Goal: Task Accomplishment & Management: Complete application form

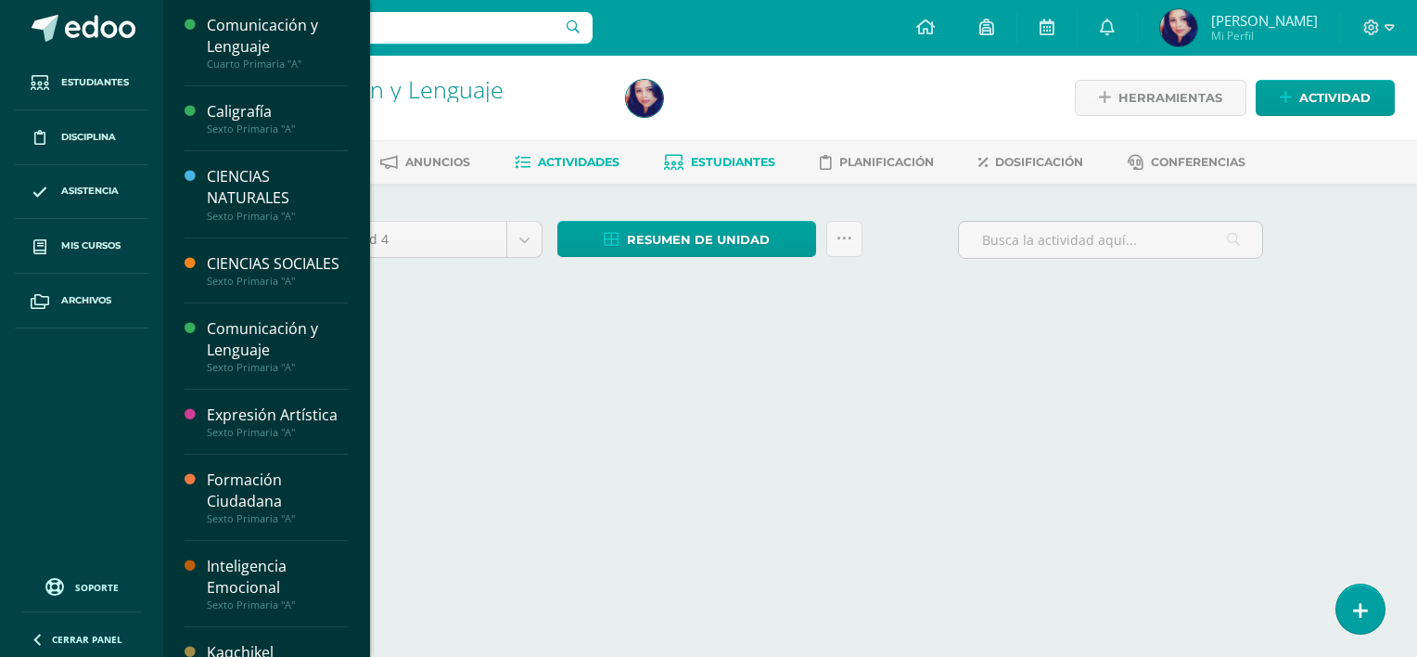
click at [728, 166] on span "Estudiantes" at bounding box center [733, 162] width 84 height 14
click at [713, 166] on span "Estudiantes" at bounding box center [733, 162] width 84 height 14
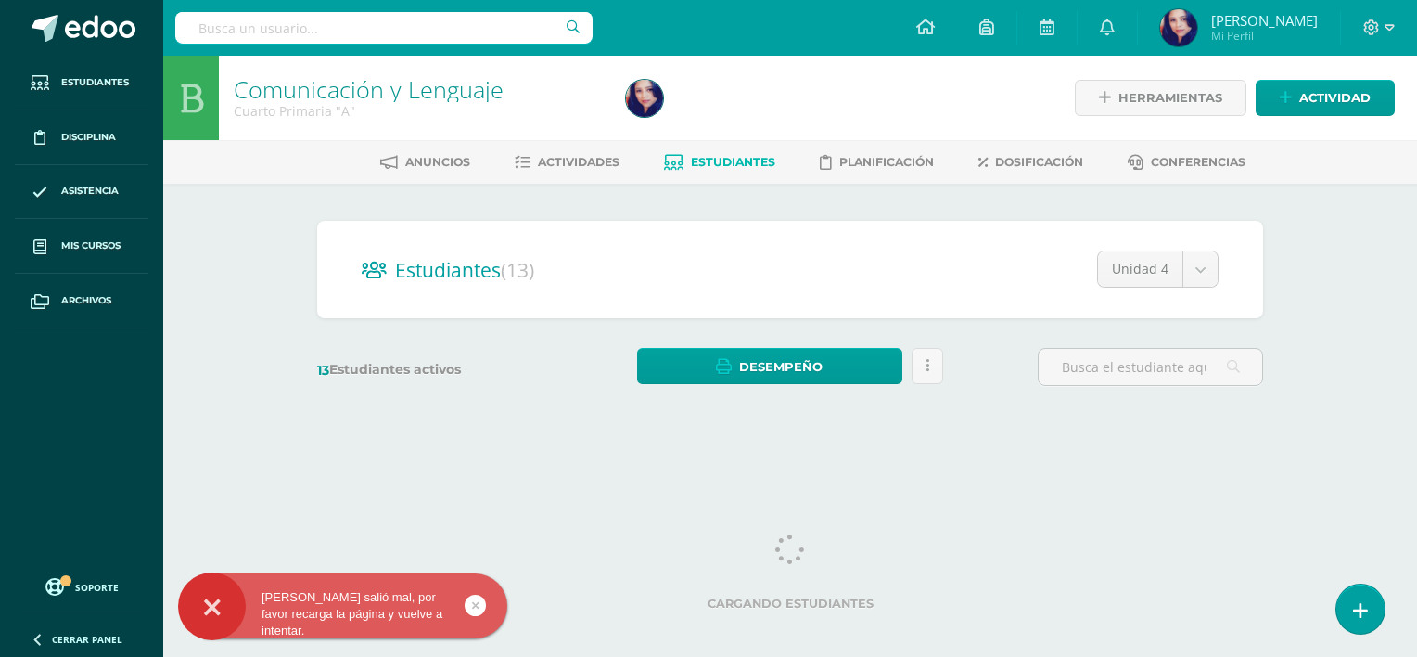
click at [1006, 545] on div "Cargando estudiantes" at bounding box center [790, 575] width 946 height 83
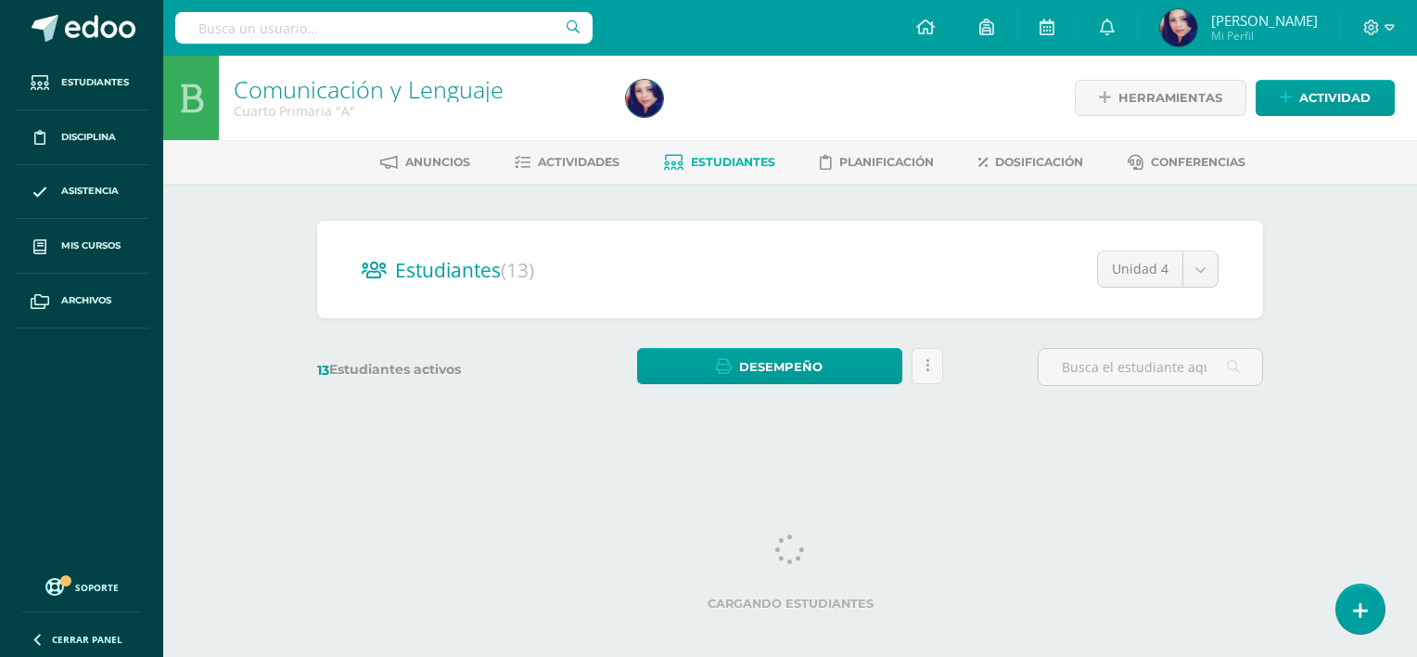
click at [1291, 440] on html "Algo salió mal, por favor recarga la página y vuelve a intentar. Estudiantes Di…" at bounding box center [708, 220] width 1417 height 440
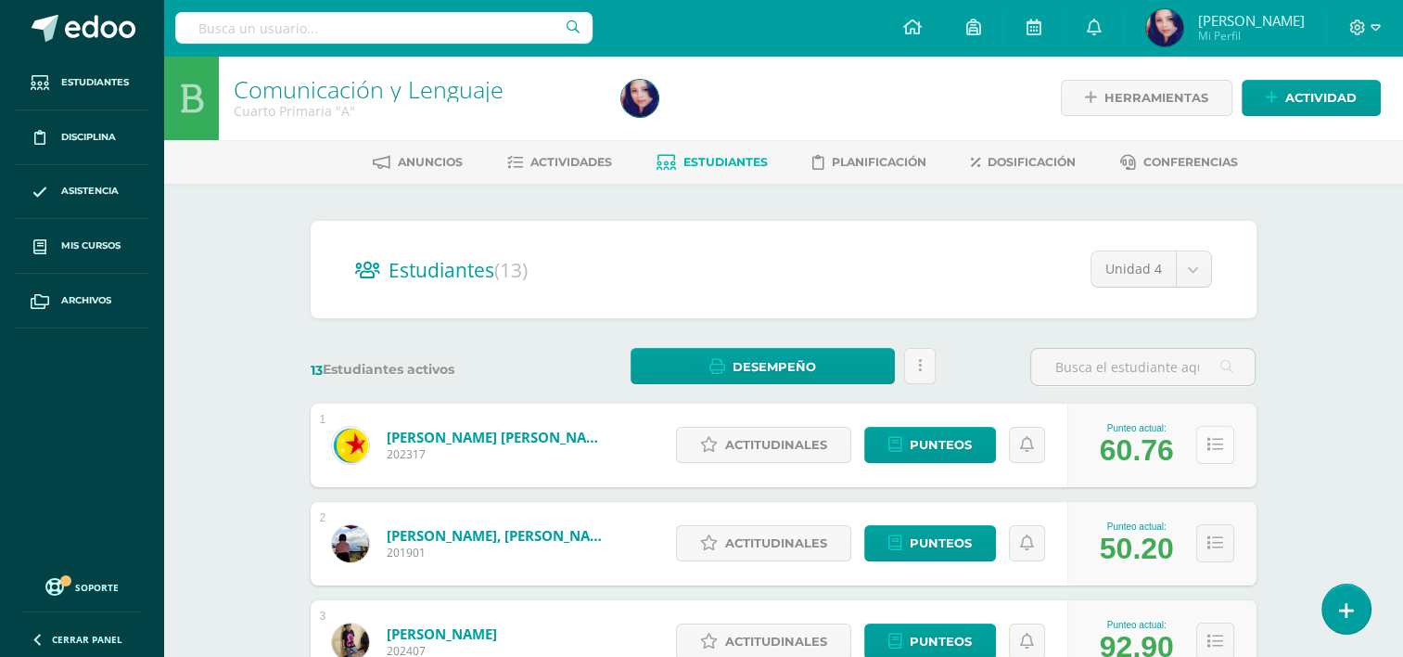
click at [1216, 445] on icon at bounding box center [1215, 445] width 16 height 16
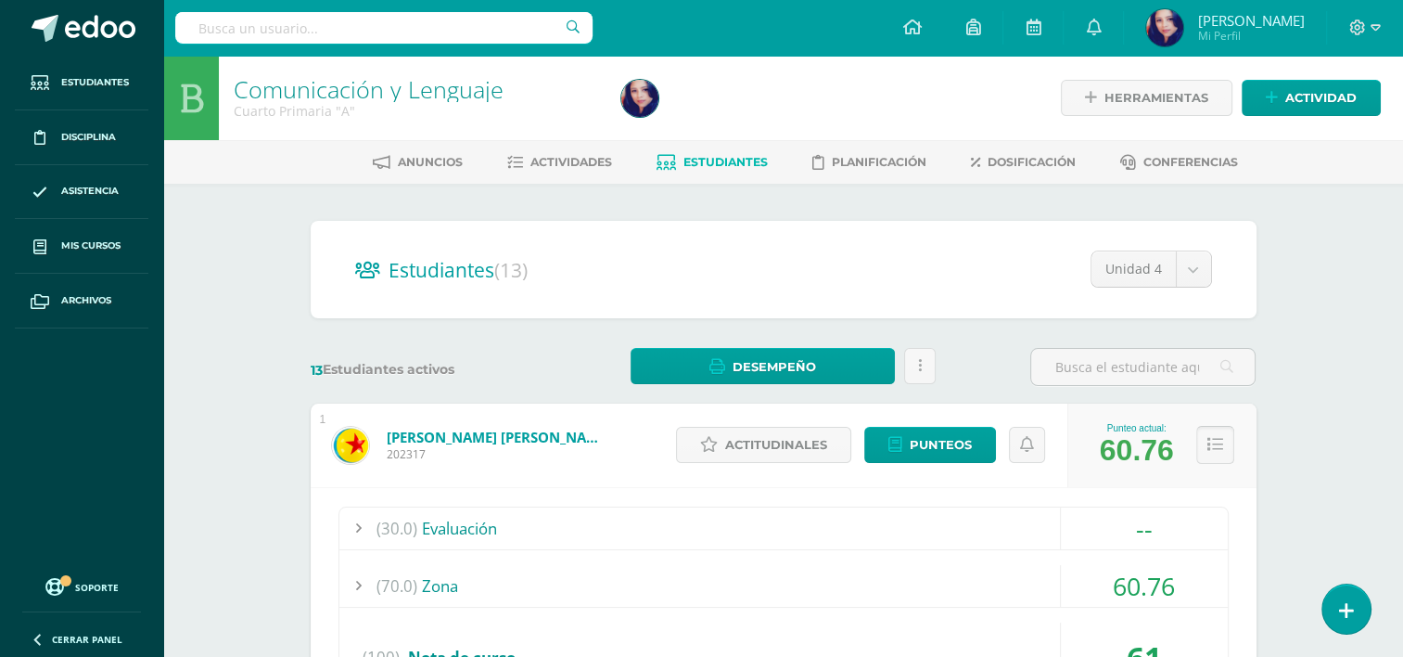
click at [1214, 449] on icon at bounding box center [1215, 445] width 16 height 16
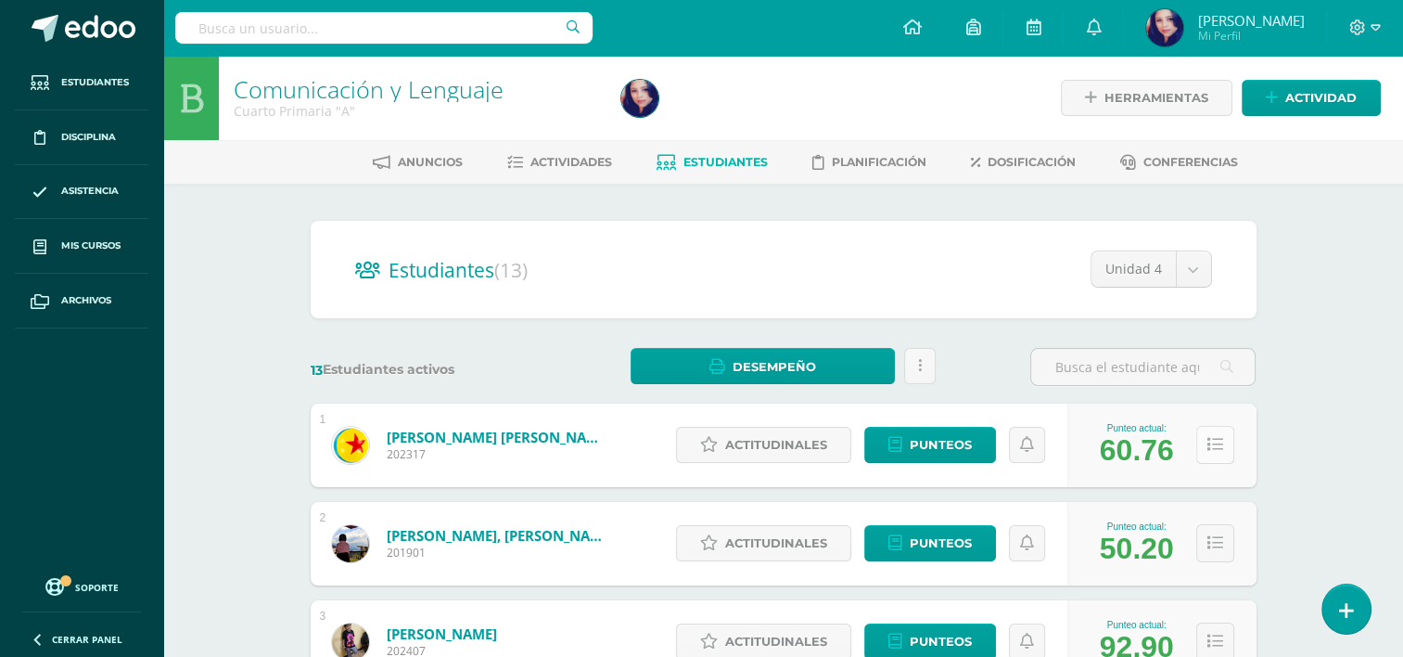
click at [1214, 449] on icon at bounding box center [1215, 445] width 16 height 16
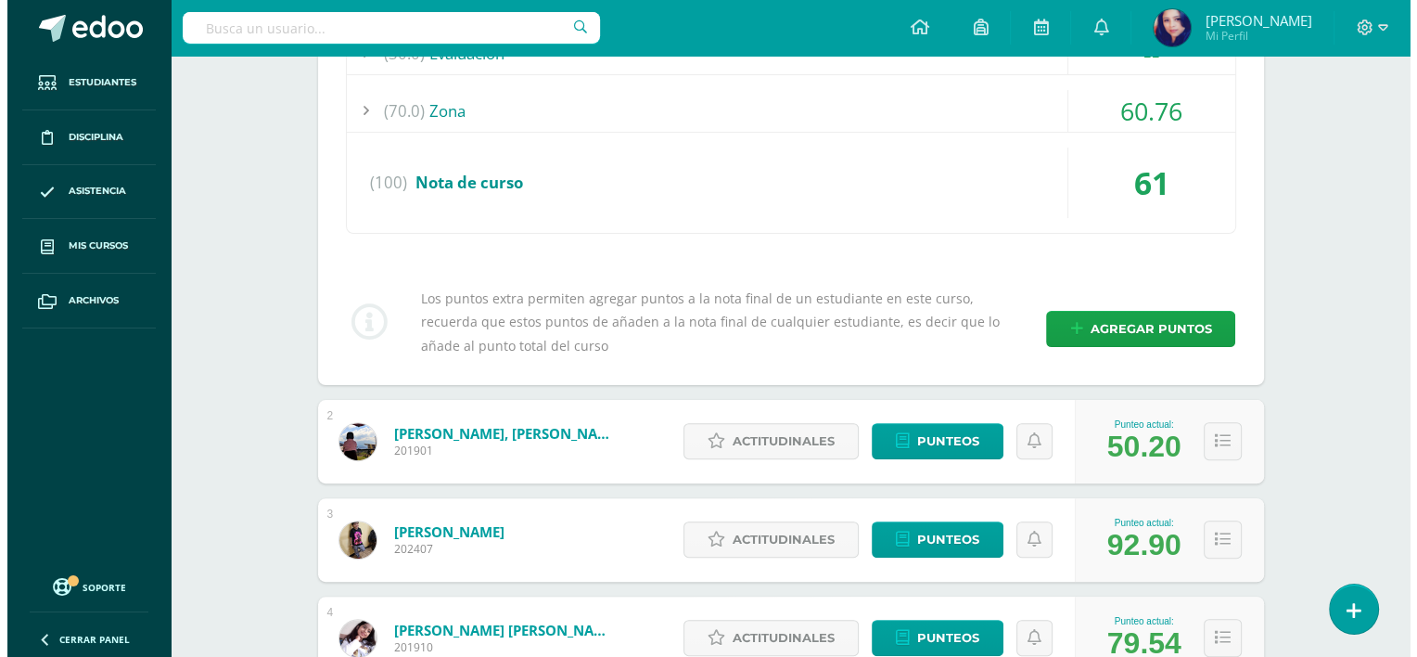
scroll to position [477, 0]
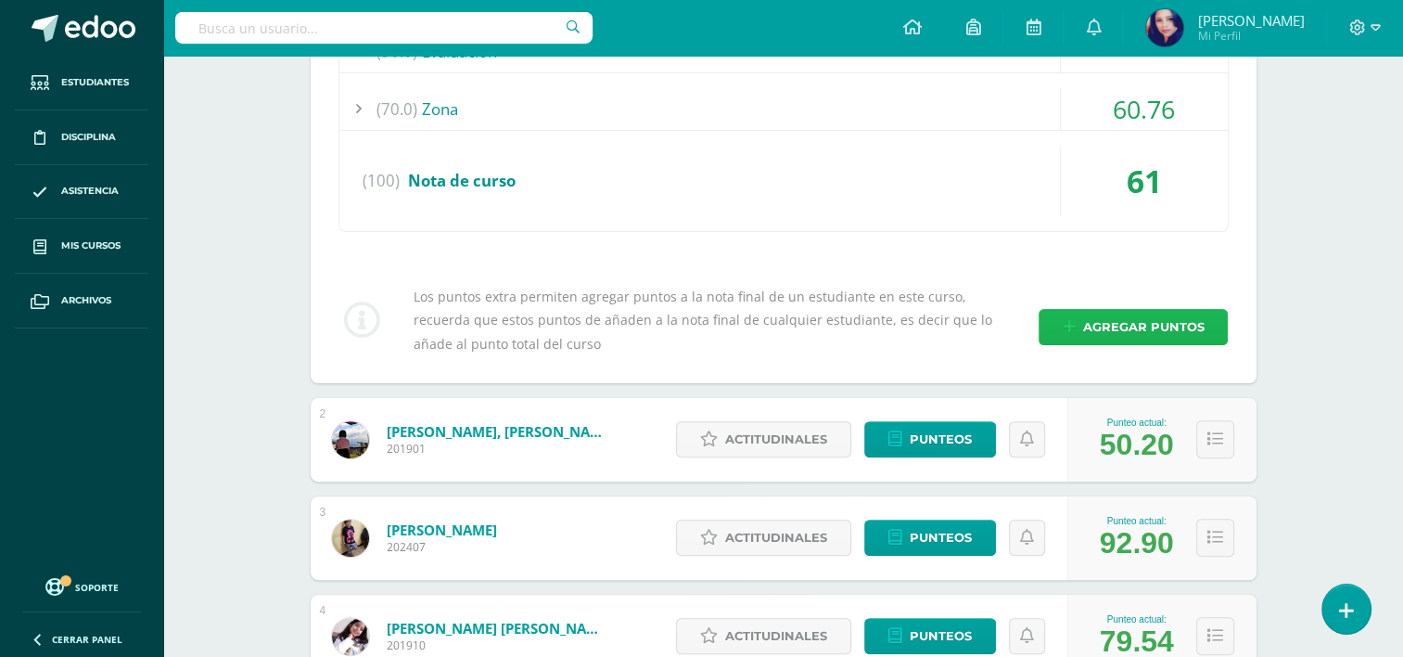
click at [1180, 327] on span "Agregar puntos" at bounding box center [1142, 327] width 121 height 34
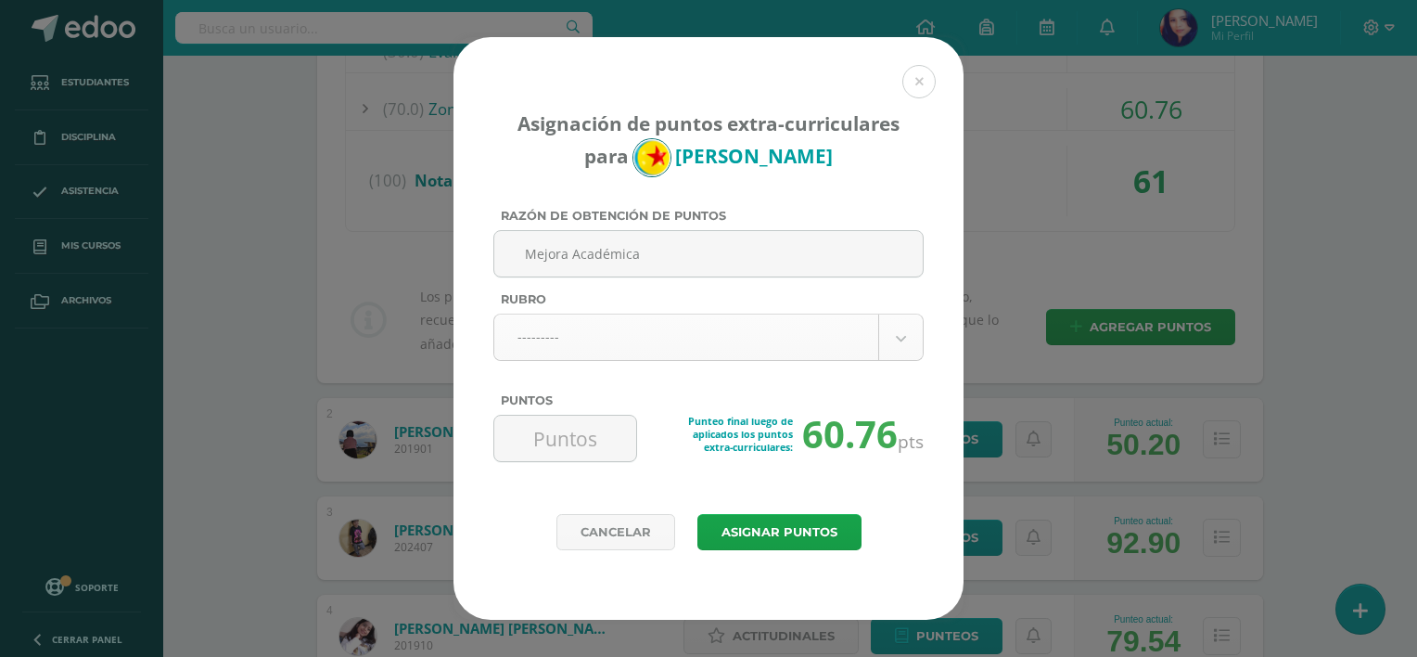
type input "Mejora Académica"
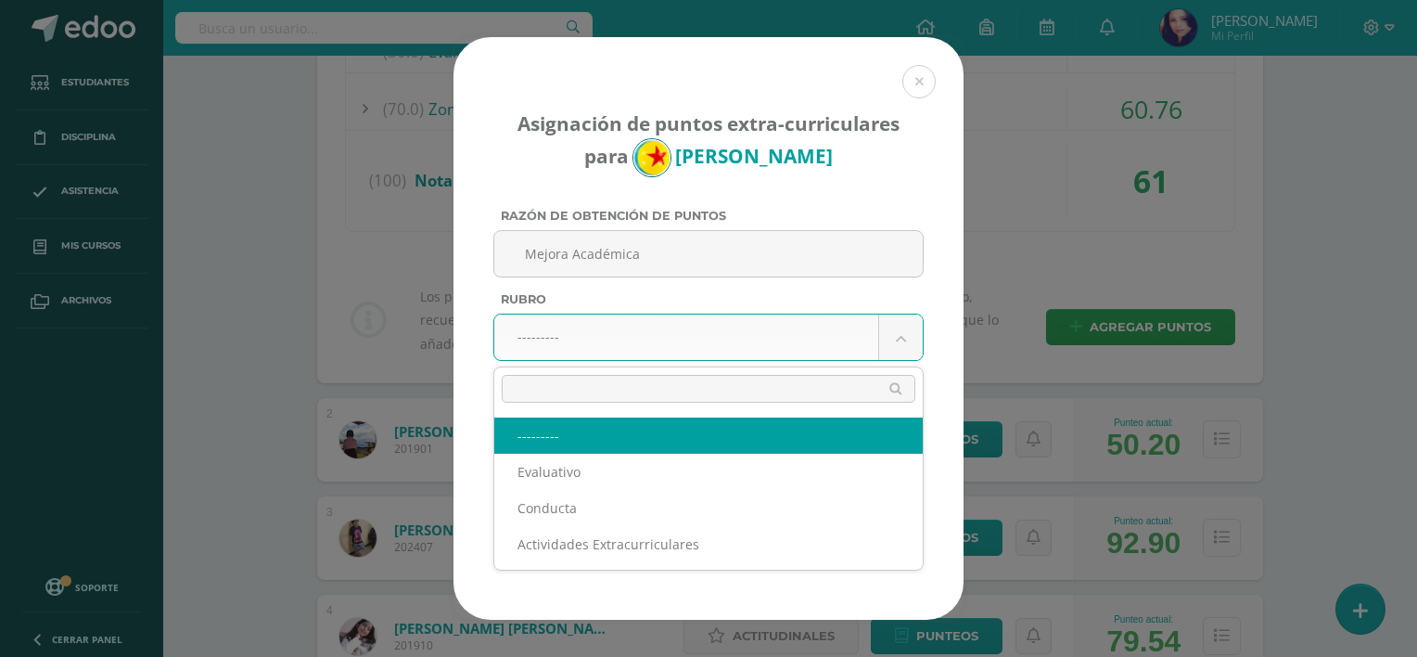
click at [910, 338] on body "Asignación de puntos extra-curriculares para Rodrigo Álvarez Razón de obtención…" at bounding box center [708, 604] width 1417 height 2163
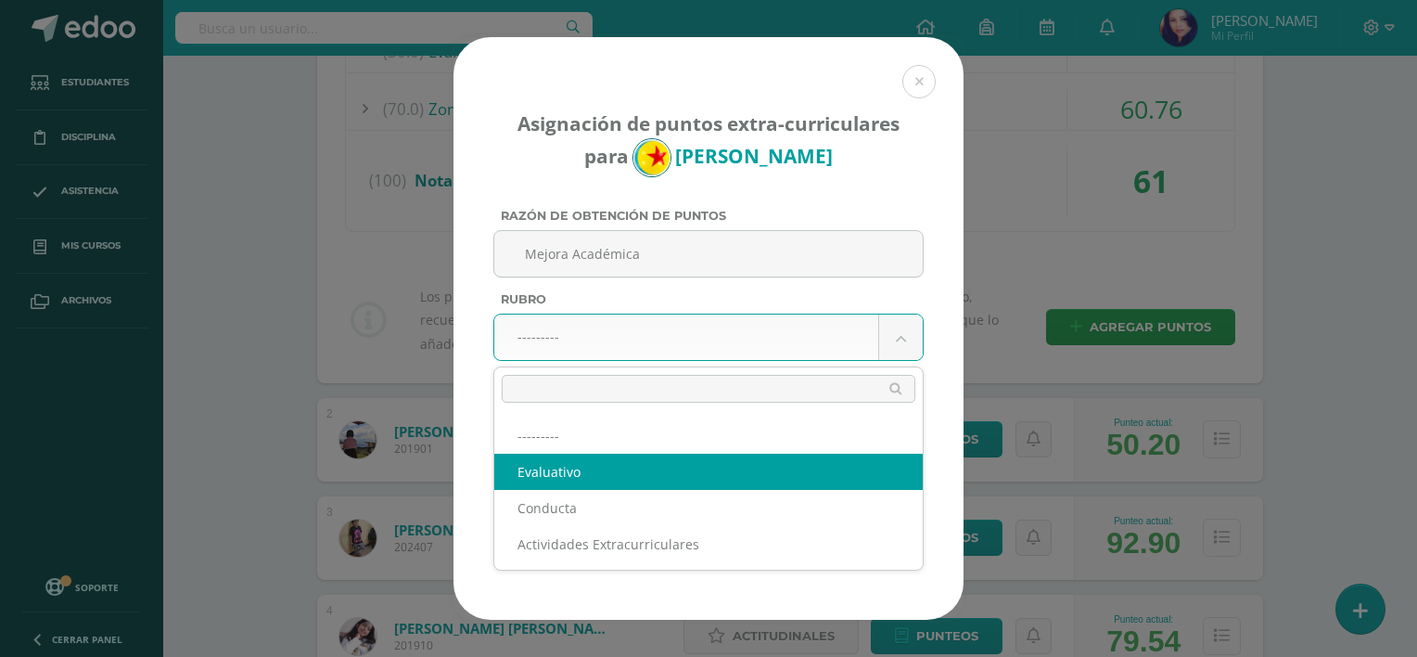
select select "1"
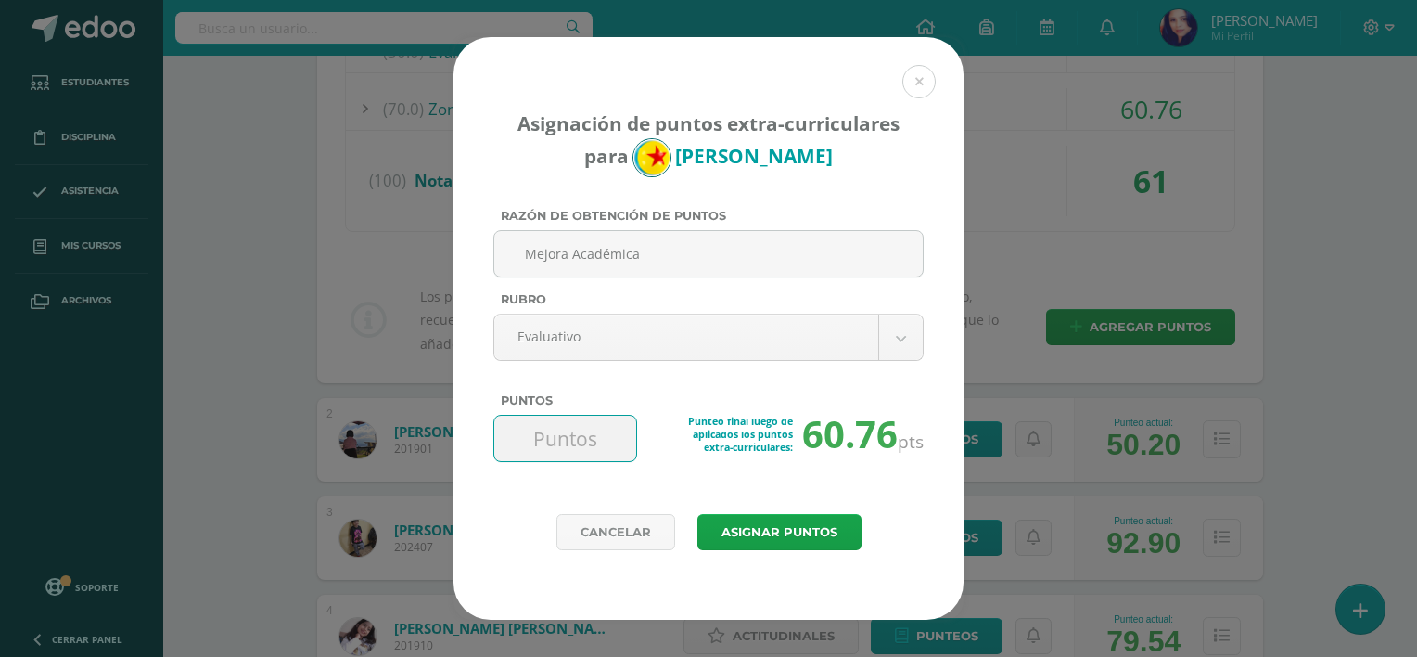
click at [575, 438] on input "Puntos" at bounding box center [565, 437] width 127 height 45
type input "8"
click at [768, 532] on button "Asignar puntos" at bounding box center [779, 532] width 164 height 36
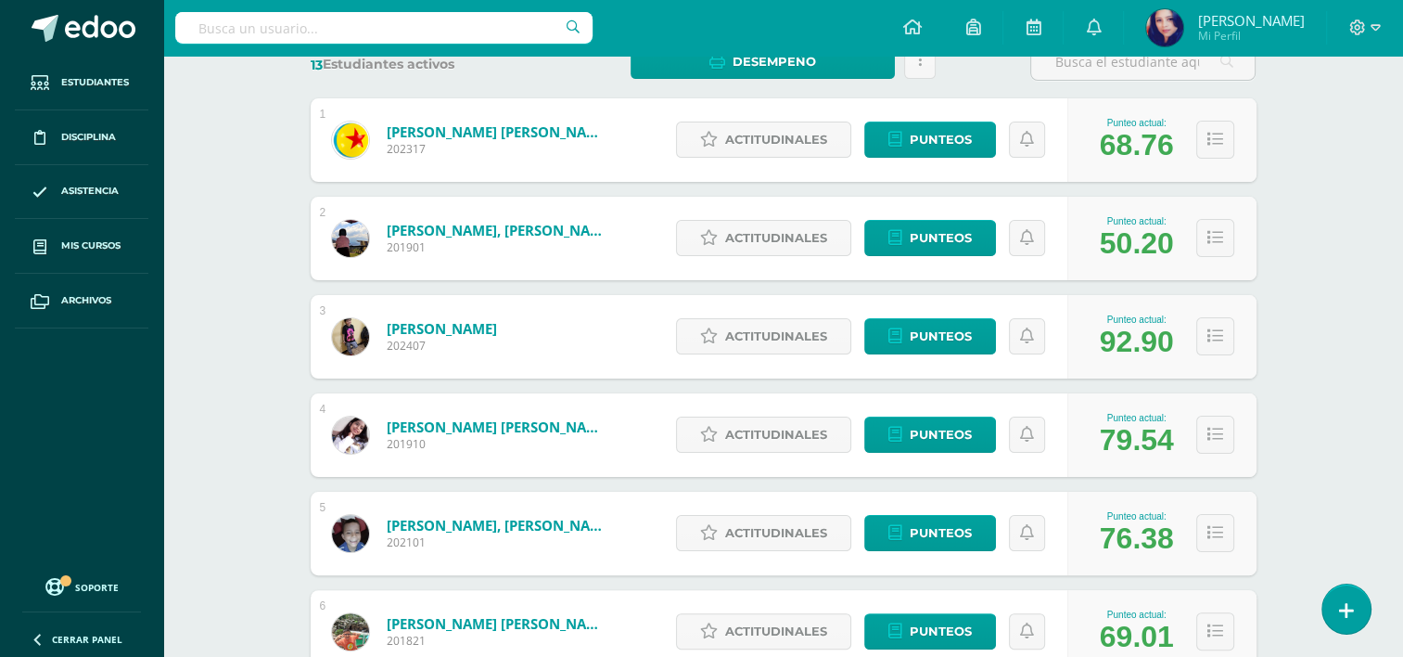
scroll to position [308, 0]
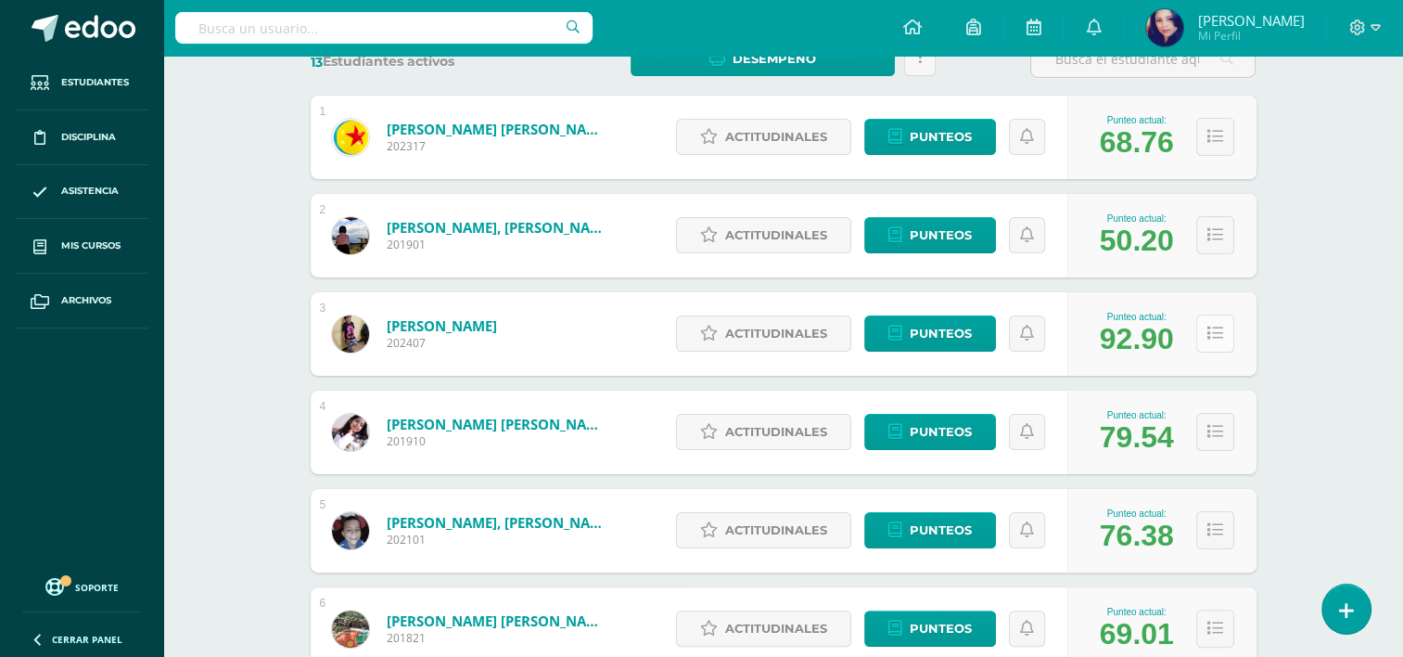
click at [1217, 335] on icon at bounding box center [1215, 334] width 16 height 16
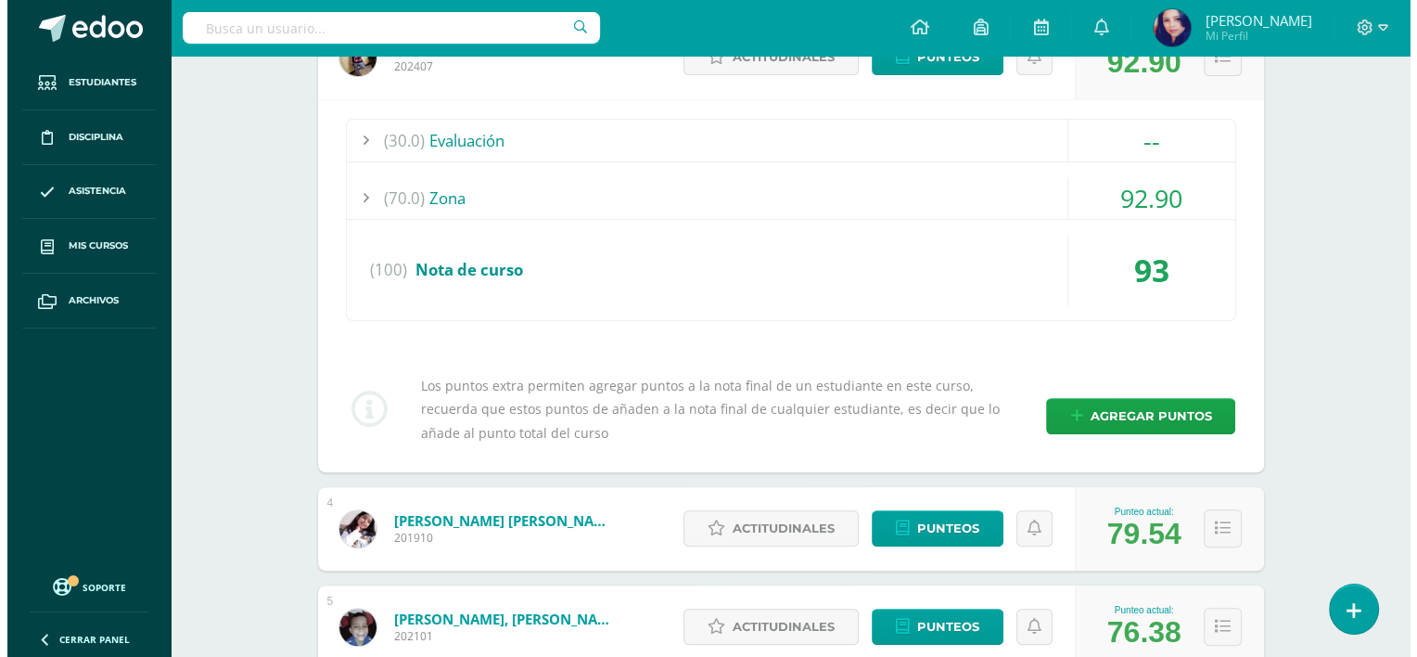
scroll to position [613, 0]
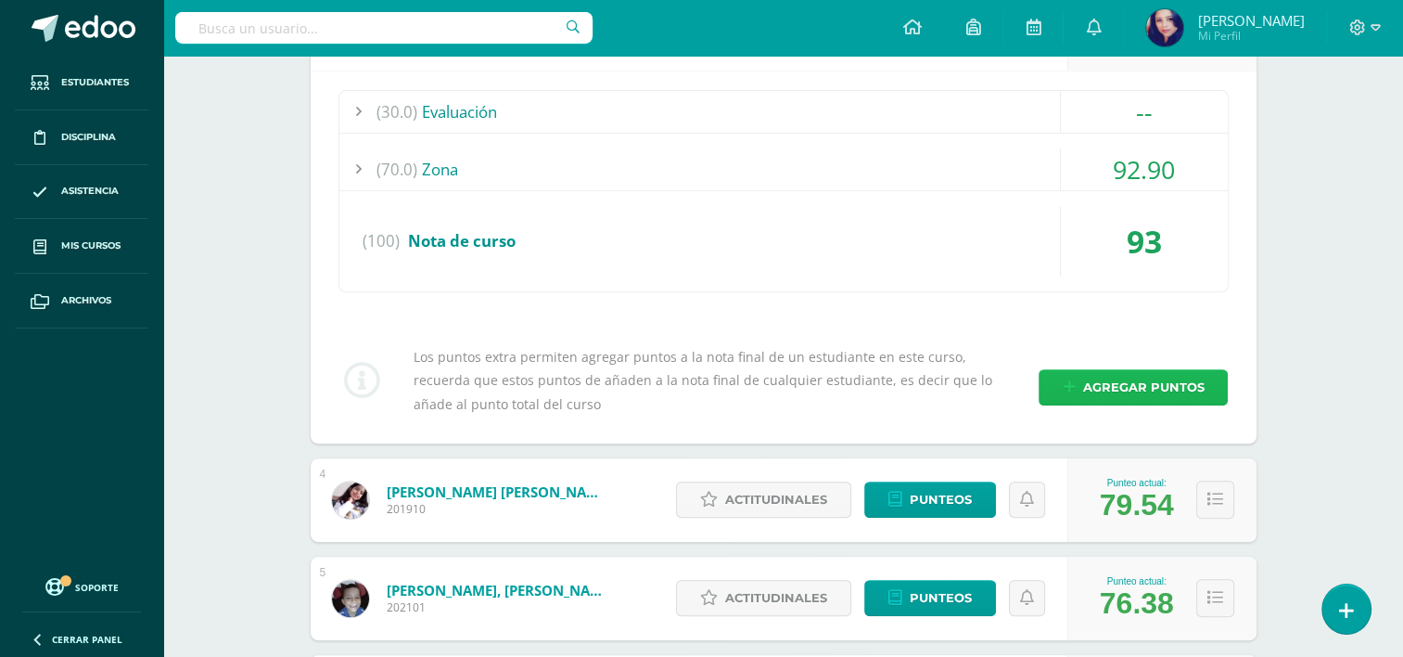
click at [1168, 379] on span "Agregar puntos" at bounding box center [1142, 387] width 121 height 34
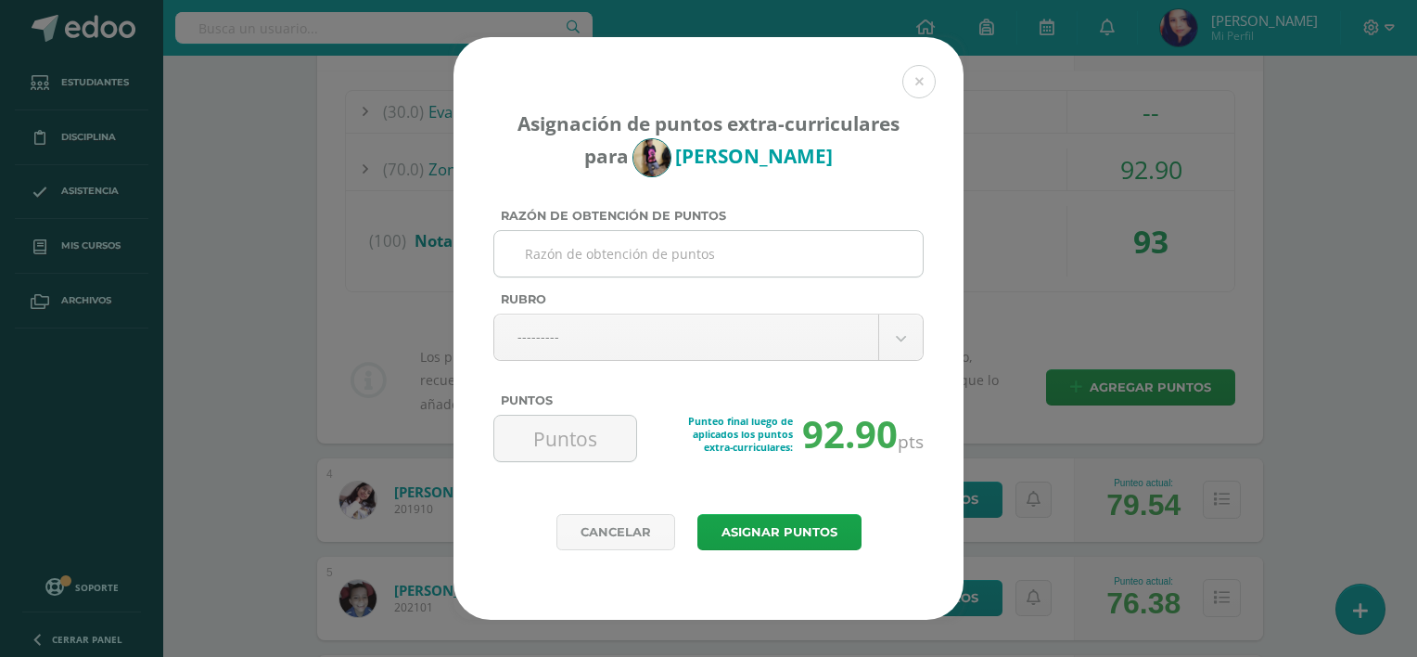
click at [764, 248] on input "Razón de obtención de puntos" at bounding box center [709, 253] width 414 height 45
type input "Mejora Académica"
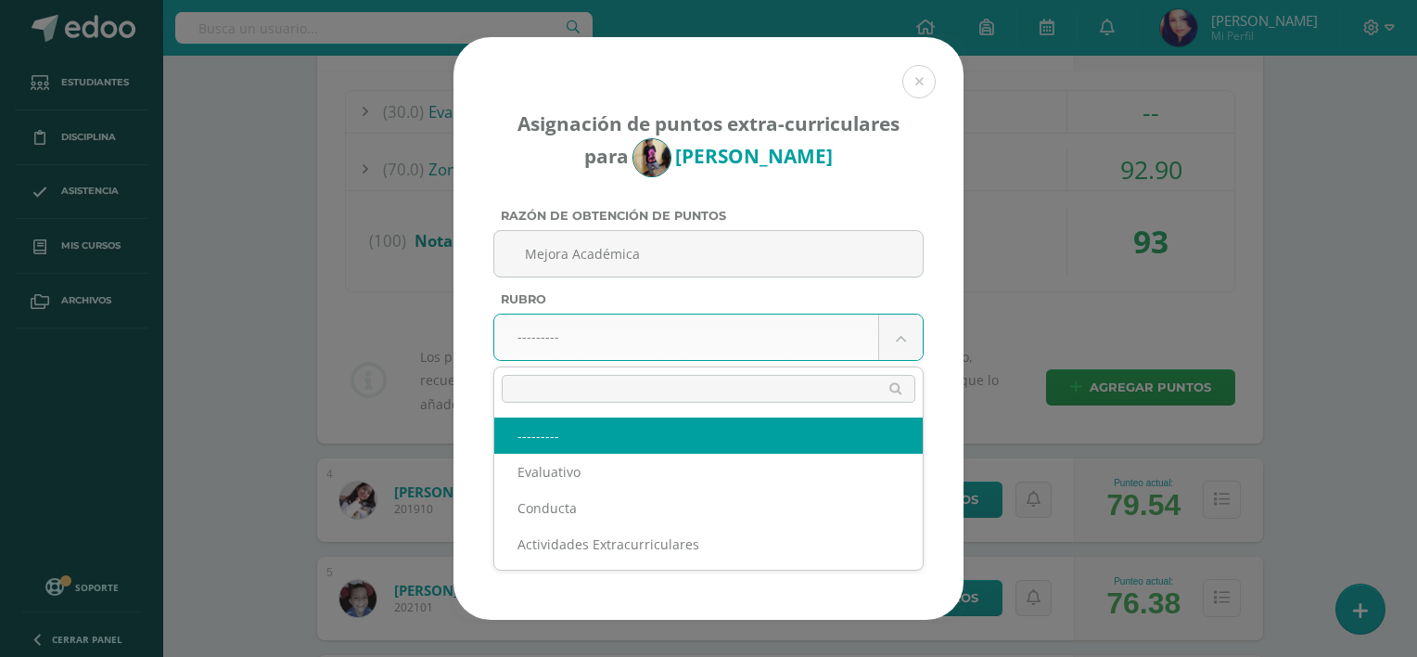
click at [894, 322] on body "Asignación de puntos extra-curriculares para Esteban Cancinos Razón de obtenció…" at bounding box center [708, 468] width 1417 height 2163
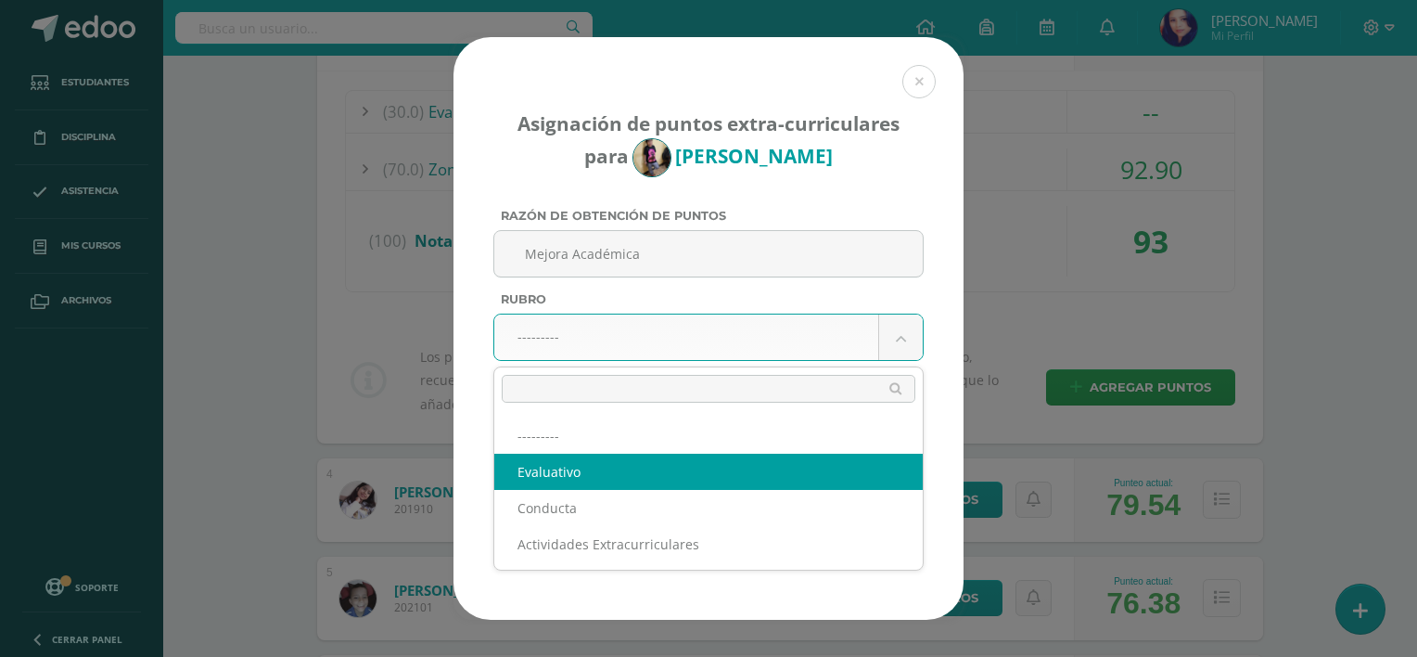
select select "1"
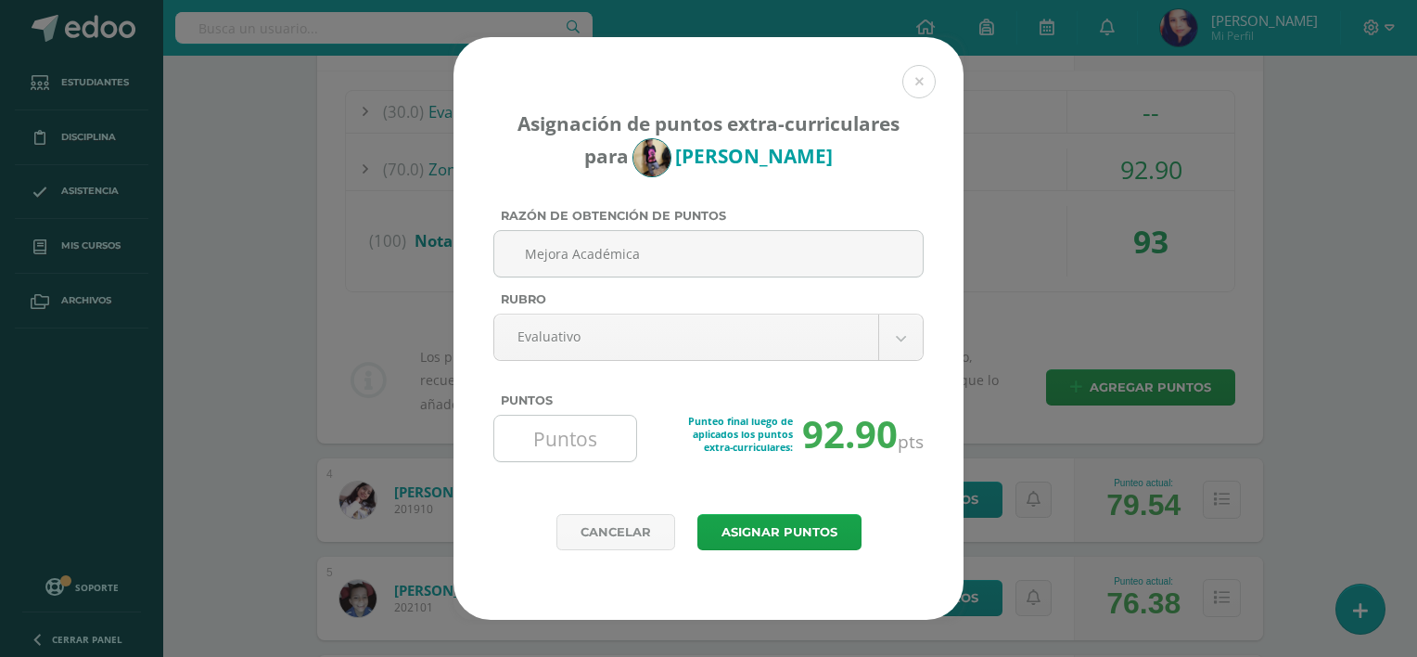
click at [614, 439] on input "Puntos" at bounding box center [565, 437] width 127 height 45
type input "8"
click at [761, 531] on button "Asignar puntos" at bounding box center [779, 532] width 164 height 36
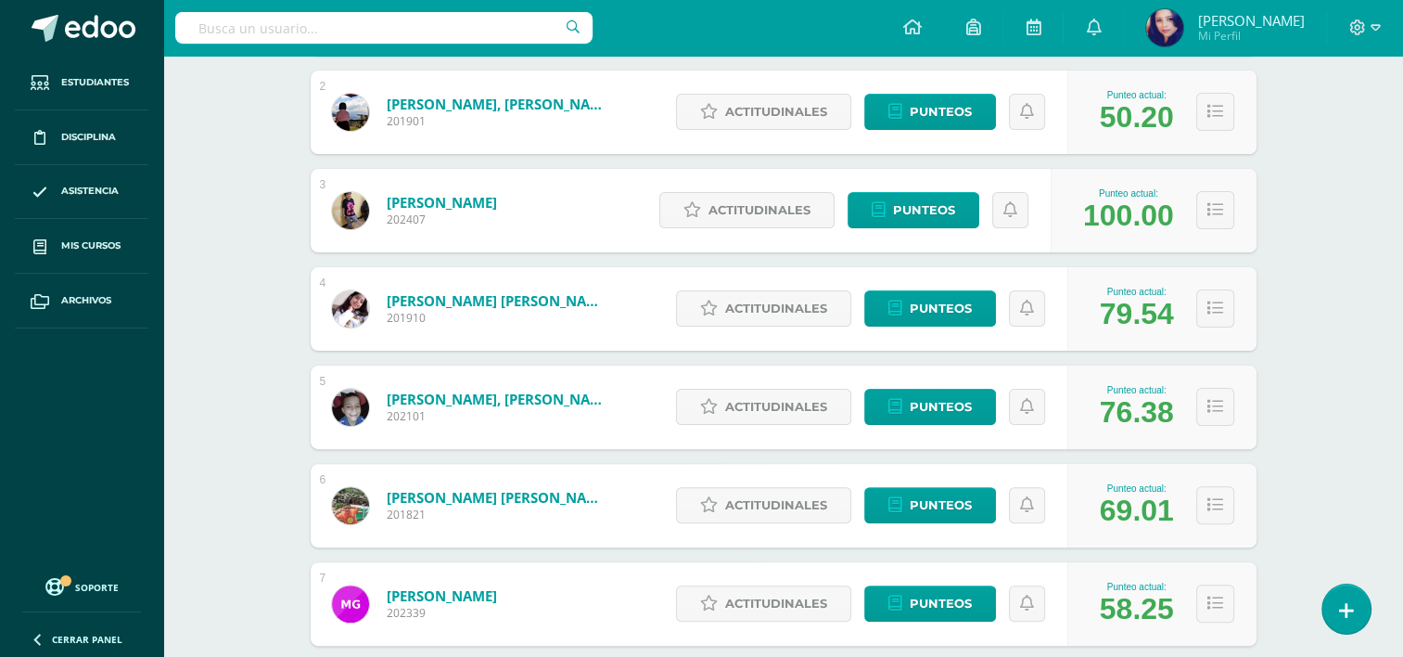
scroll to position [440, 0]
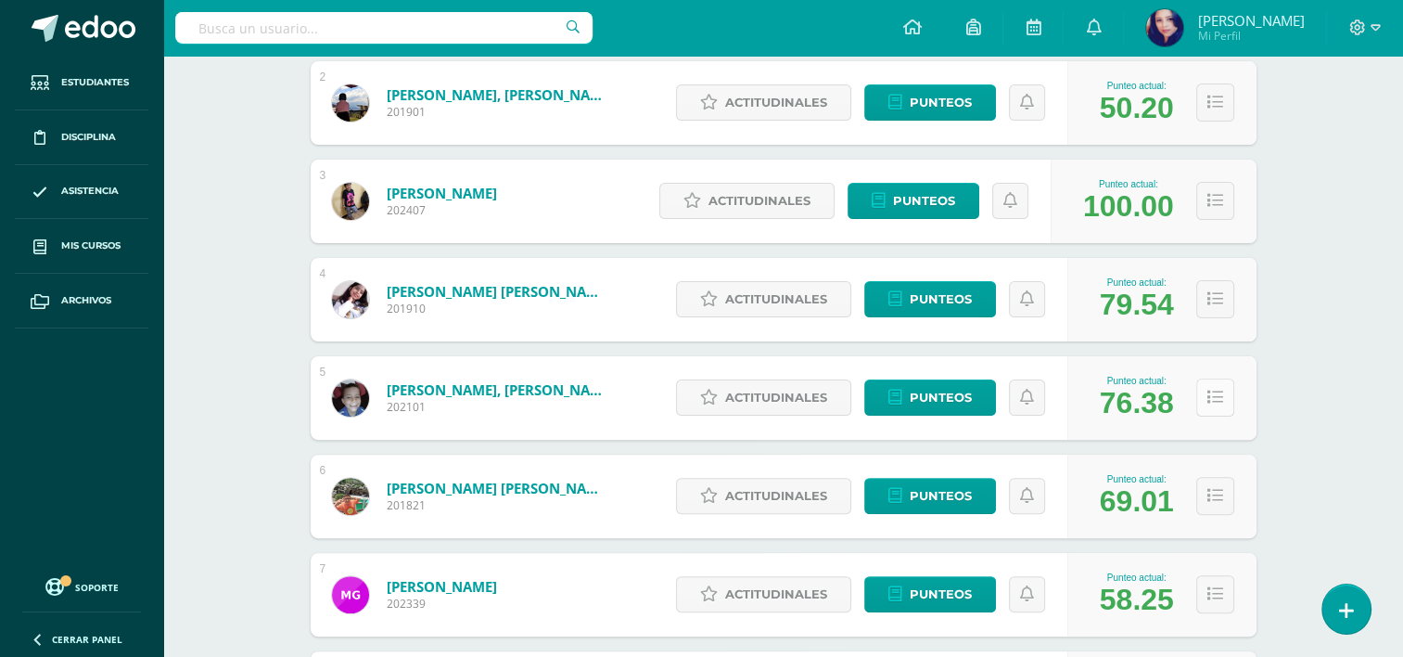
click at [1220, 401] on icon at bounding box center [1215, 397] width 16 height 16
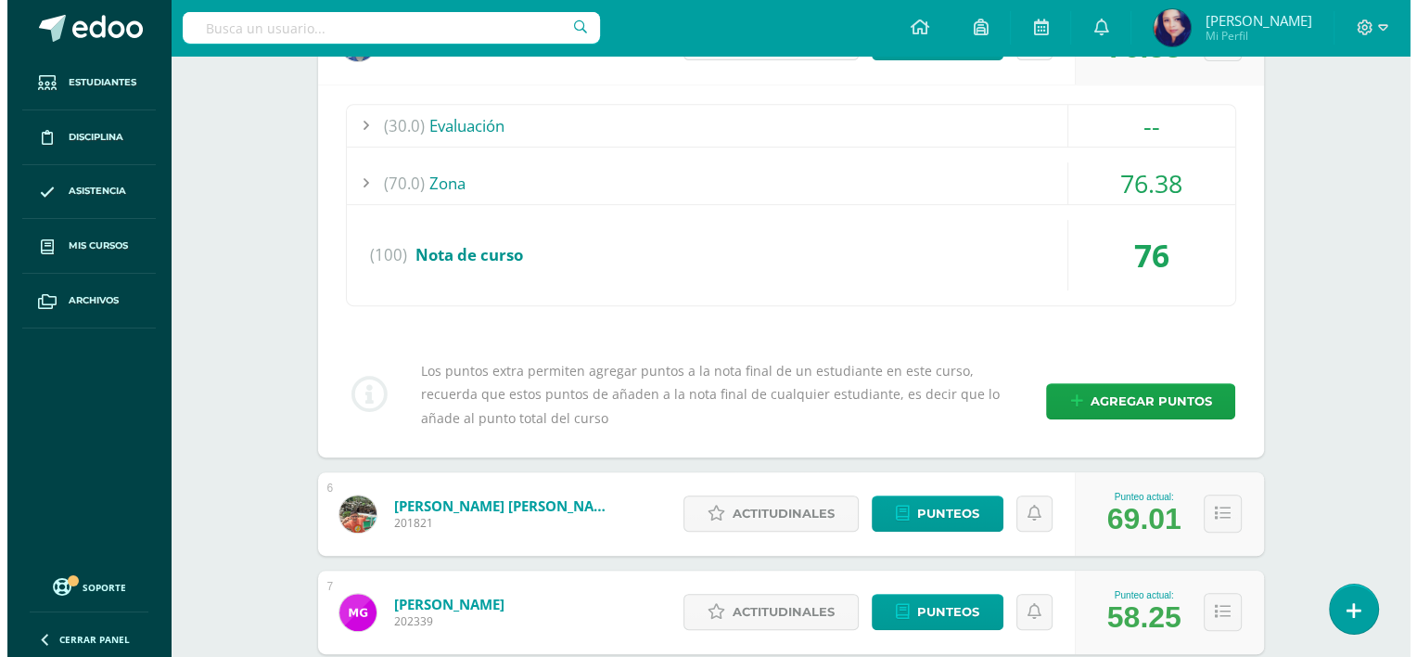
scroll to position [811, 0]
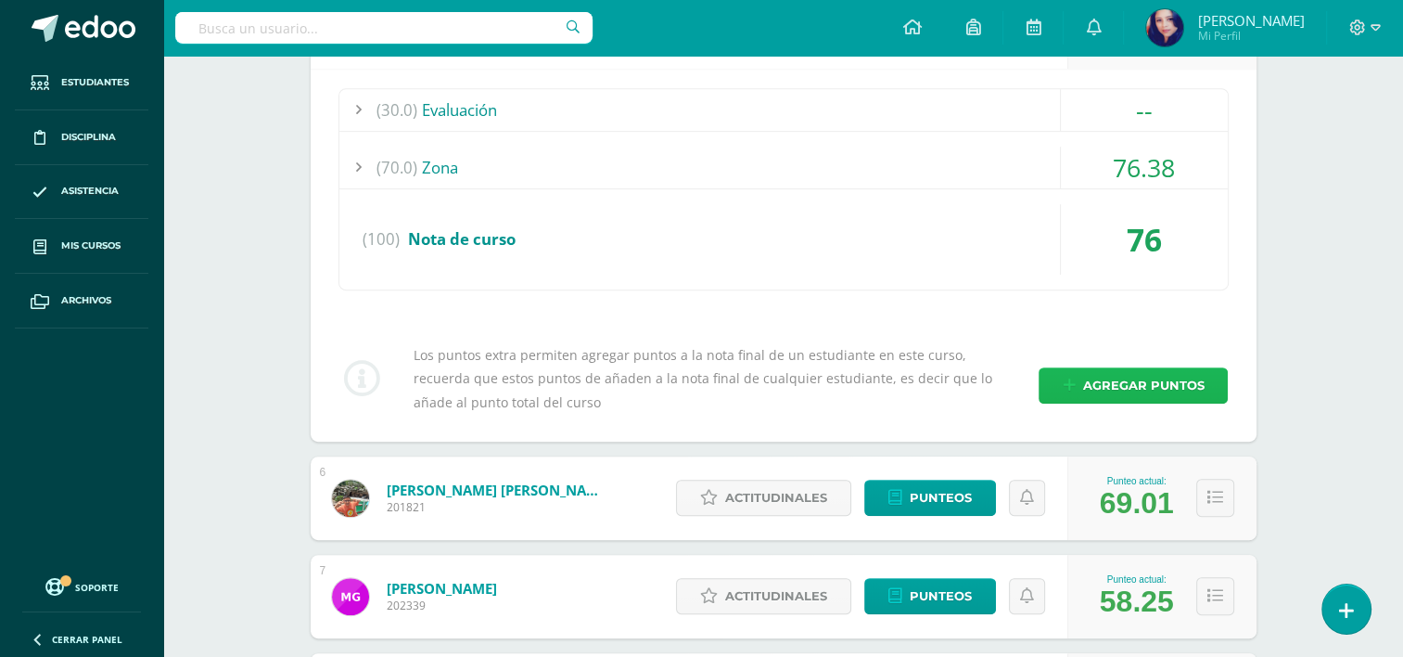
click at [1120, 393] on span "Agregar puntos" at bounding box center [1142, 385] width 121 height 34
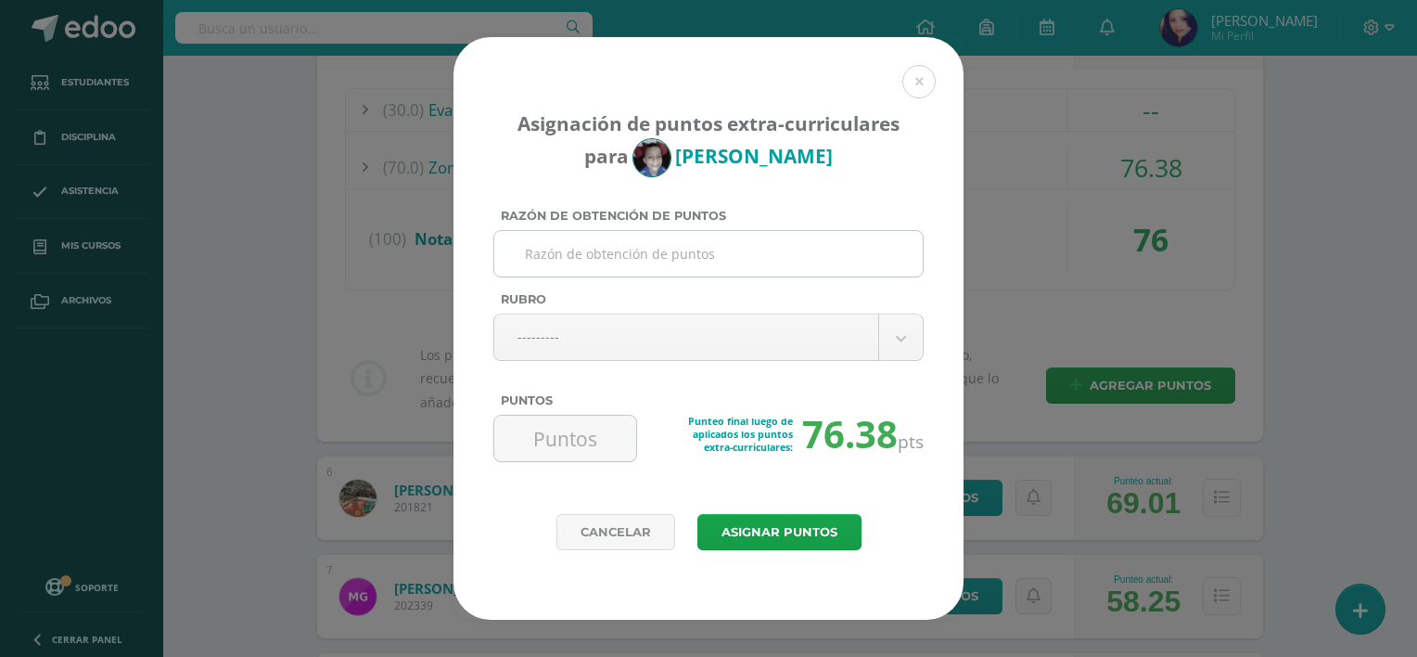
click at [851, 256] on input "Razón de obtención de puntos" at bounding box center [709, 253] width 414 height 45
type input "Mejora académica"
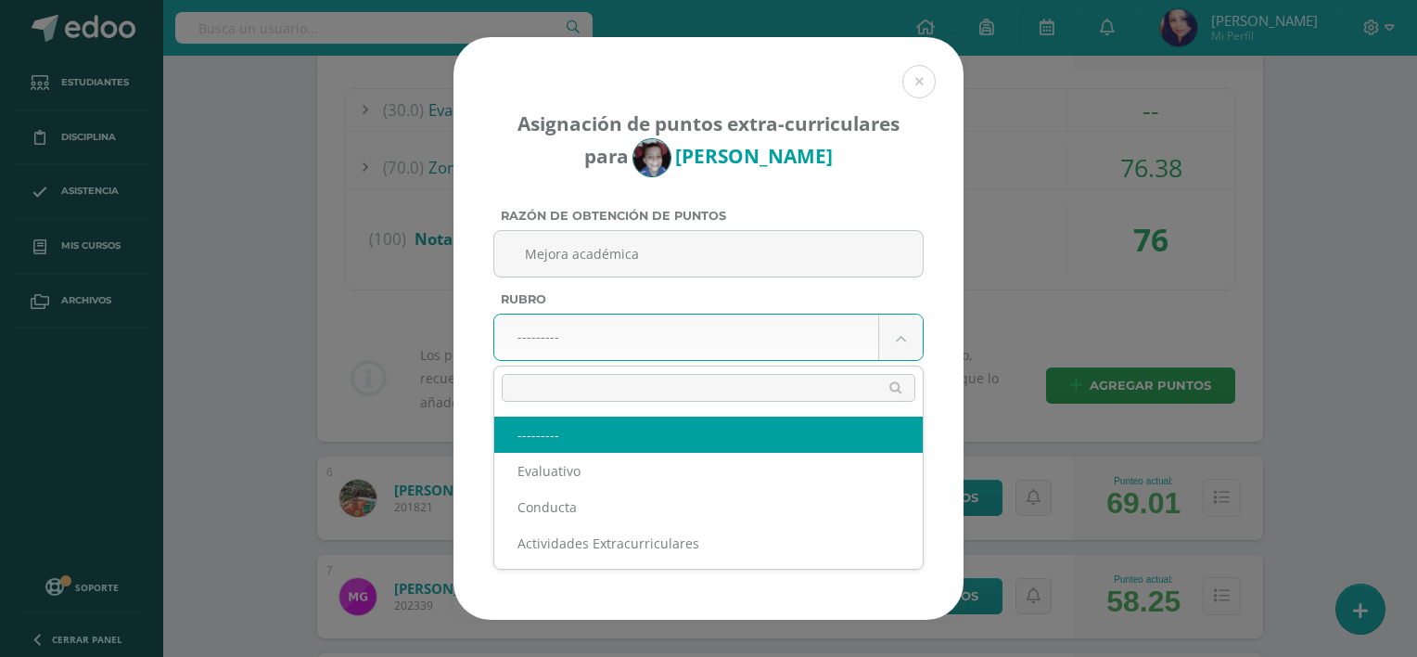
click at [915, 327] on body "Asignación de puntos extra-curriculares para Victor De Razón de obtención de pu…" at bounding box center [708, 270] width 1417 height 2163
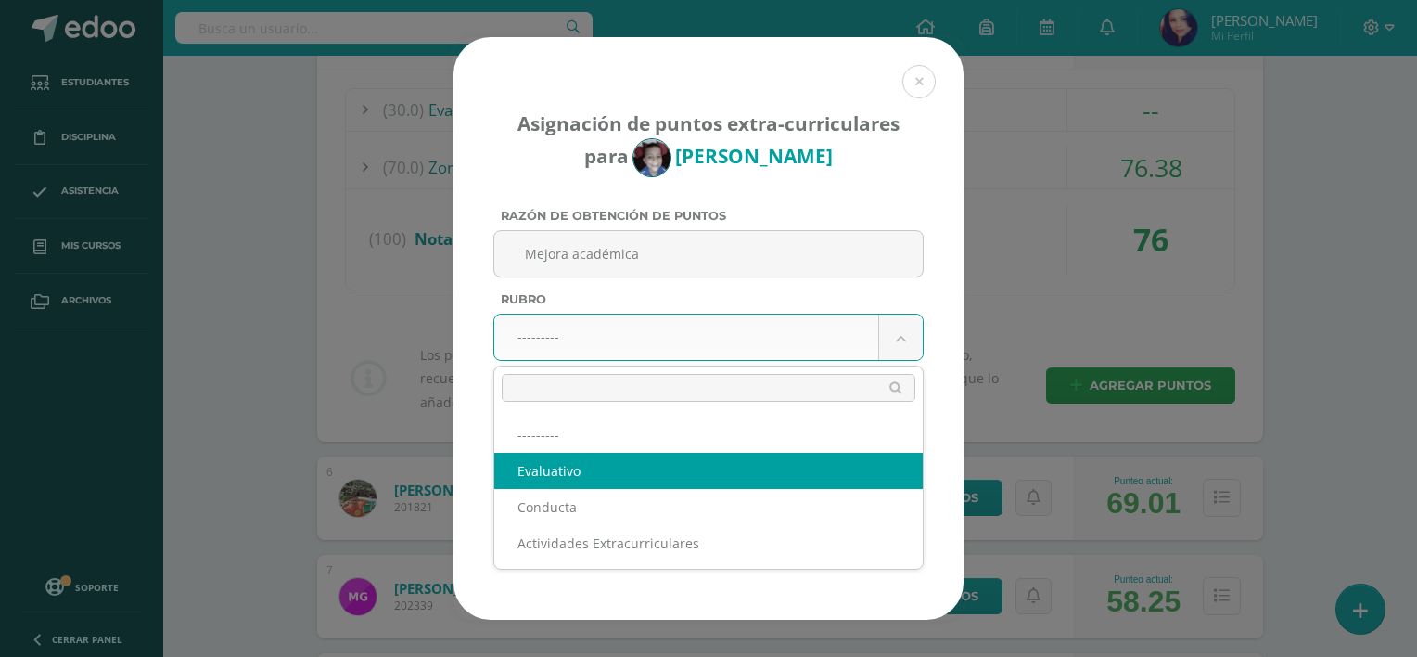
select select "1"
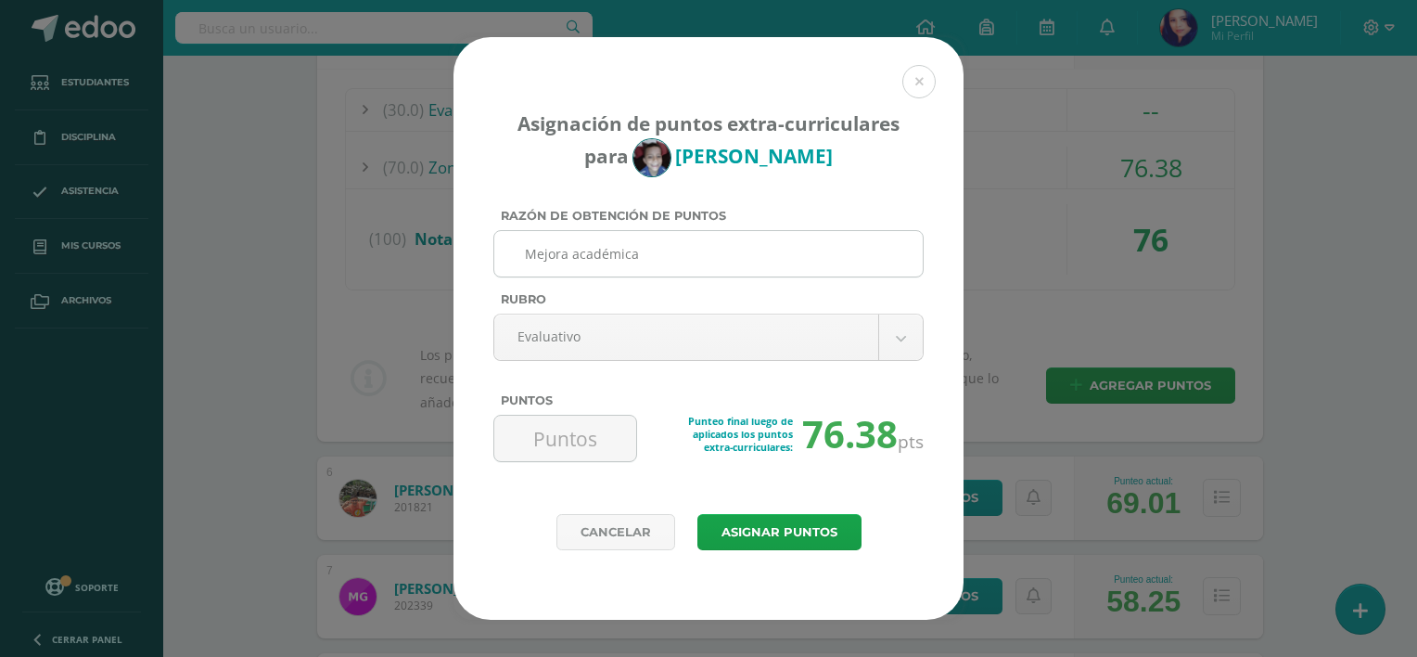
click at [577, 256] on input "Mejora académica" at bounding box center [709, 253] width 414 height 45
type input "Mejora Académica"
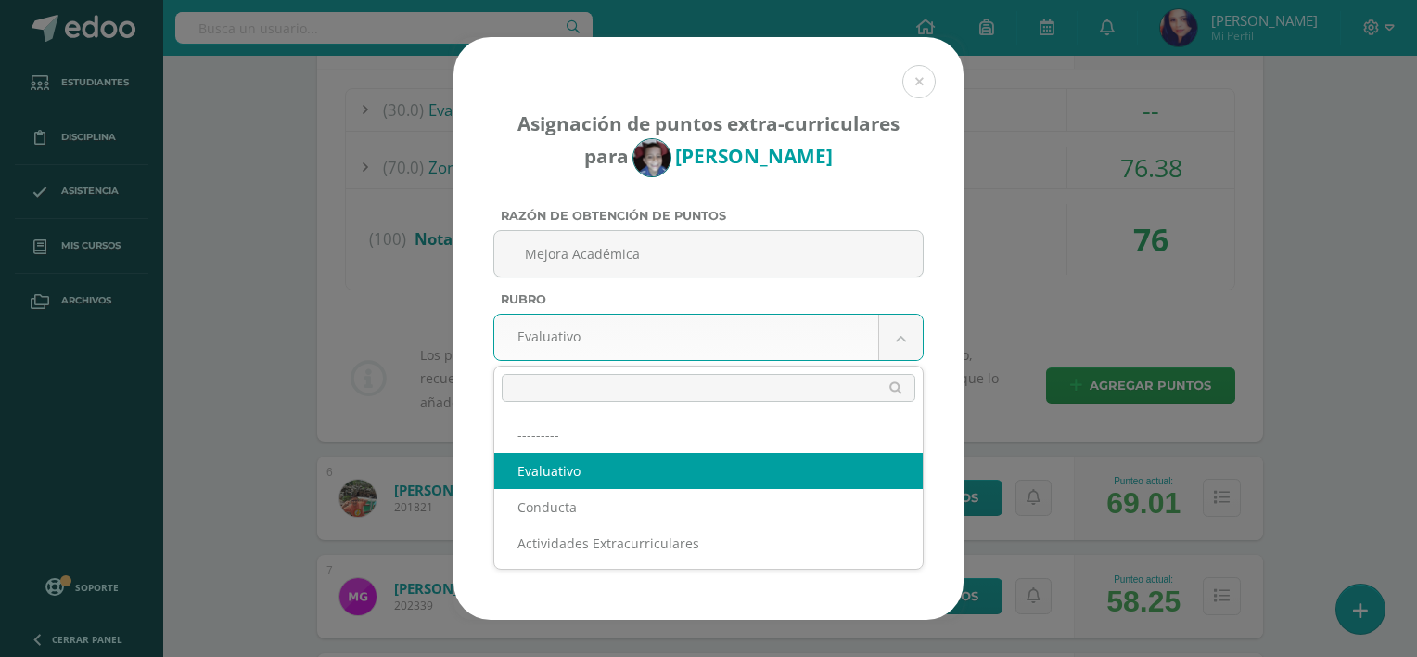
click at [904, 333] on body "Asignación de puntos extra-curriculares para Victor De Razón de obtención de pu…" at bounding box center [708, 270] width 1417 height 2163
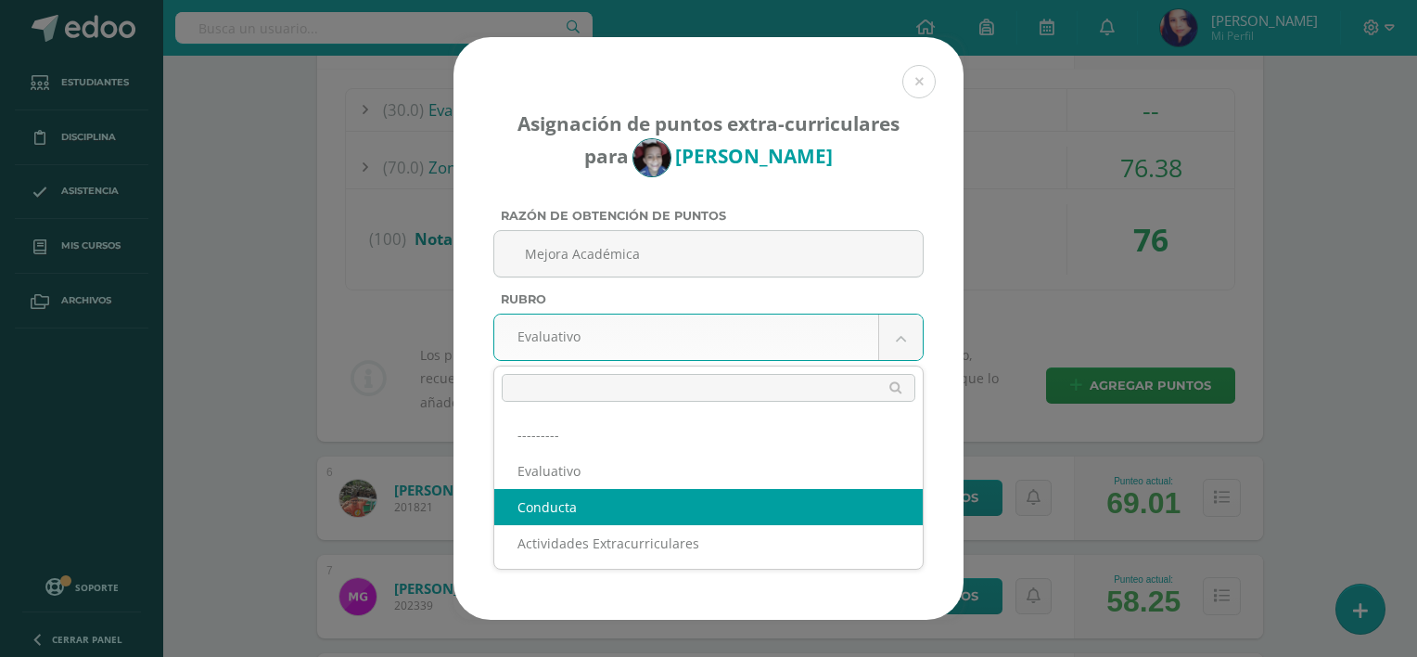
select select "2"
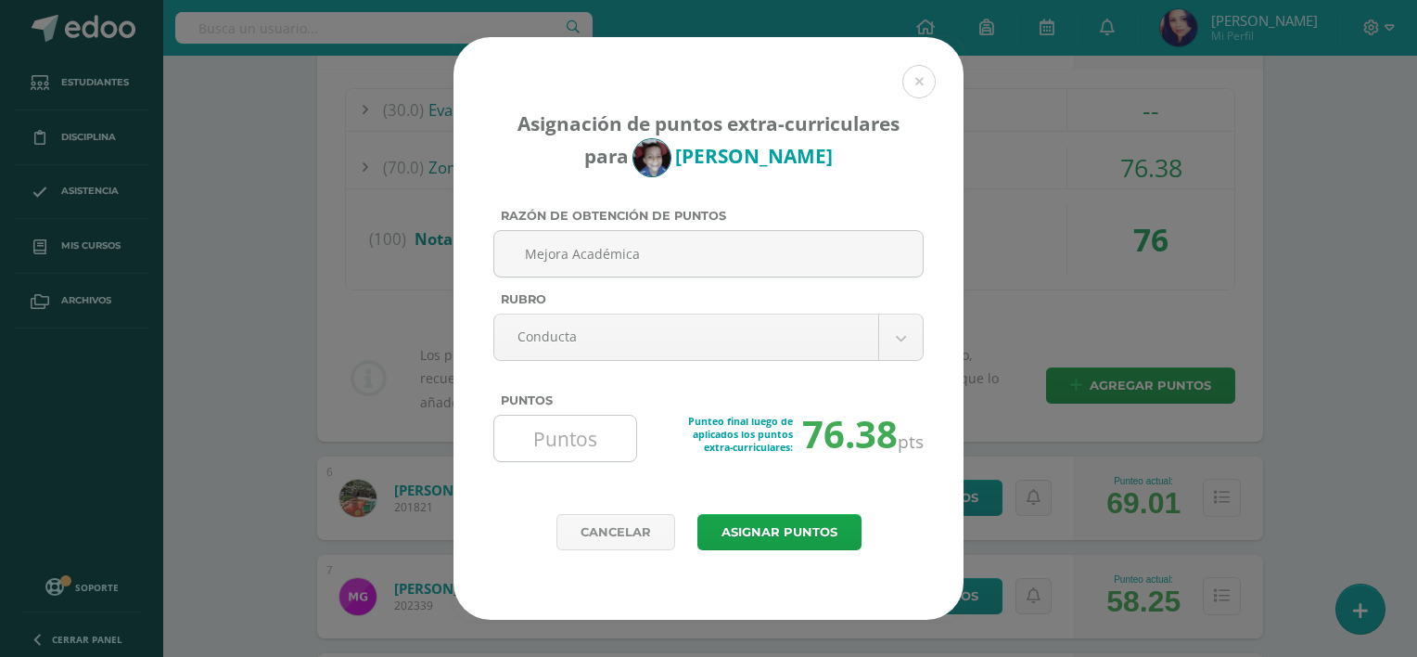
click at [601, 446] on input "Puntos" at bounding box center [565, 437] width 127 height 45
type input "8"
click at [806, 525] on button "Asignar puntos" at bounding box center [779, 532] width 164 height 36
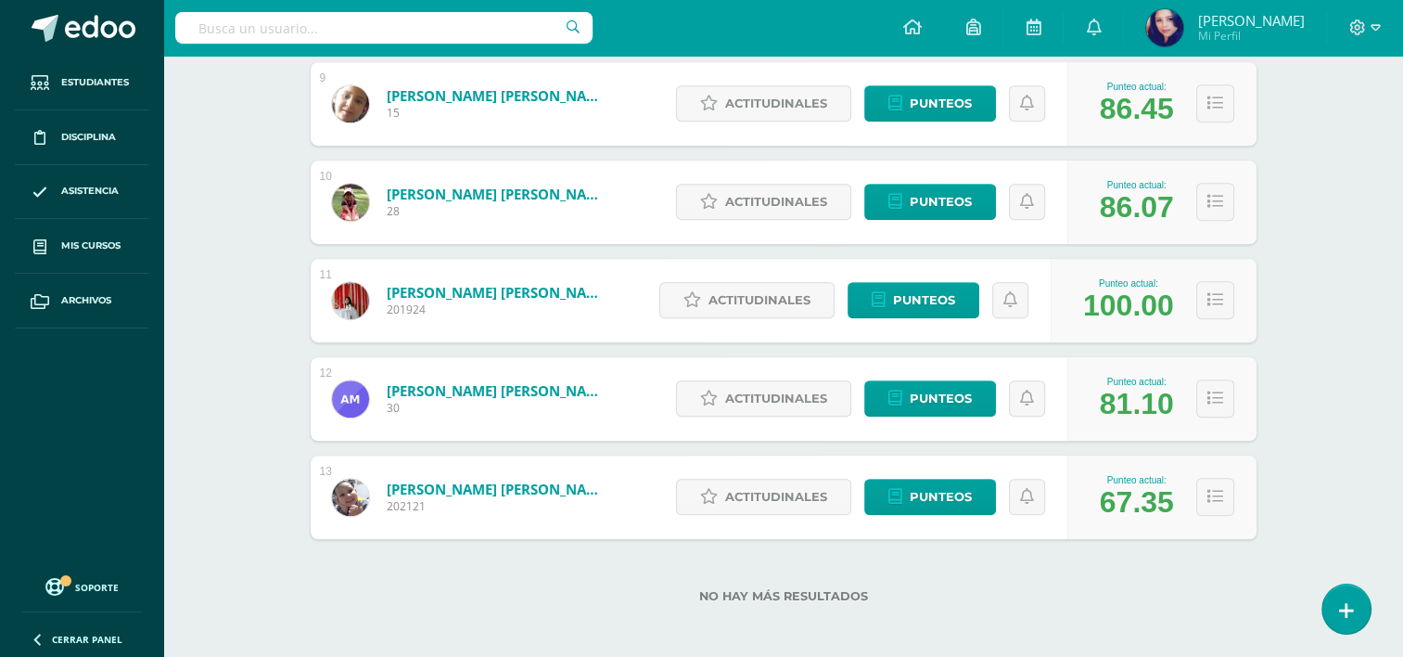
scroll to position [1132, 0]
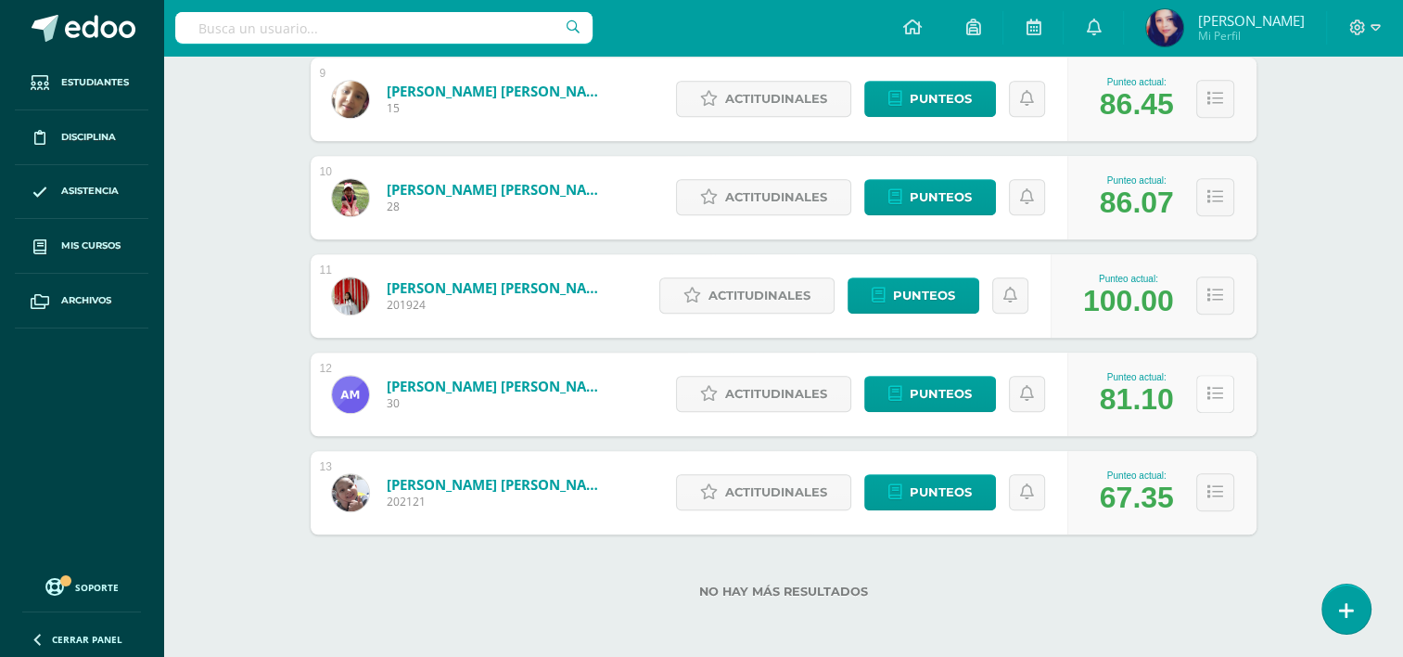
click at [1221, 400] on icon at bounding box center [1215, 394] width 16 height 16
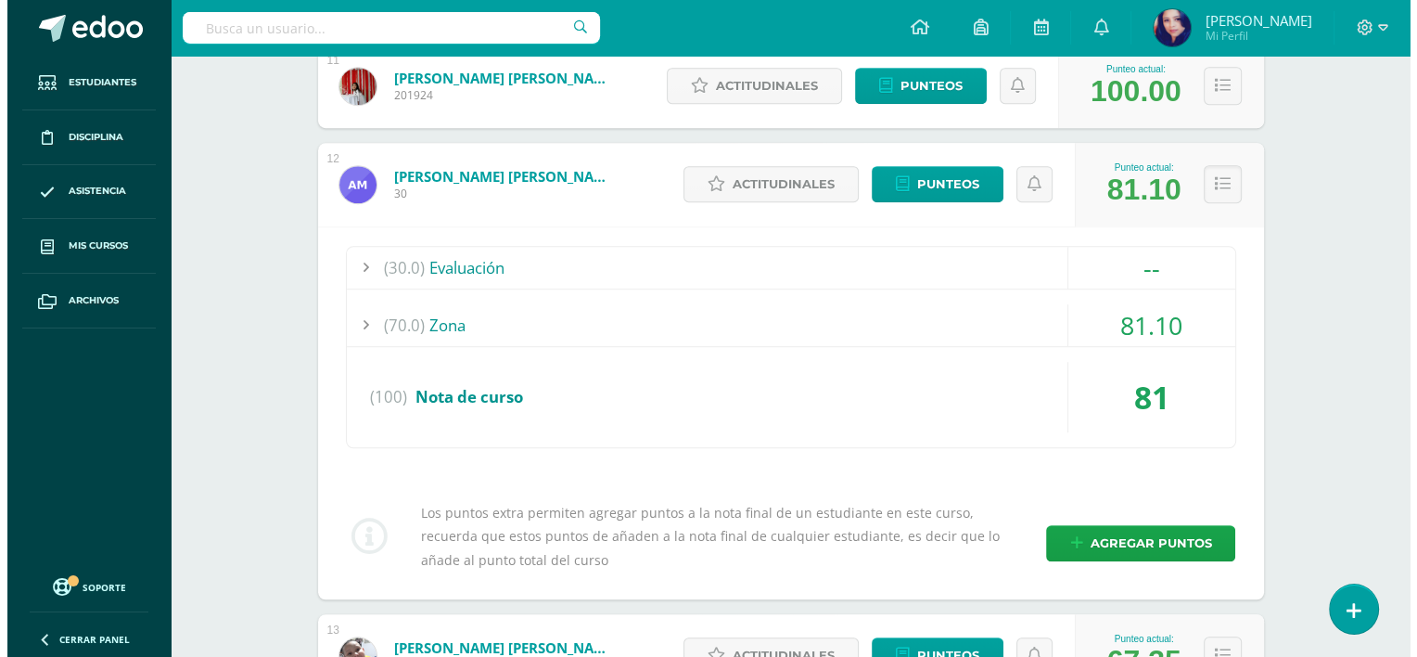
scroll to position [1504, 0]
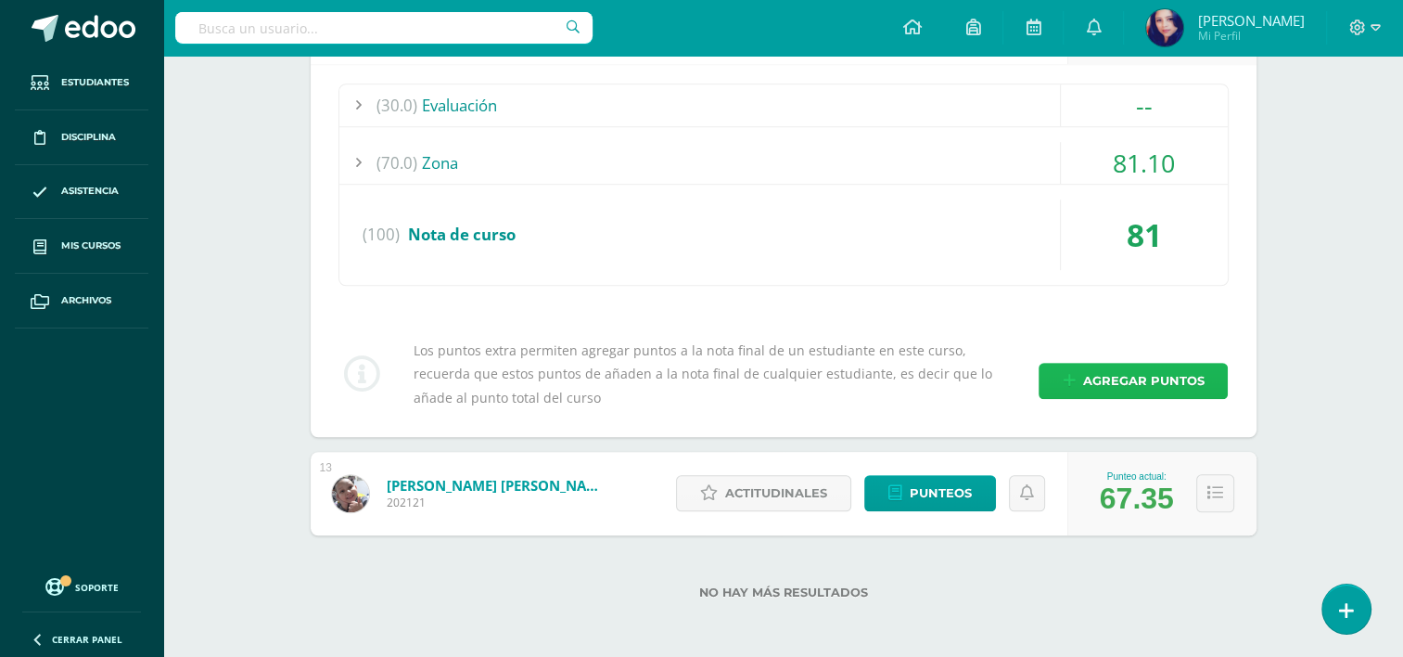
click at [1141, 382] on span "Agregar puntos" at bounding box center [1142, 381] width 121 height 34
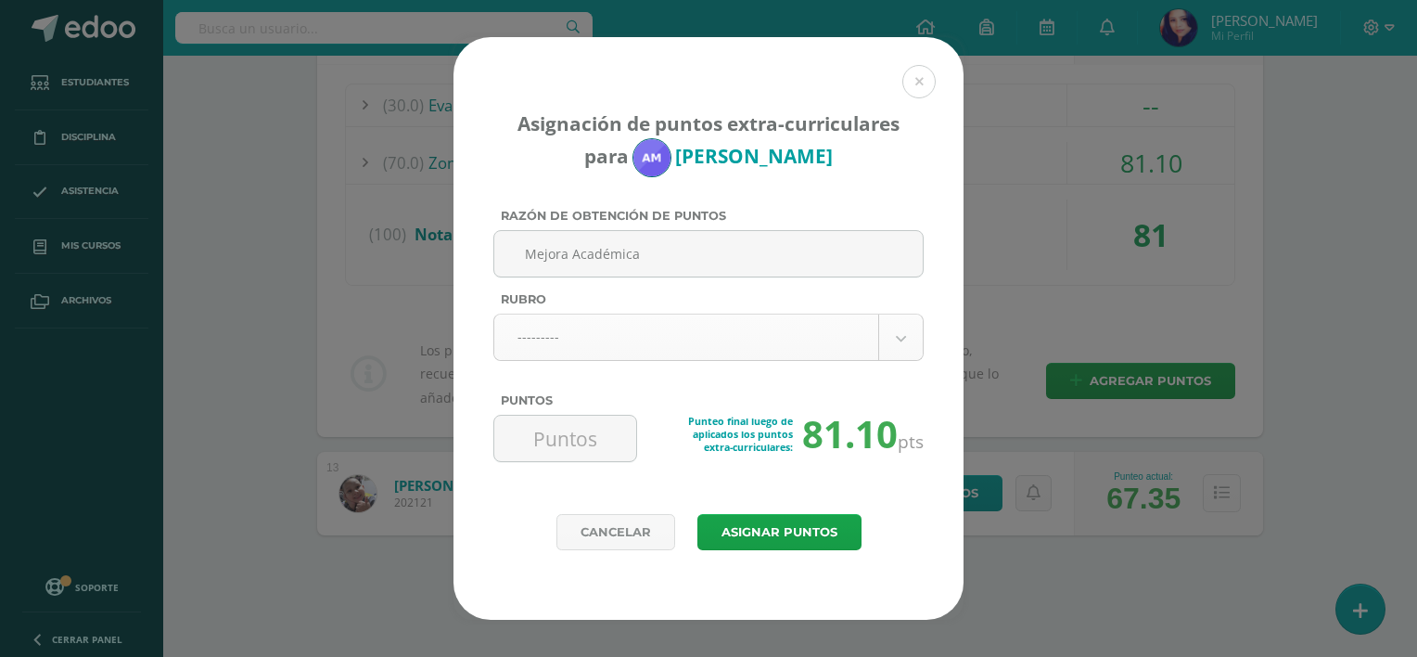
type input "Mejora Académica"
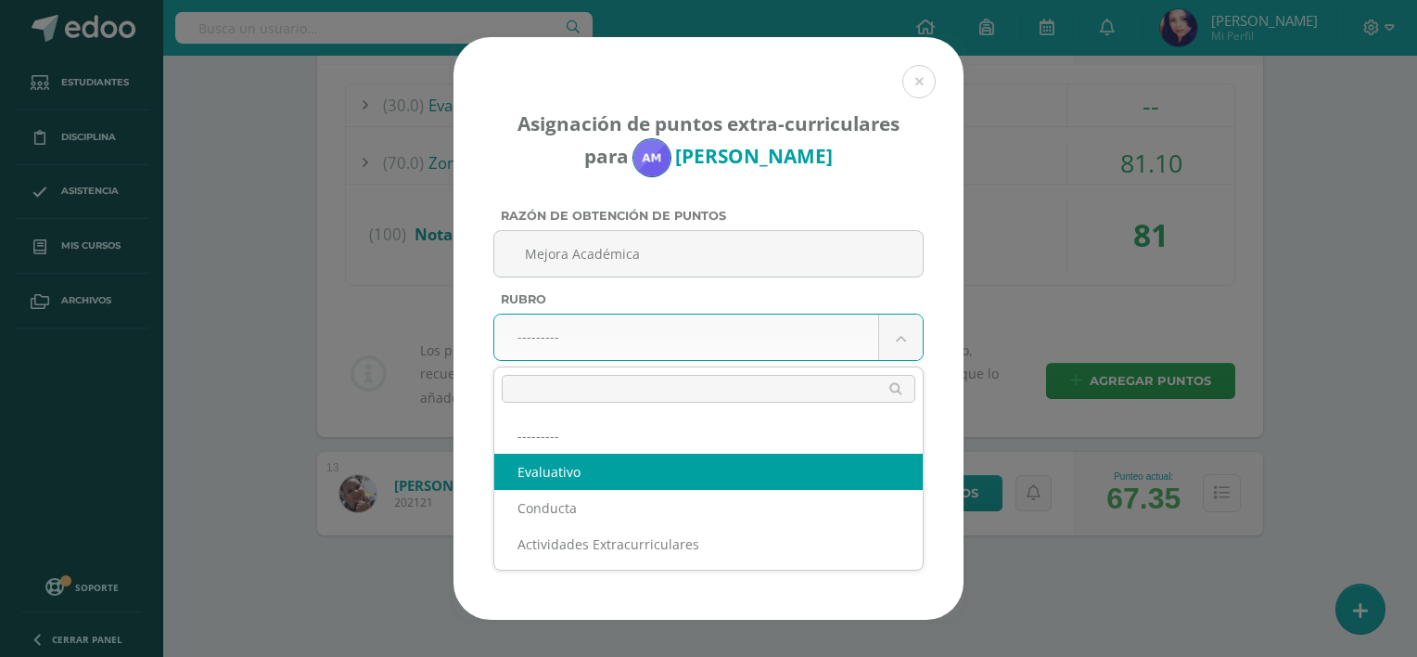
select select "1"
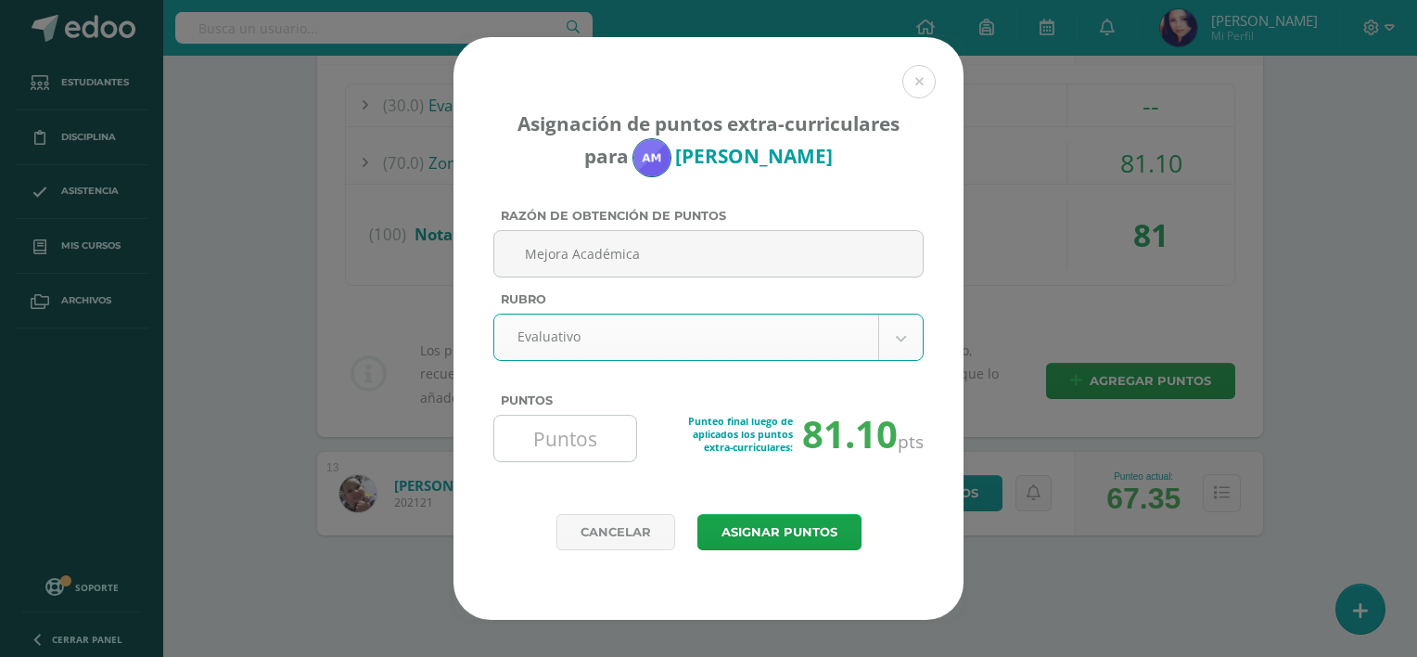
click at [594, 421] on input "Puntos" at bounding box center [565, 437] width 127 height 45
type input "10"
click at [772, 526] on button "Asignar puntos" at bounding box center [779, 532] width 164 height 36
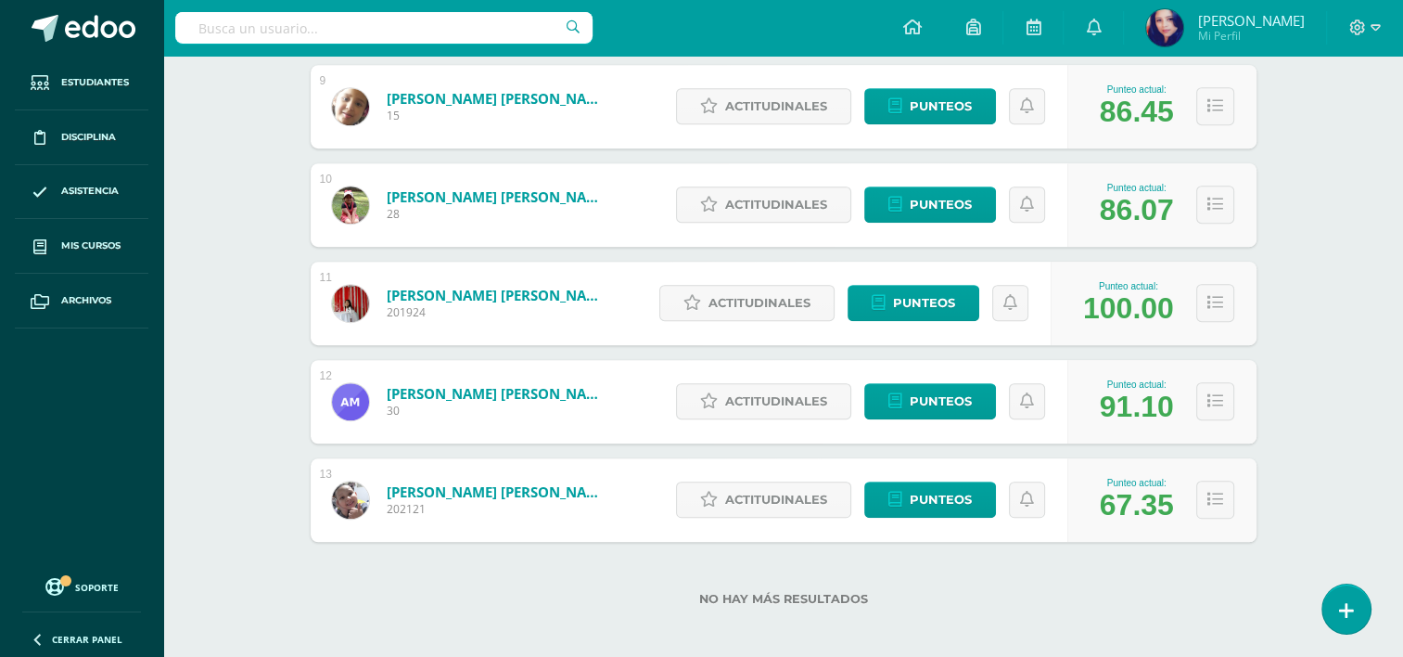
scroll to position [1132, 0]
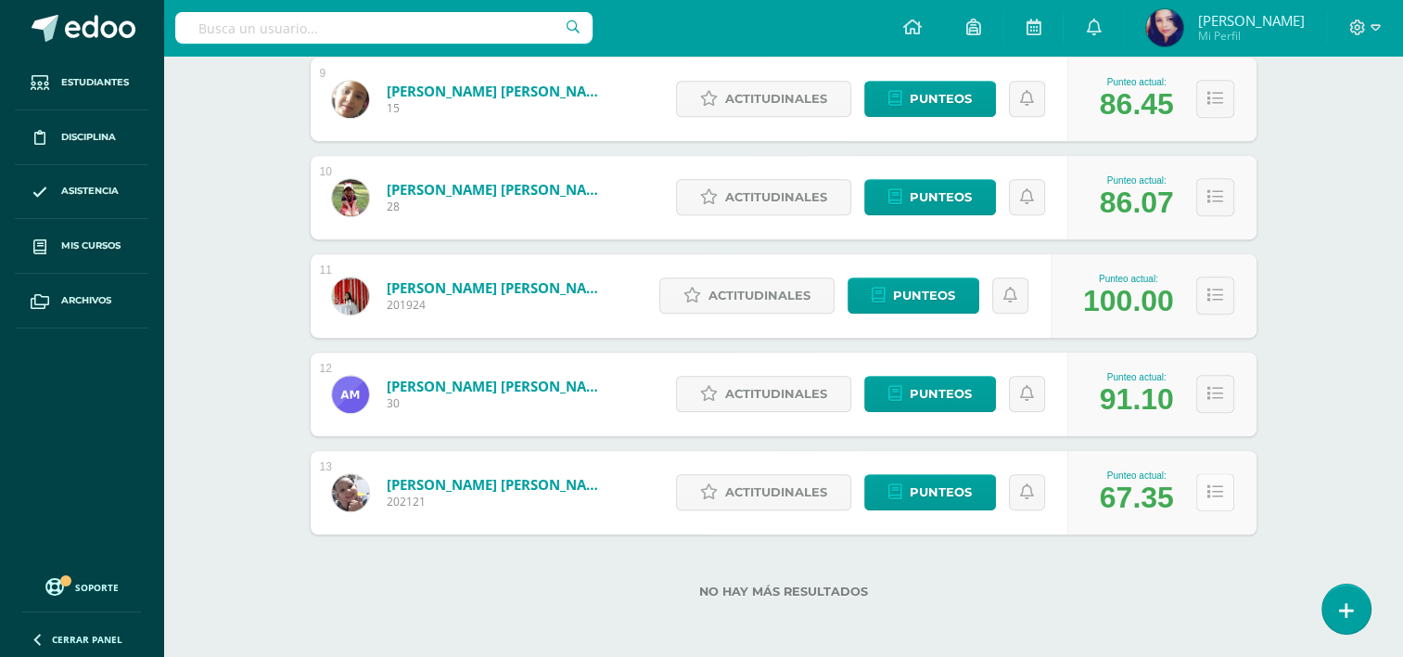
click at [1219, 489] on icon at bounding box center [1215, 492] width 16 height 16
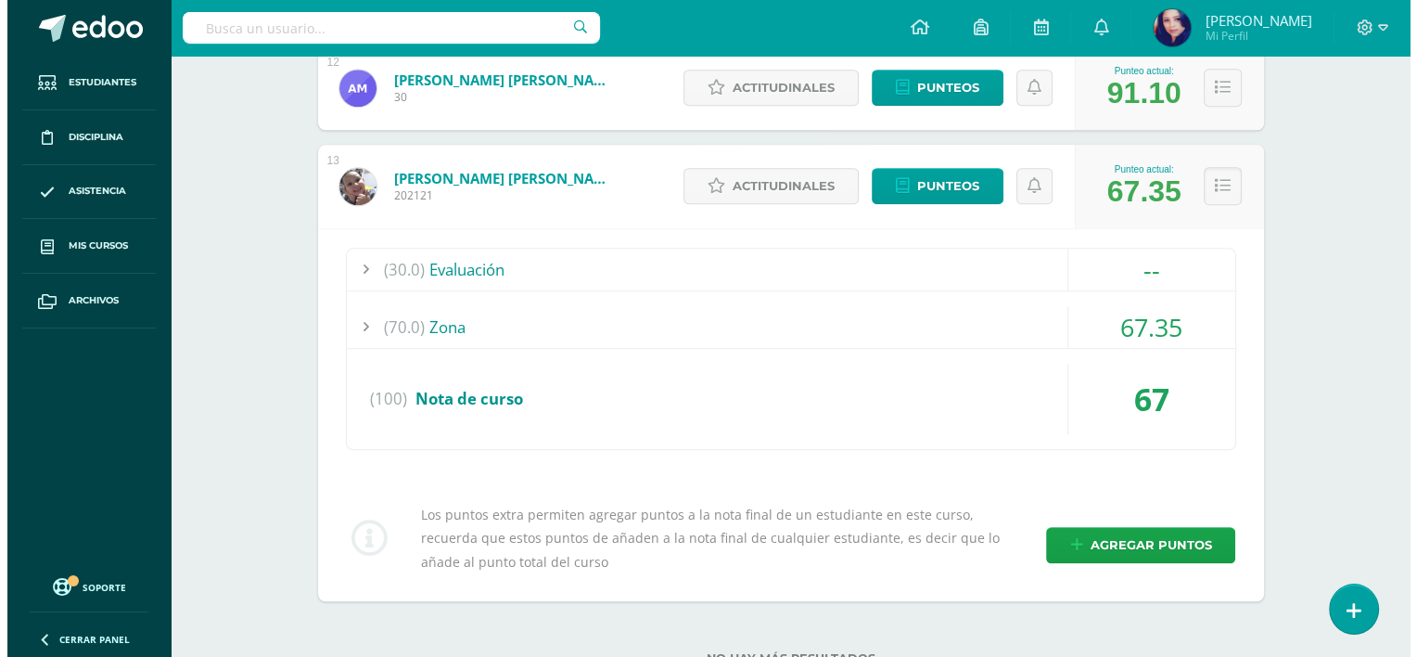
scroll to position [1504, 0]
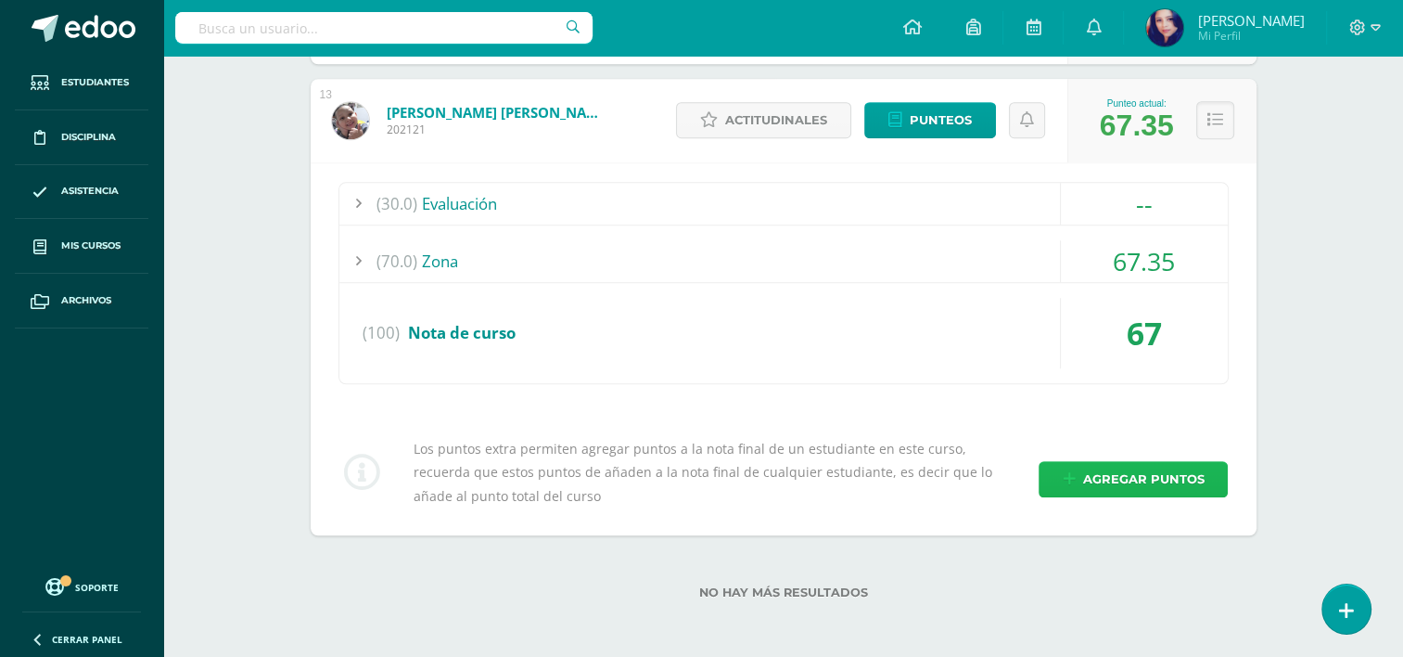
click at [1104, 475] on span "Agregar puntos" at bounding box center [1142, 479] width 121 height 34
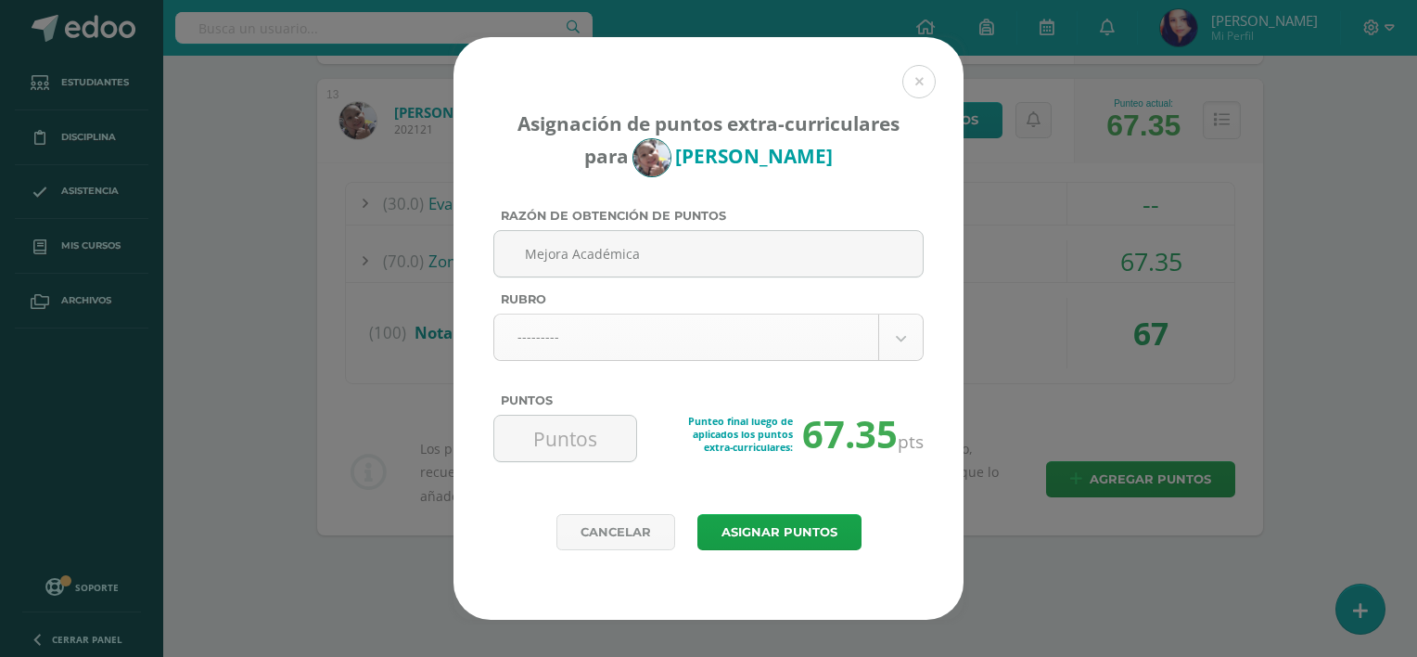
type input "Mejora Académica"
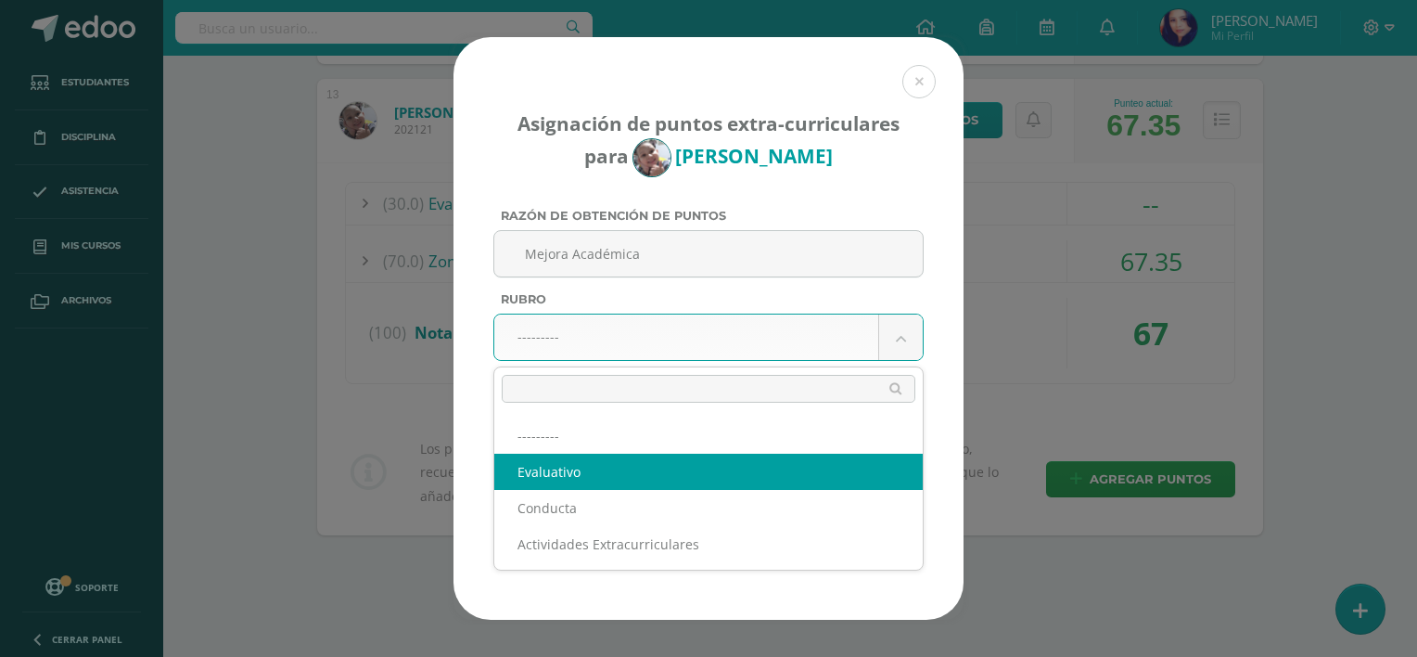
select select "1"
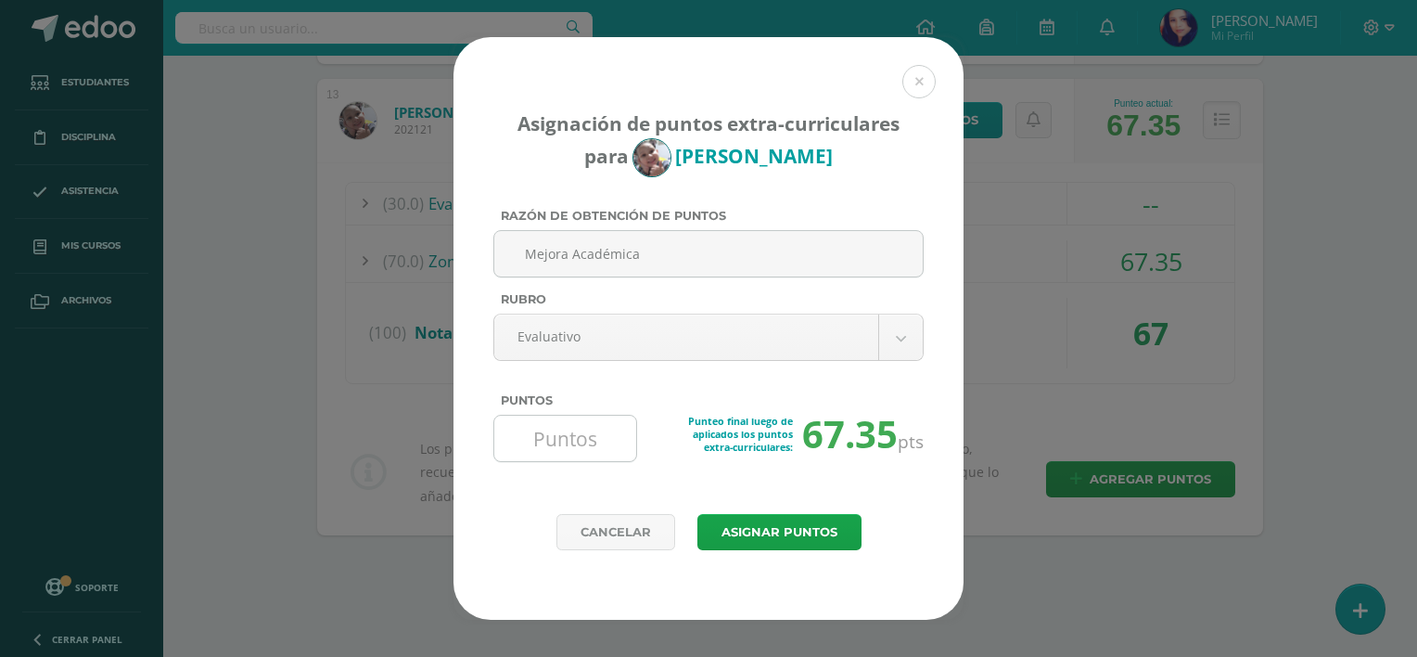
click at [586, 438] on input "Puntos" at bounding box center [565, 437] width 127 height 45
type input "5"
click at [811, 536] on button "Asignar puntos" at bounding box center [779, 532] width 164 height 36
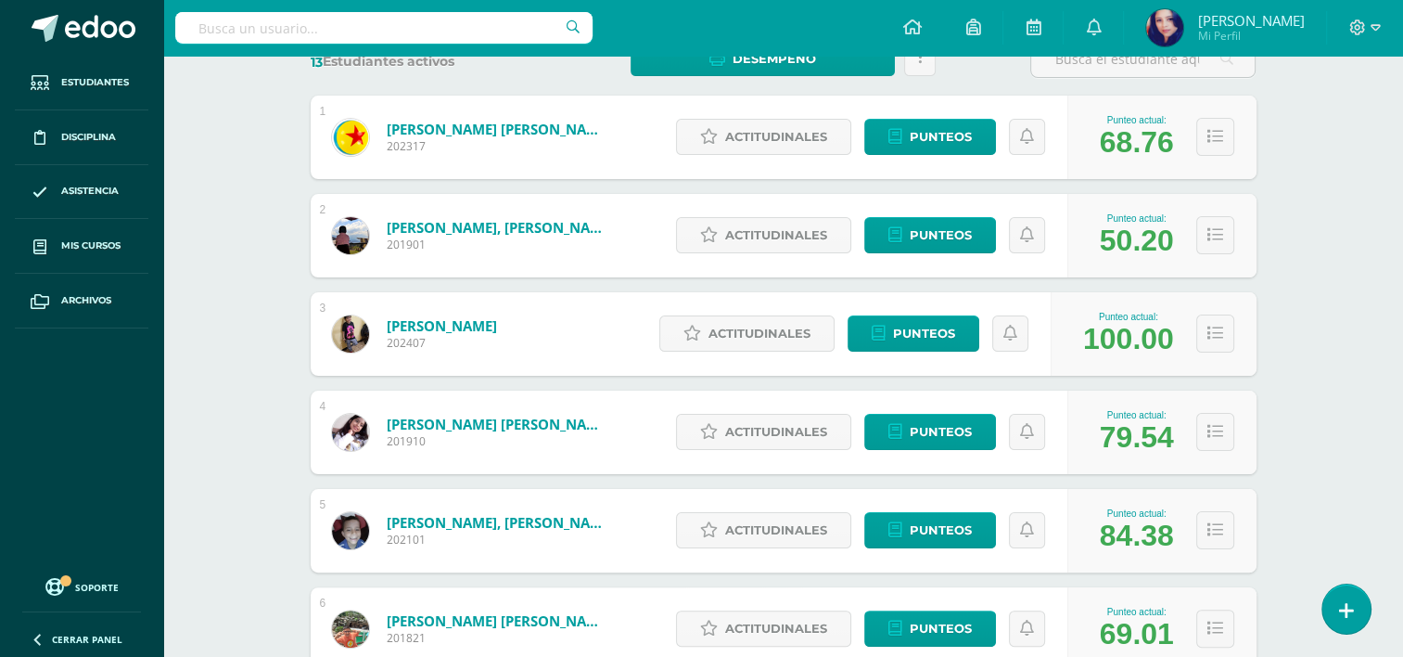
scroll to position [320, 0]
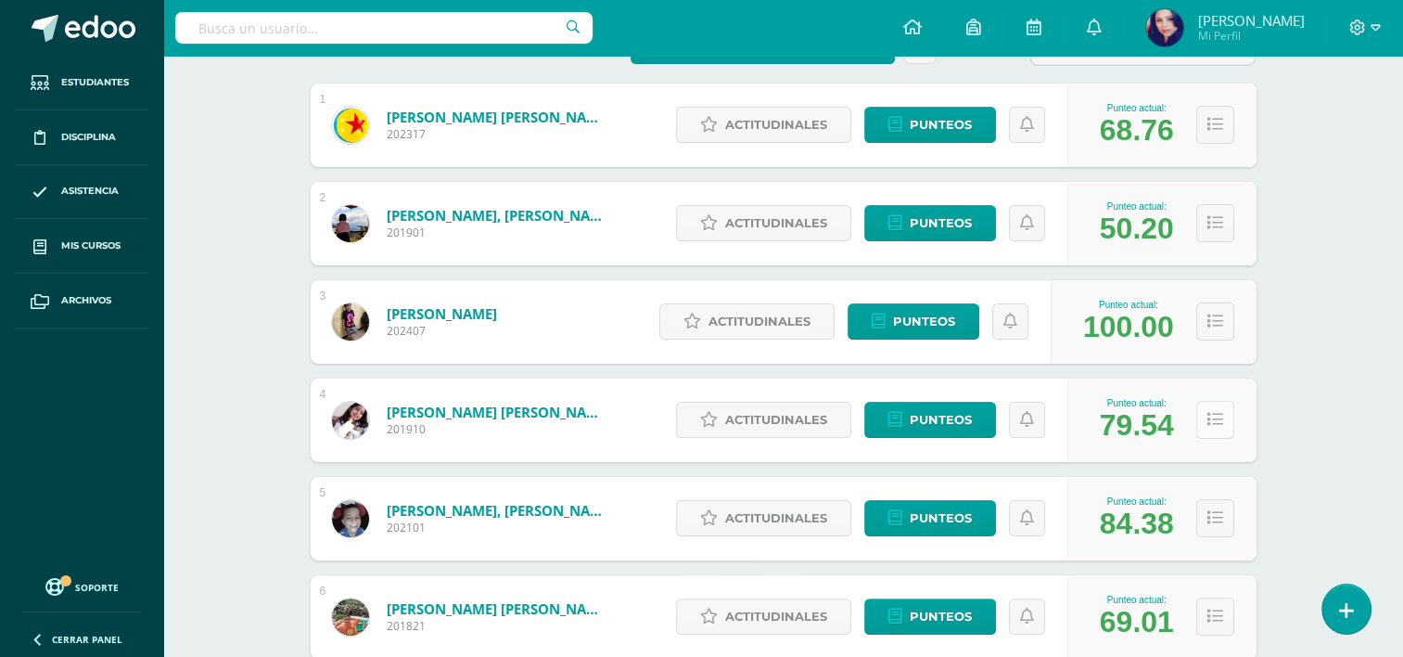
click at [1208, 412] on icon at bounding box center [1215, 420] width 16 height 16
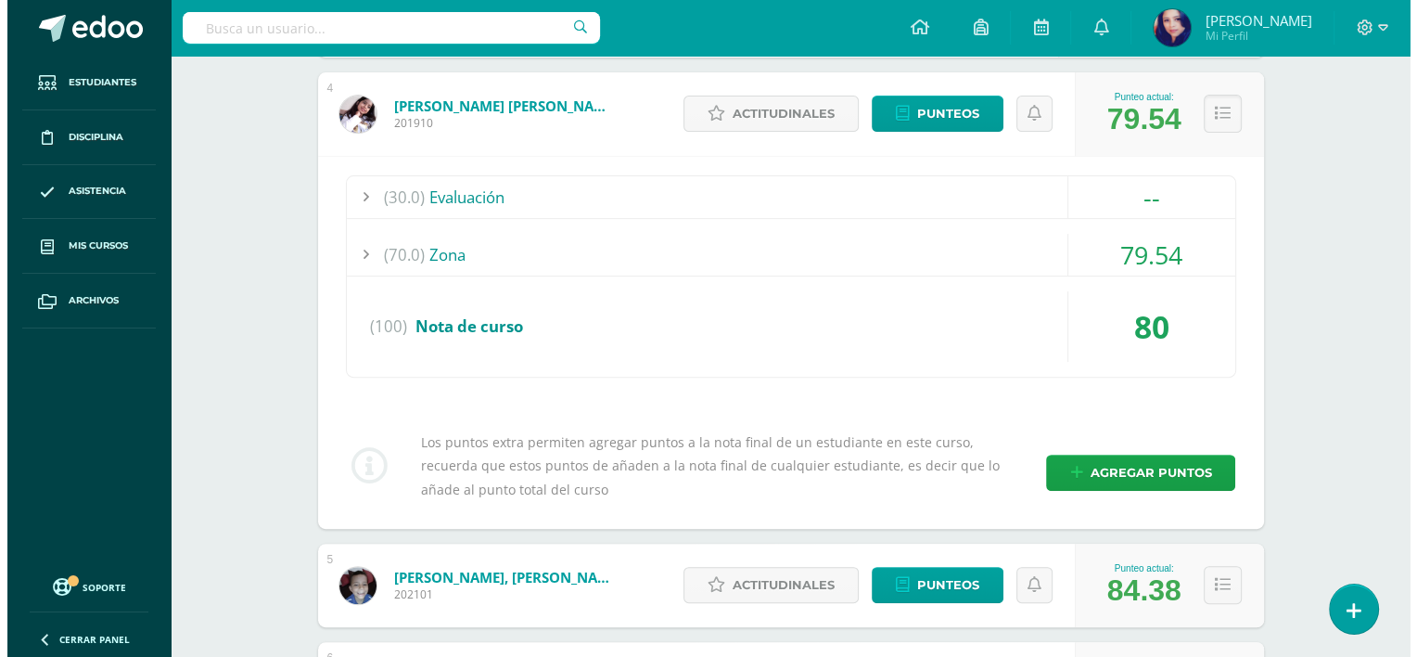
scroll to position [628, 0]
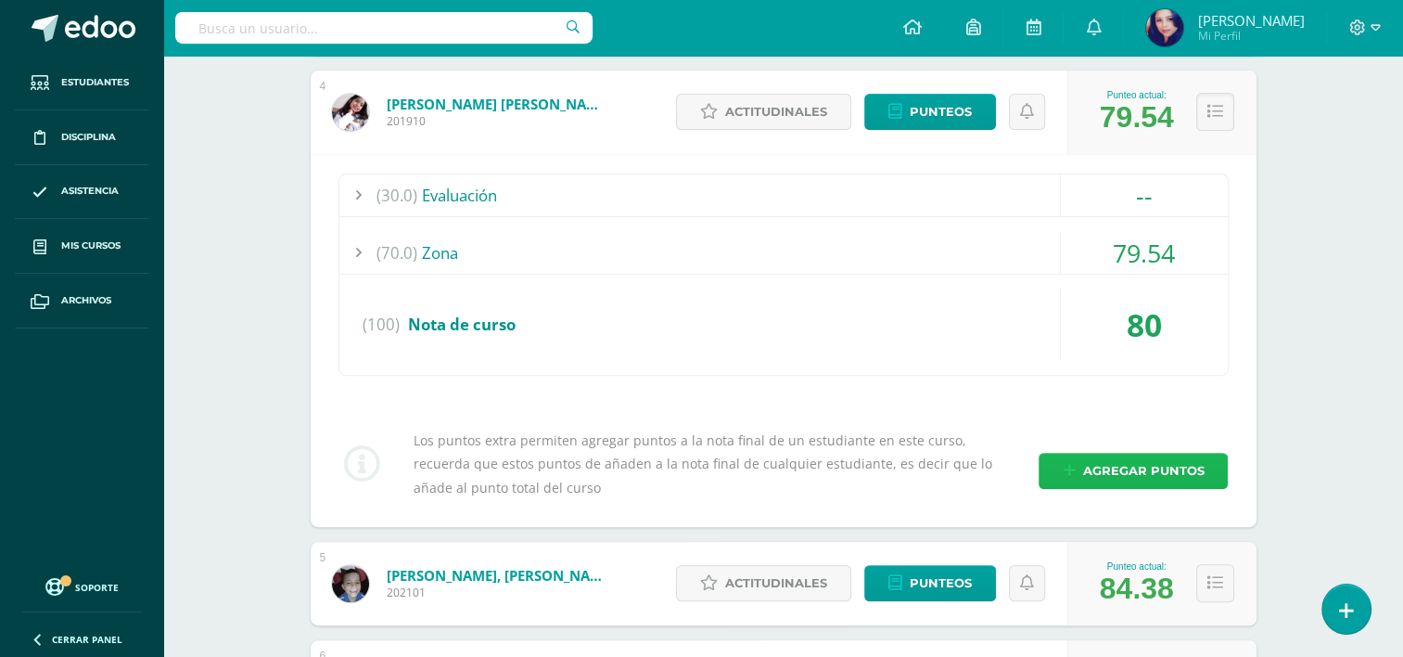
click at [1154, 468] on span "Agregar puntos" at bounding box center [1142, 470] width 121 height 34
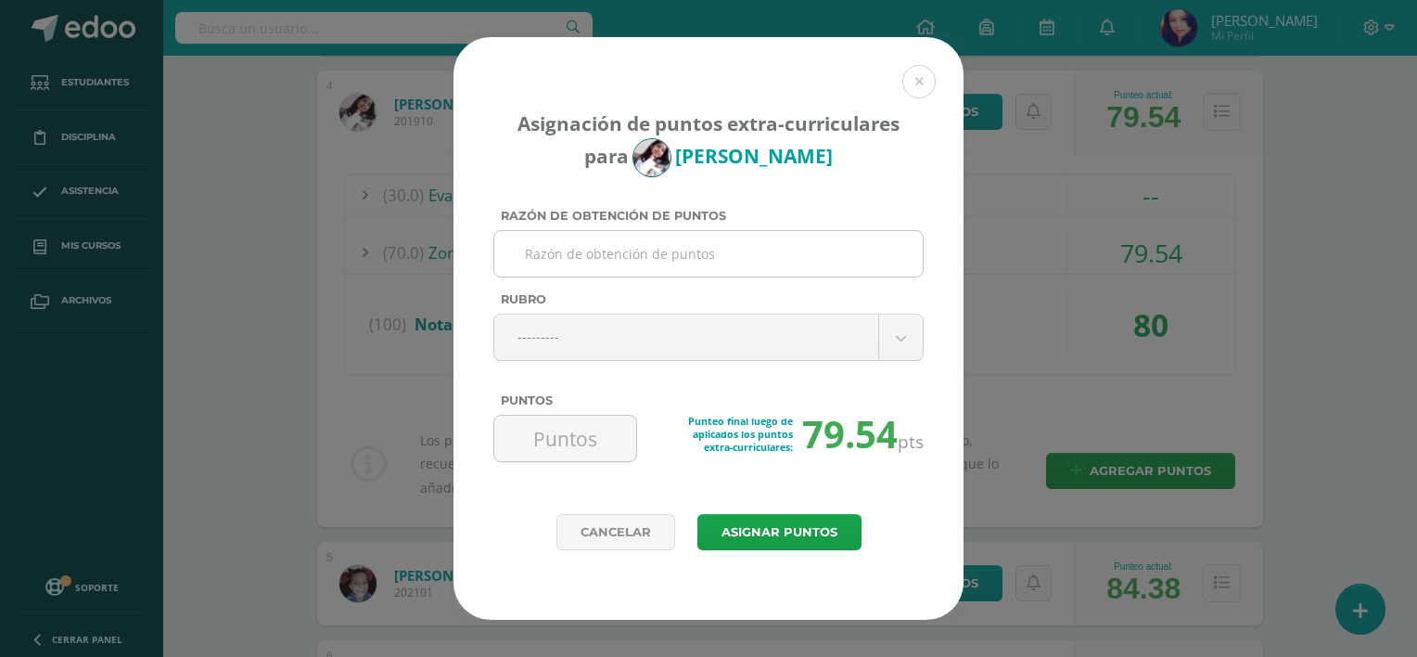
click at [772, 251] on input "Razón de obtención de puntos" at bounding box center [709, 253] width 414 height 45
click at [575, 254] on input "Mejora académica" at bounding box center [709, 253] width 414 height 45
type input "Mejora Académica"
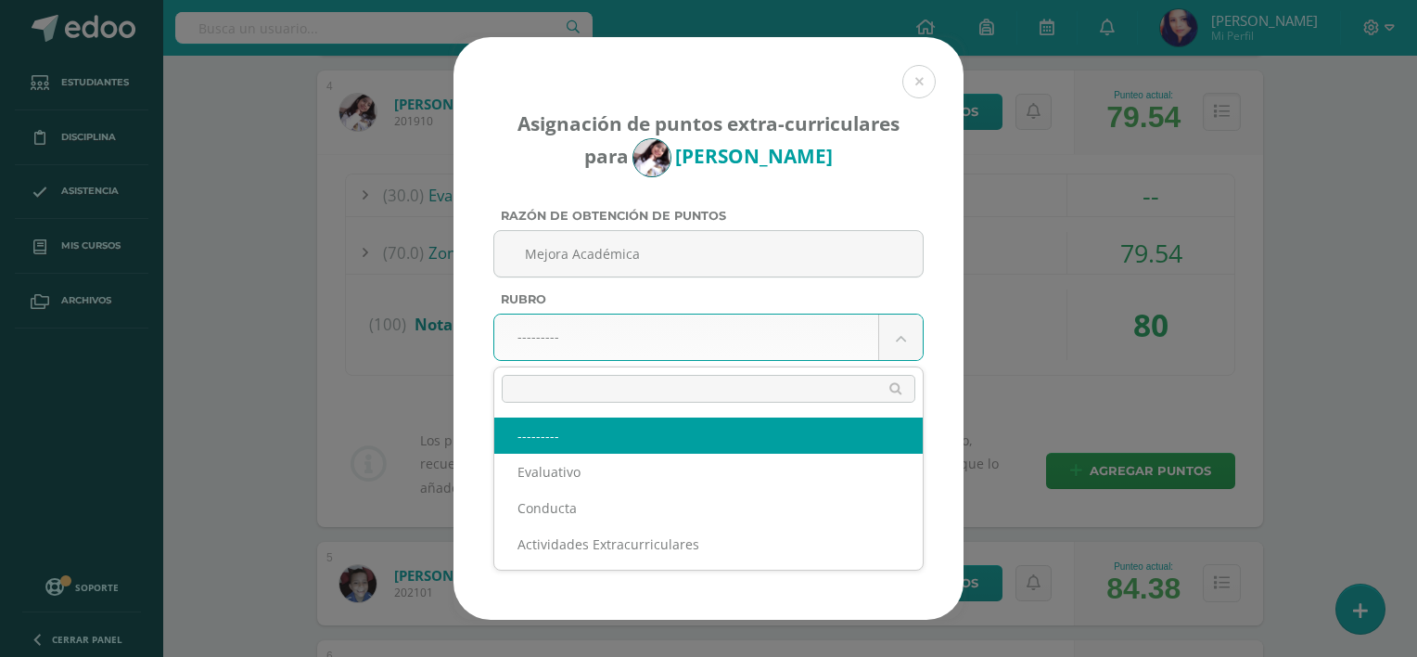
click at [898, 338] on body "Asignación de puntos extra-curriculares para María Castañeda Razón de obtención…" at bounding box center [708, 453] width 1417 height 2163
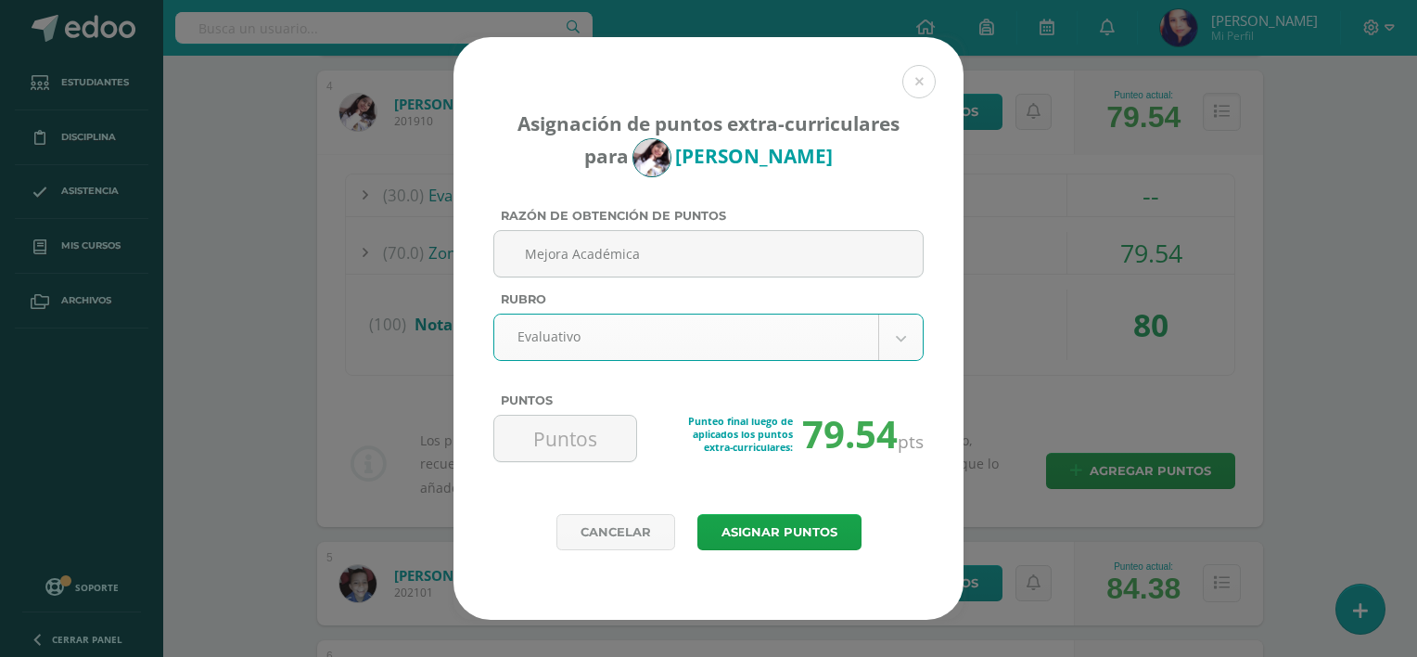
select select "1"
click at [571, 442] on input "Puntos" at bounding box center [565, 437] width 127 height 45
type input "8"
click at [760, 523] on button "Asignar puntos" at bounding box center [779, 532] width 164 height 36
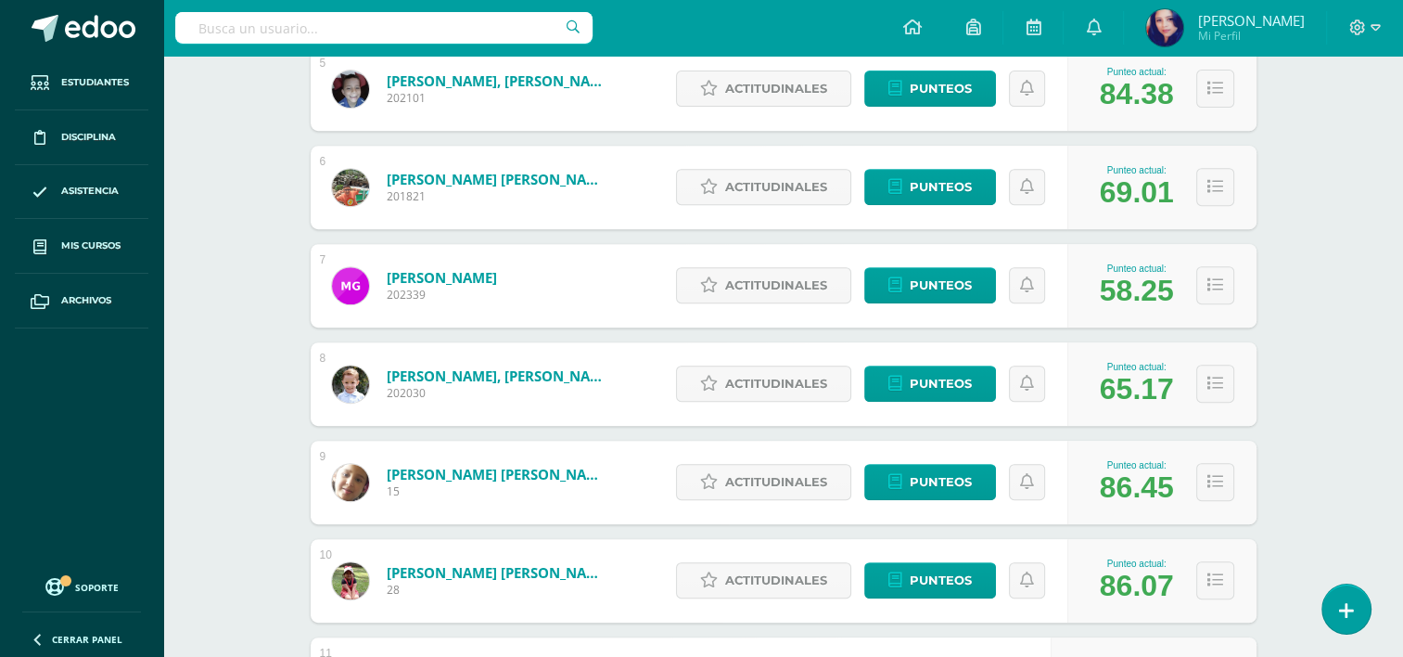
scroll to position [754, 0]
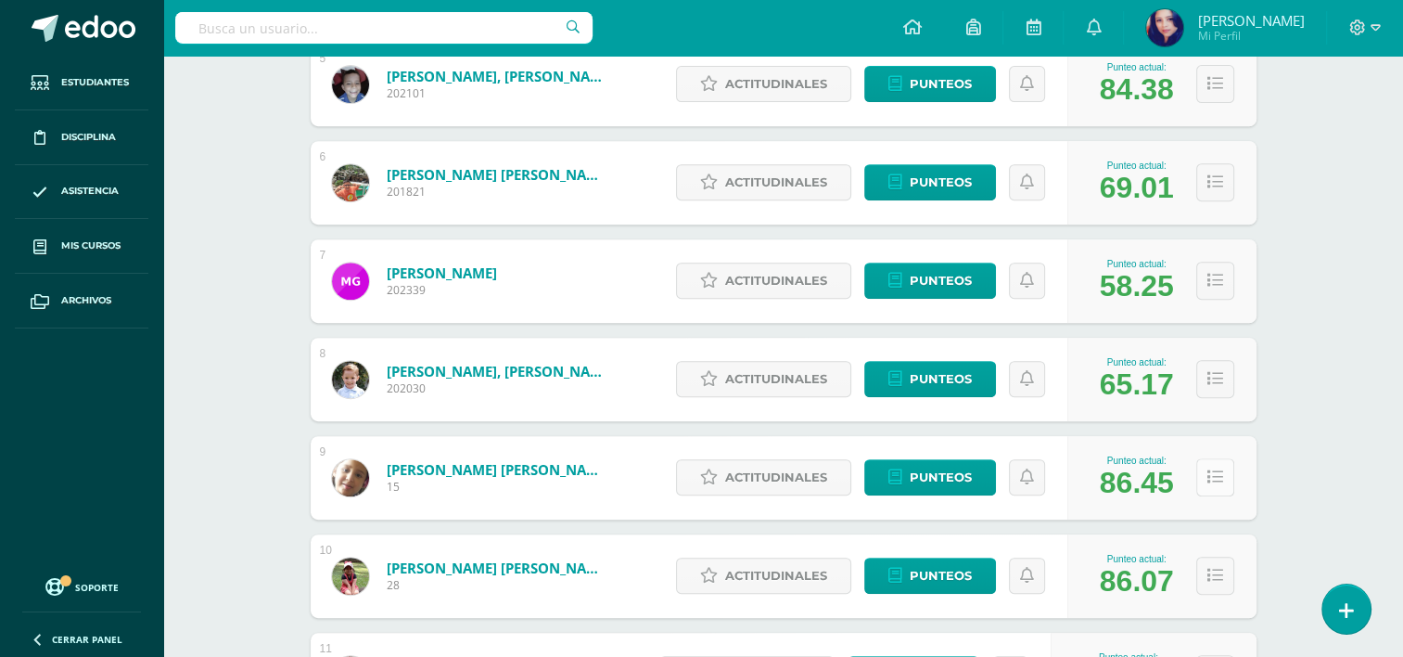
click at [1215, 475] on icon at bounding box center [1215, 477] width 16 height 16
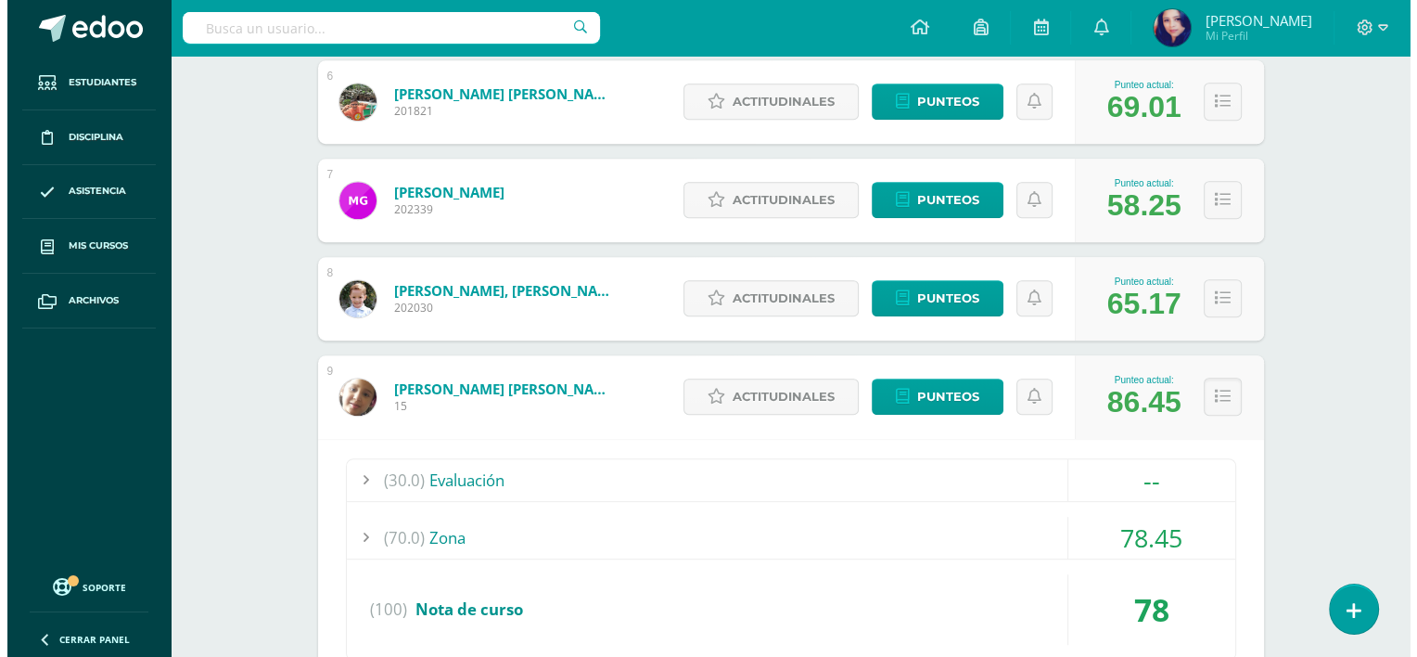
scroll to position [821, 0]
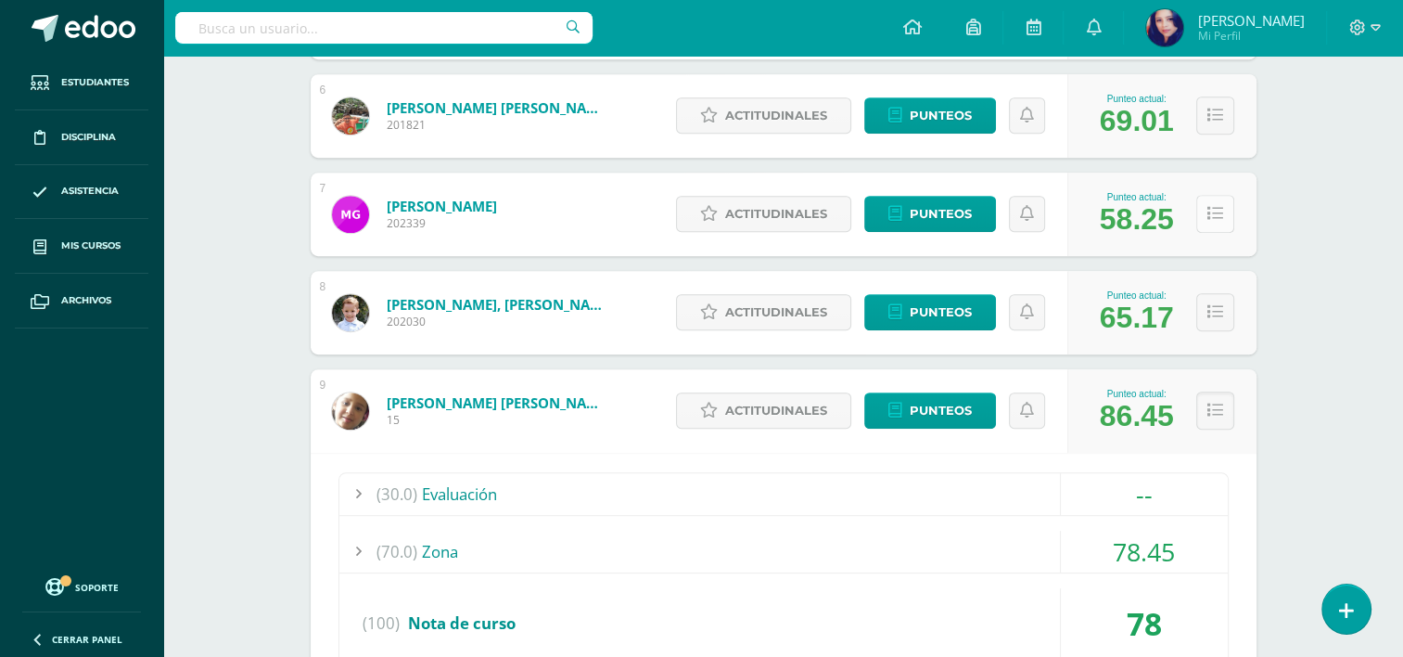
click at [1209, 214] on icon at bounding box center [1215, 214] width 16 height 16
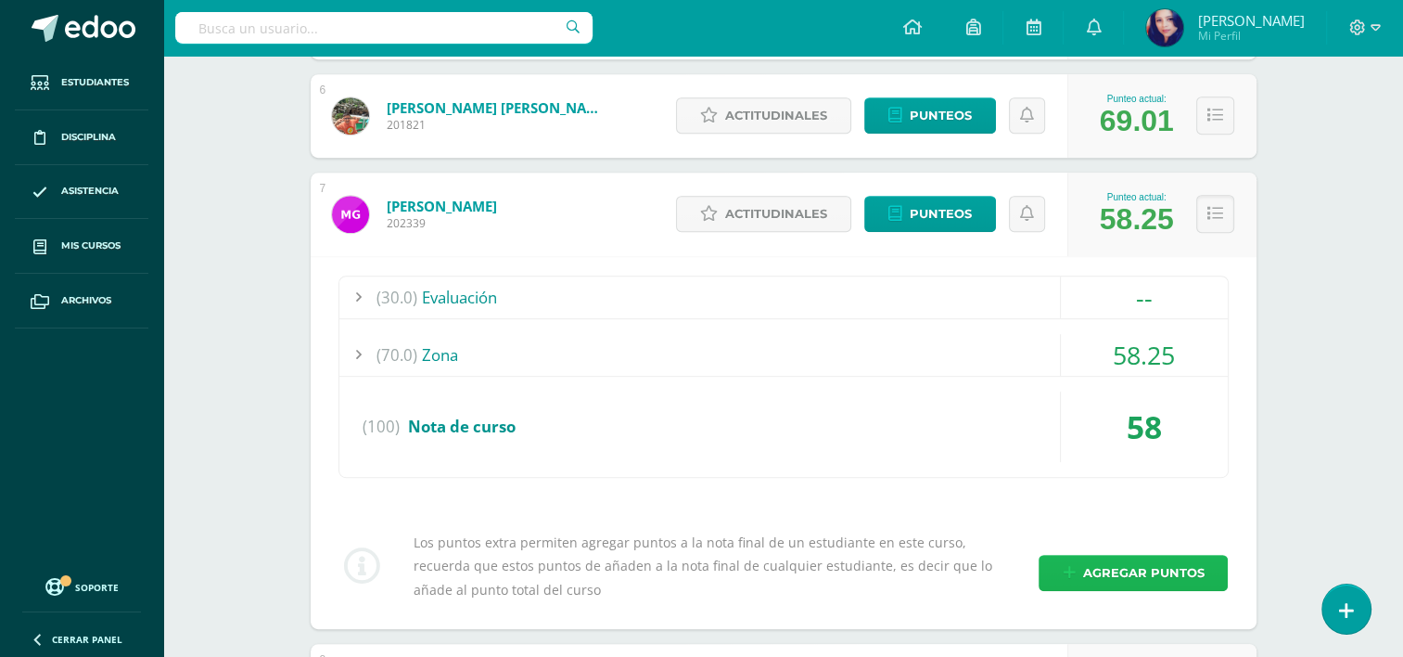
click at [1155, 568] on span "Agregar puntos" at bounding box center [1142, 572] width 121 height 34
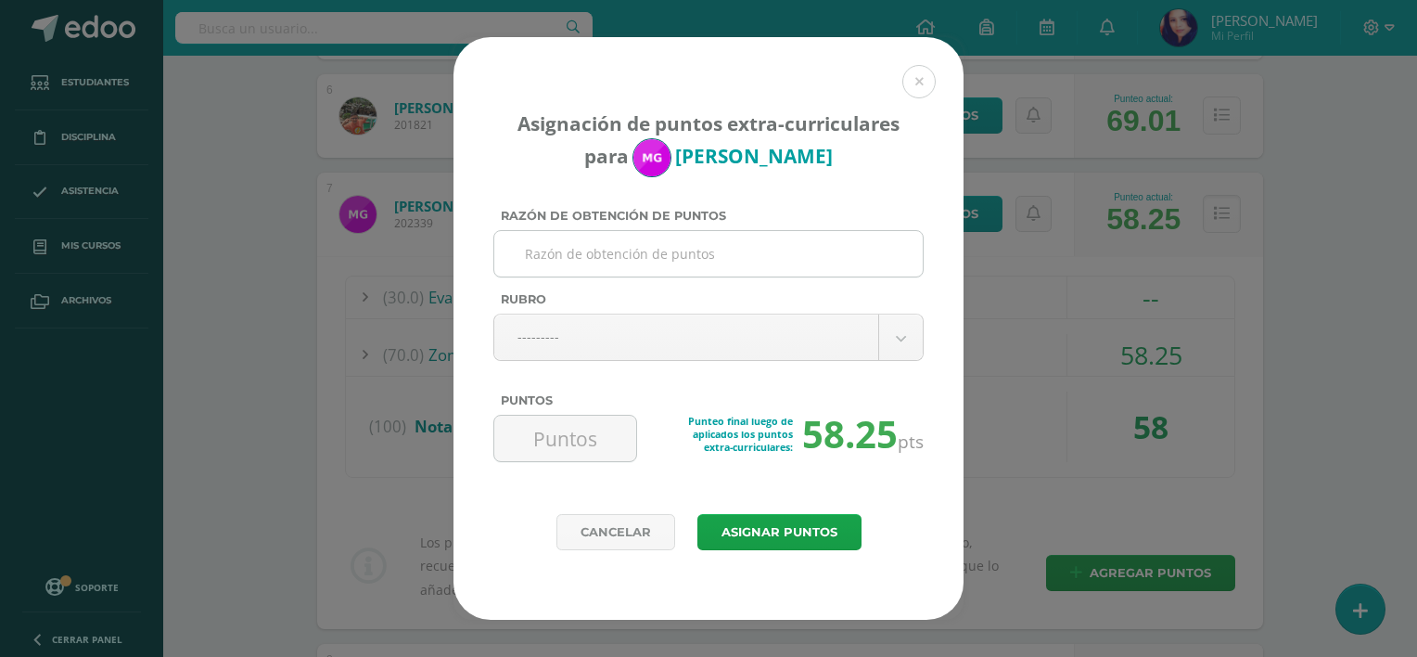
click at [893, 250] on input "Razón de obtención de puntos" at bounding box center [709, 253] width 414 height 45
click at [651, 254] on input "Mejora Académi" at bounding box center [709, 253] width 414 height 45
type input "Mejora Académica"
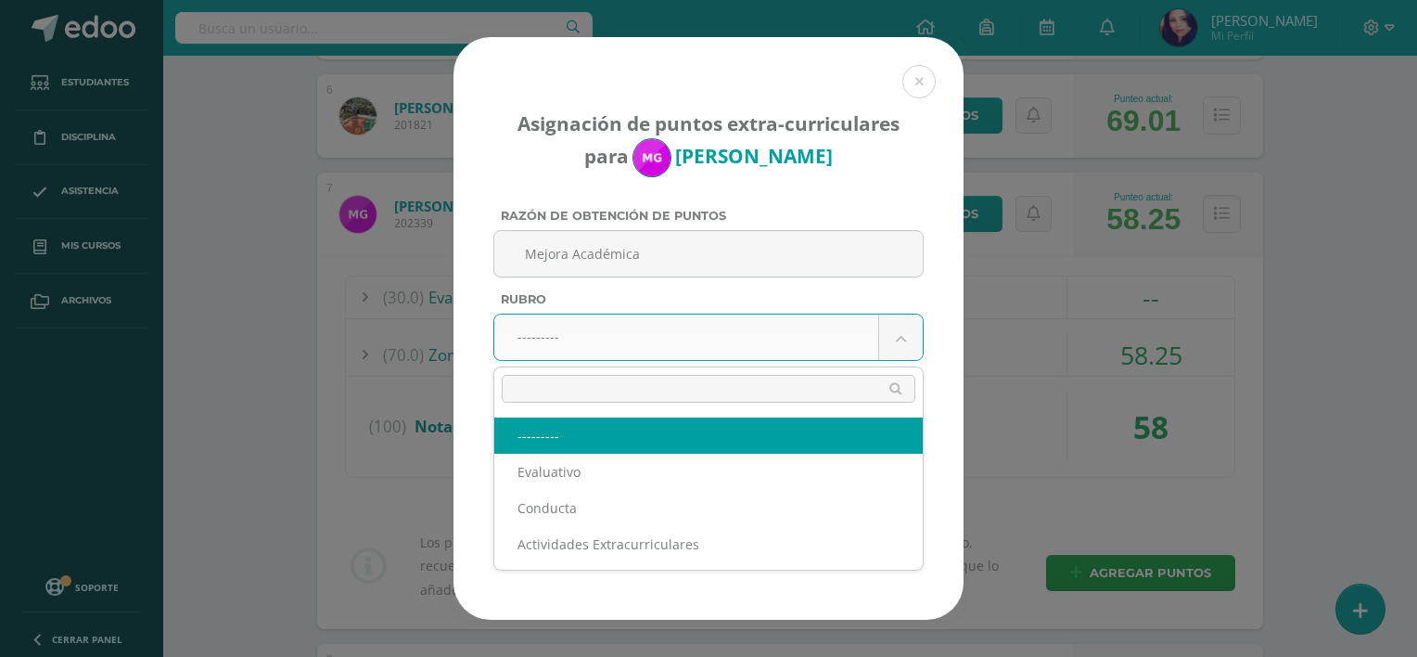
click at [913, 340] on body "Asignación de puntos extra-curriculares para María Guerra Razón de obtención de…" at bounding box center [708, 566] width 1417 height 2775
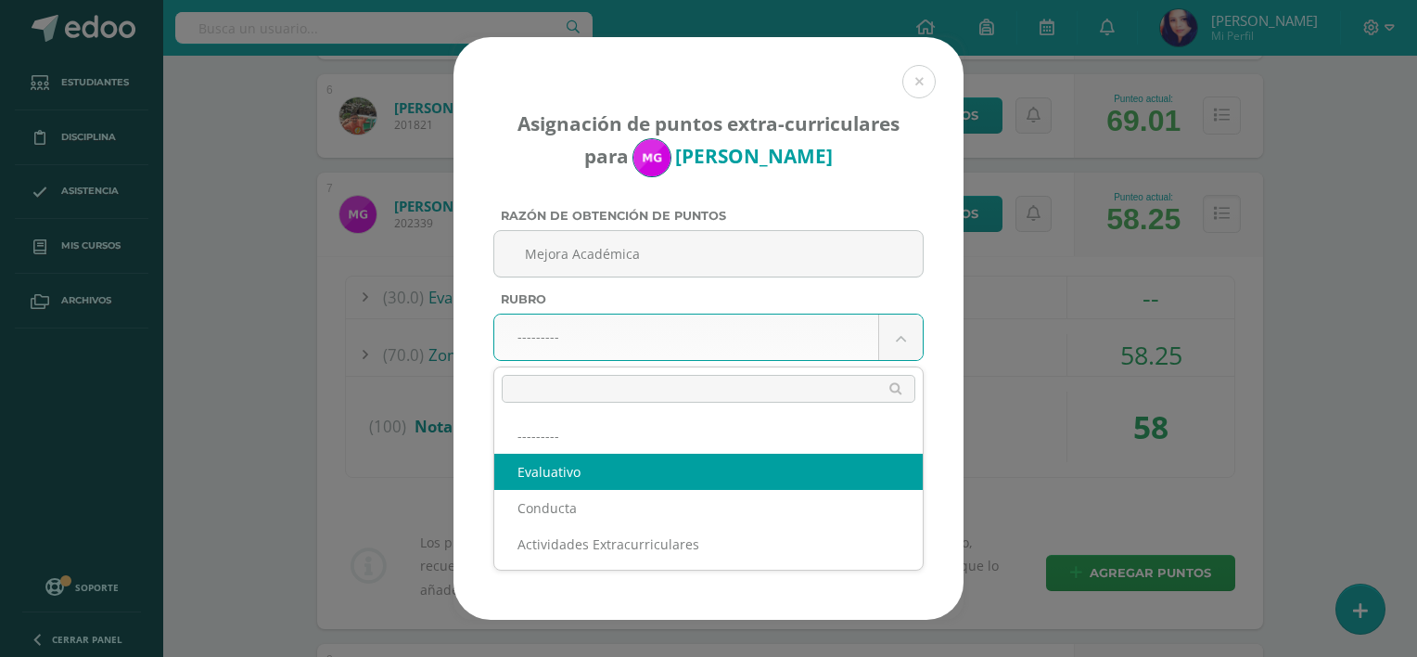
select select "1"
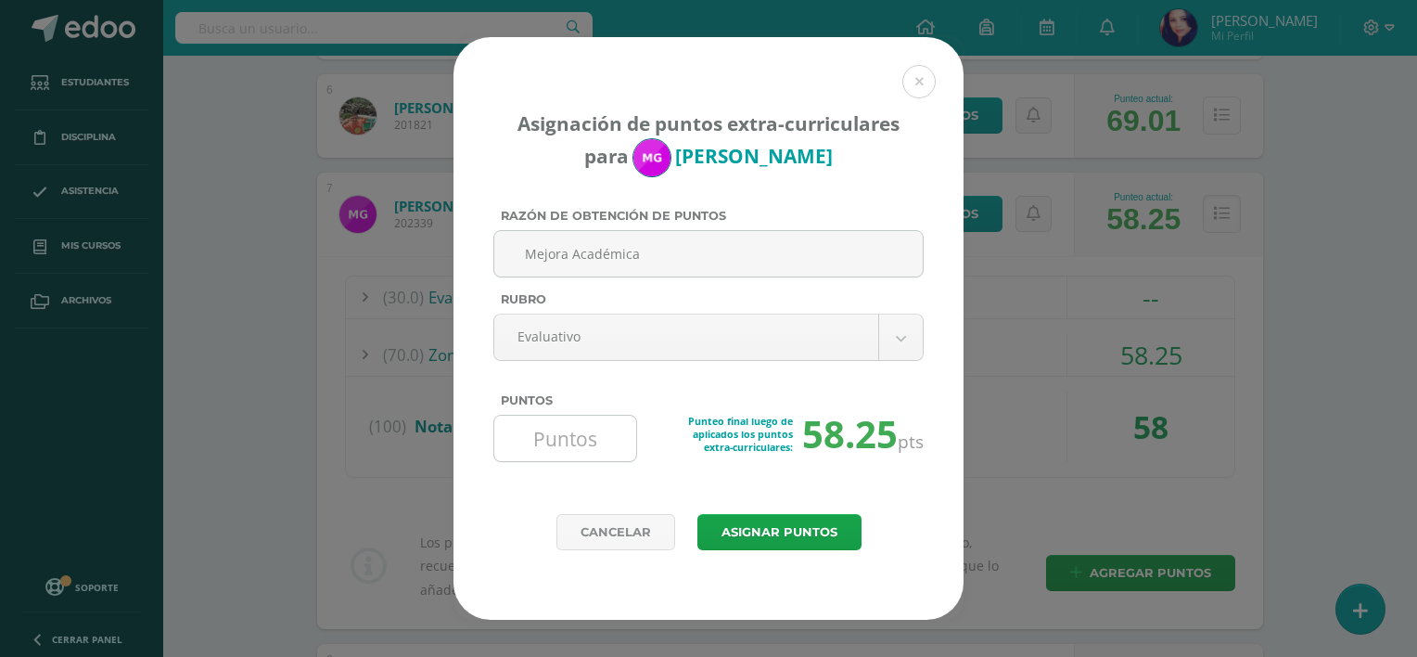
click at [592, 442] on input "Puntos" at bounding box center [565, 437] width 127 height 45
type input "4"
click at [786, 527] on button "Asignar puntos" at bounding box center [779, 532] width 164 height 36
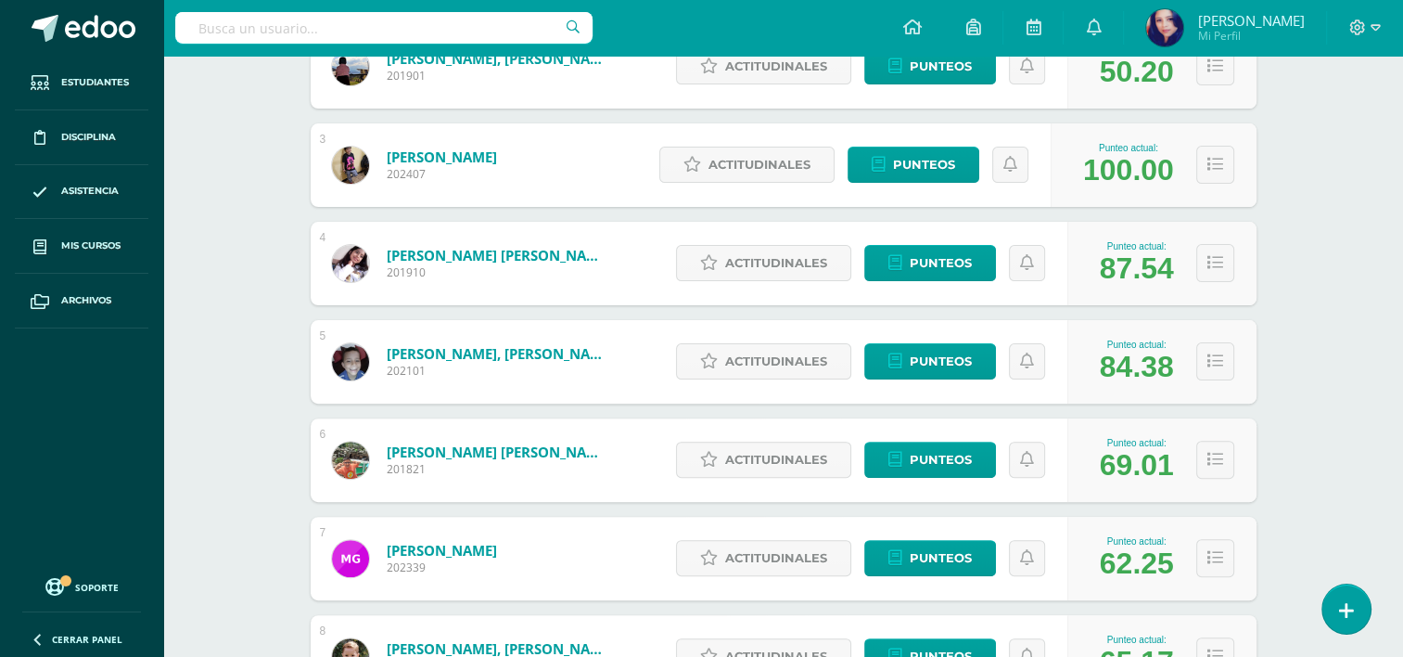
scroll to position [488, 0]
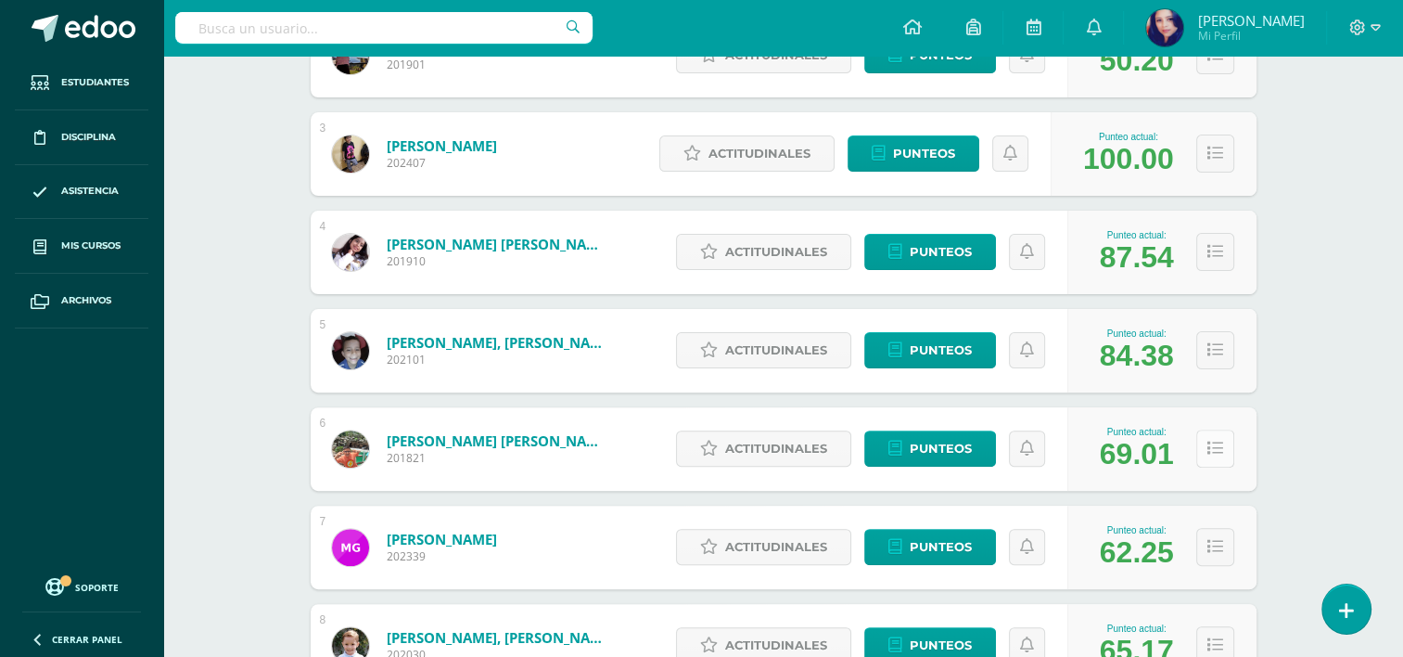
click at [1228, 447] on button at bounding box center [1215, 448] width 38 height 38
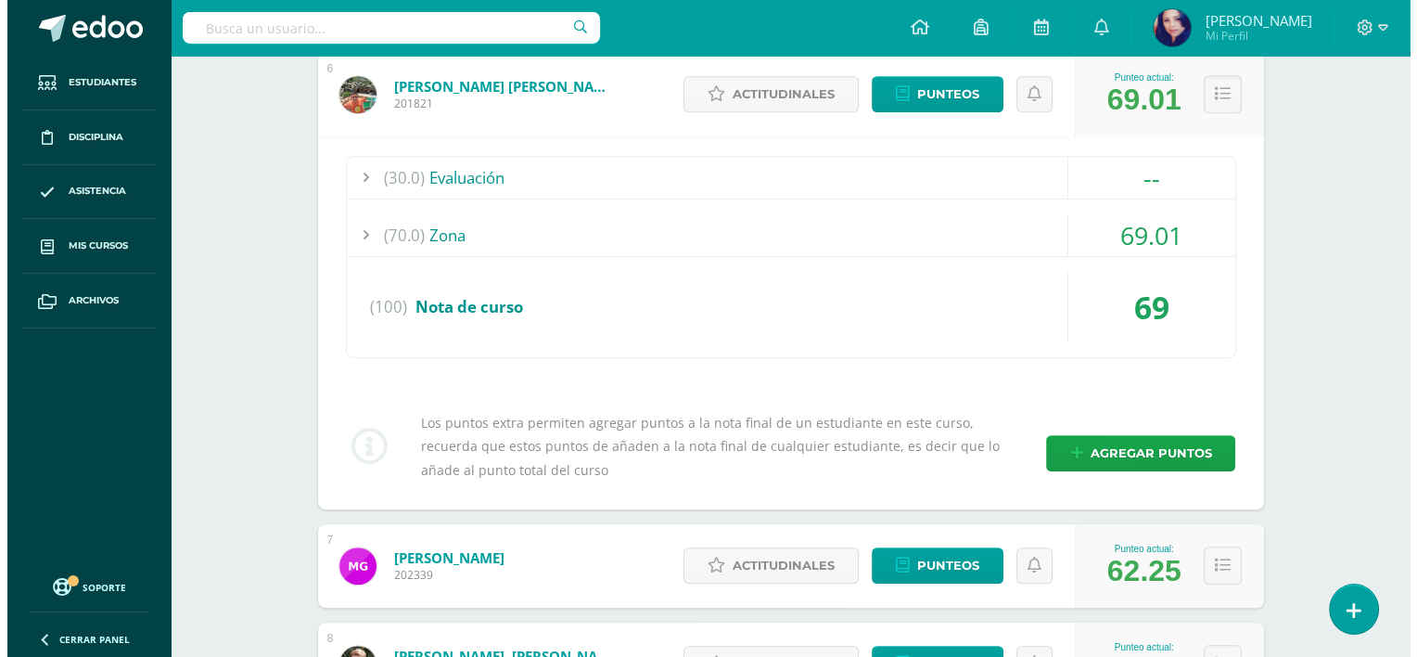
scroll to position [846, 0]
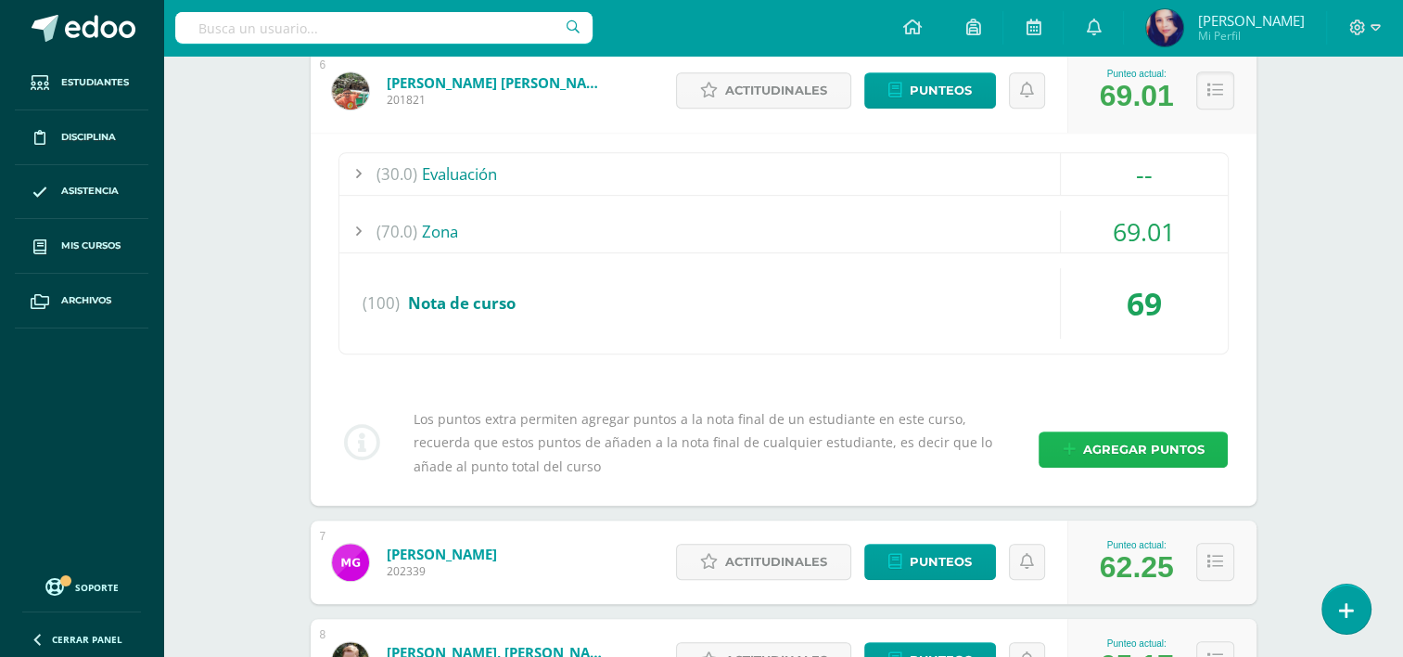
click at [1183, 446] on span "Agregar puntos" at bounding box center [1142, 449] width 121 height 34
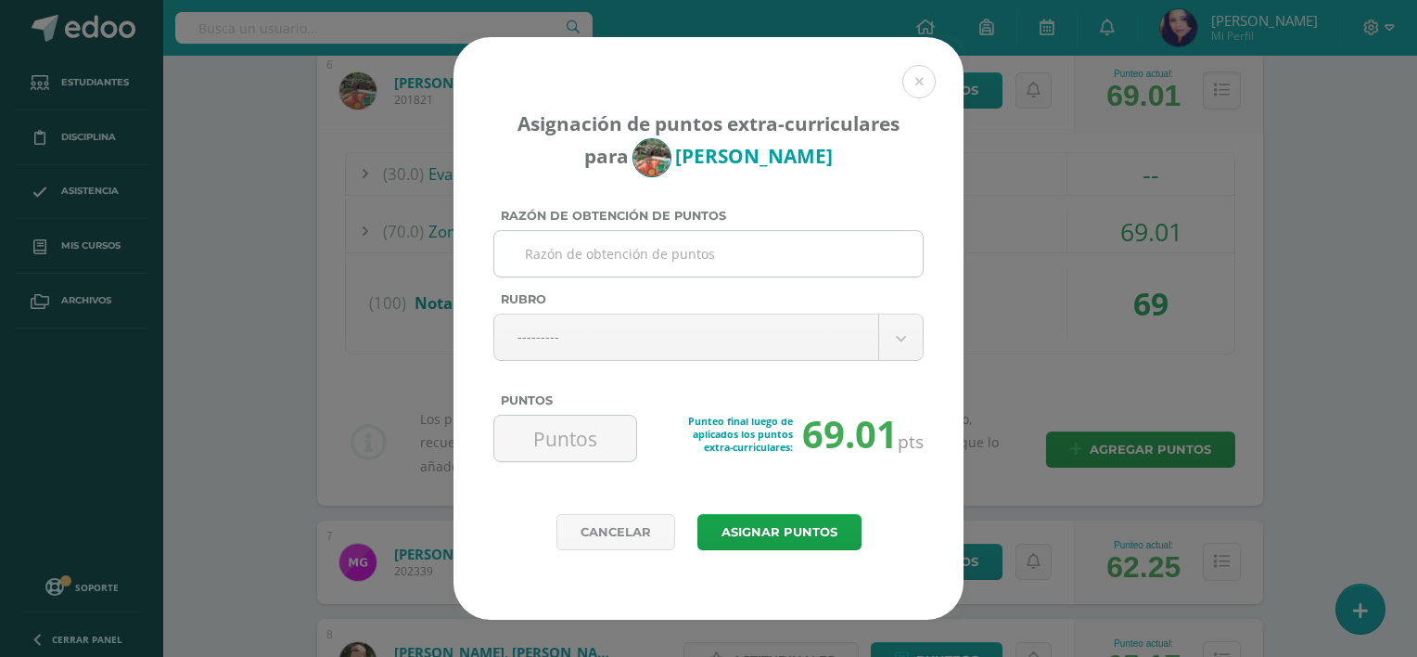
click at [792, 273] on input "Razón de obtención de puntos" at bounding box center [709, 253] width 414 height 45
type input "Mejora Académica"
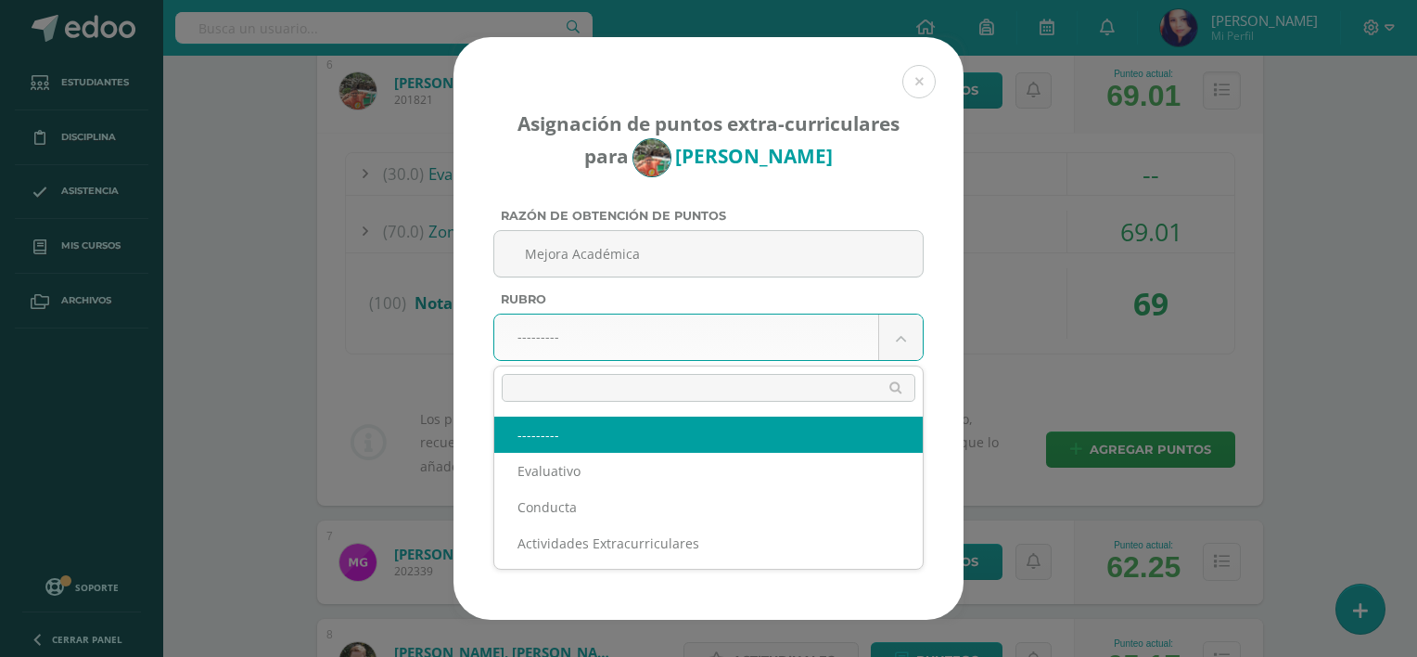
click at [904, 334] on body "Asignación de puntos extra-curriculares para [PERSON_NAME] Razón de obtención d…" at bounding box center [708, 235] width 1417 height 2163
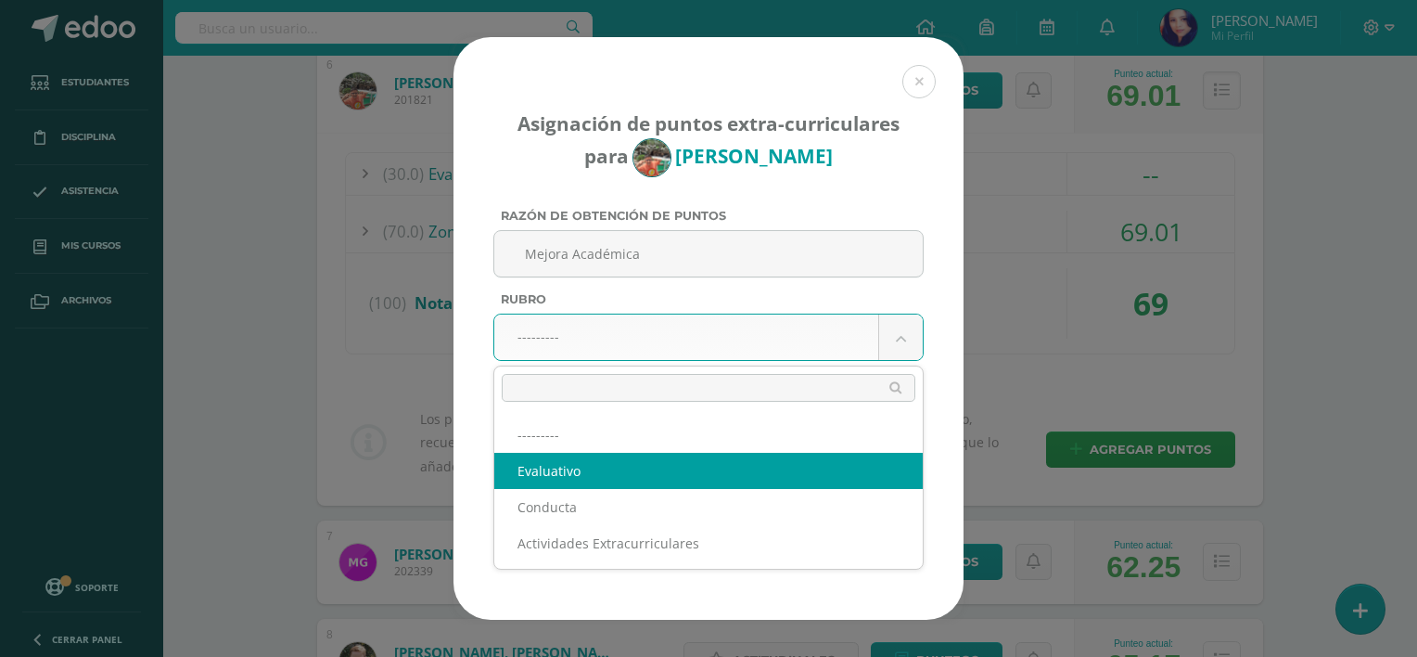
select select "1"
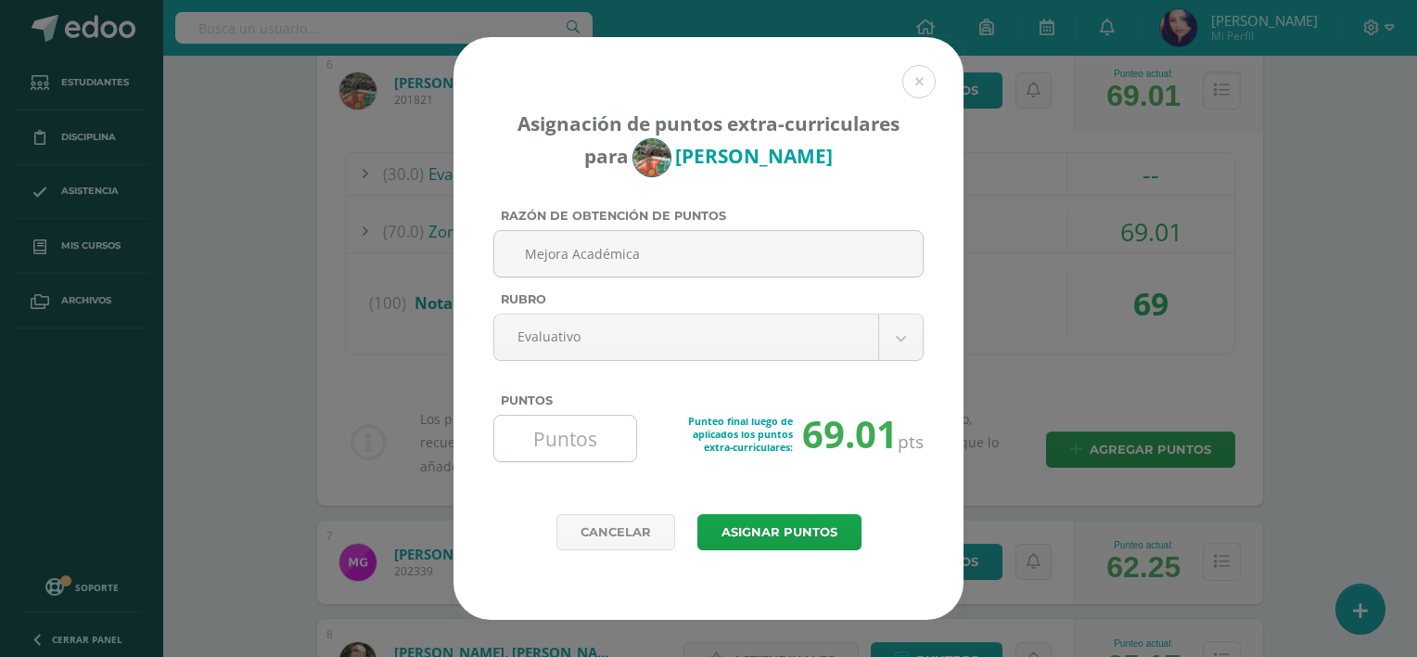
click at [588, 428] on input "Puntos" at bounding box center [565, 437] width 127 height 45
type input "10"
click at [794, 527] on button "Asignar puntos" at bounding box center [779, 532] width 164 height 36
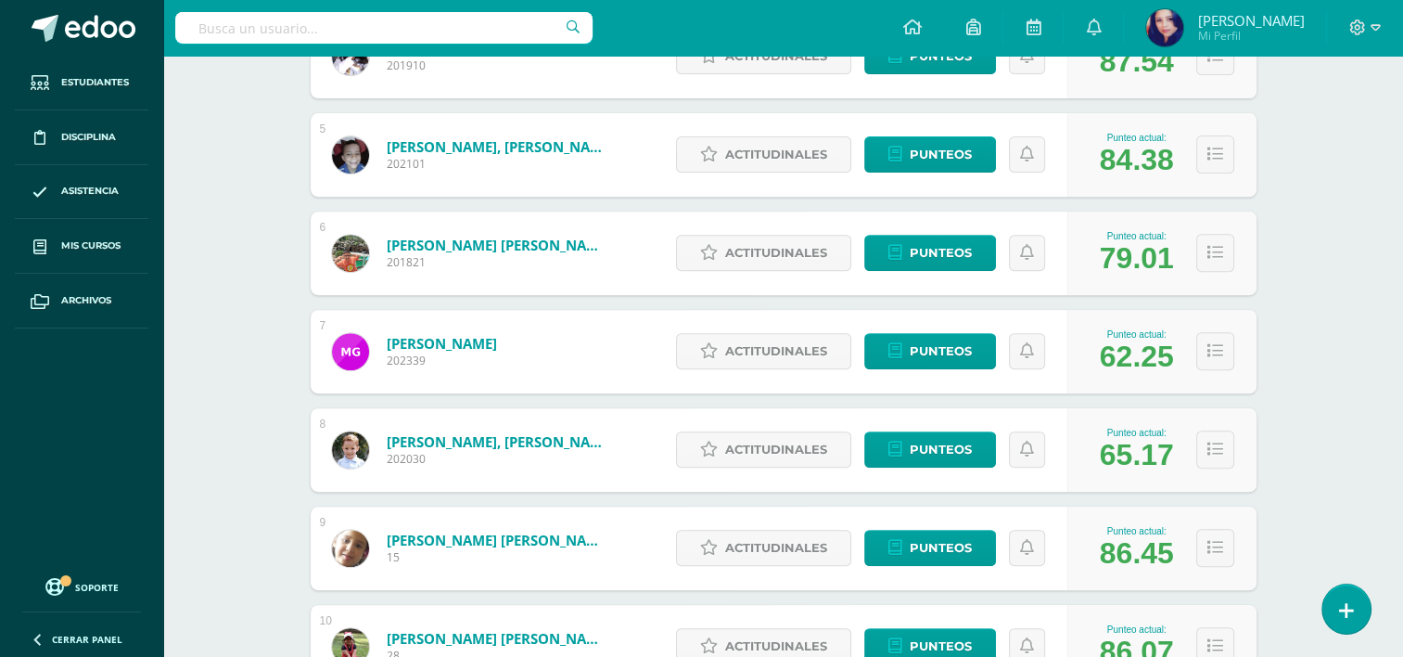
scroll to position [690, 0]
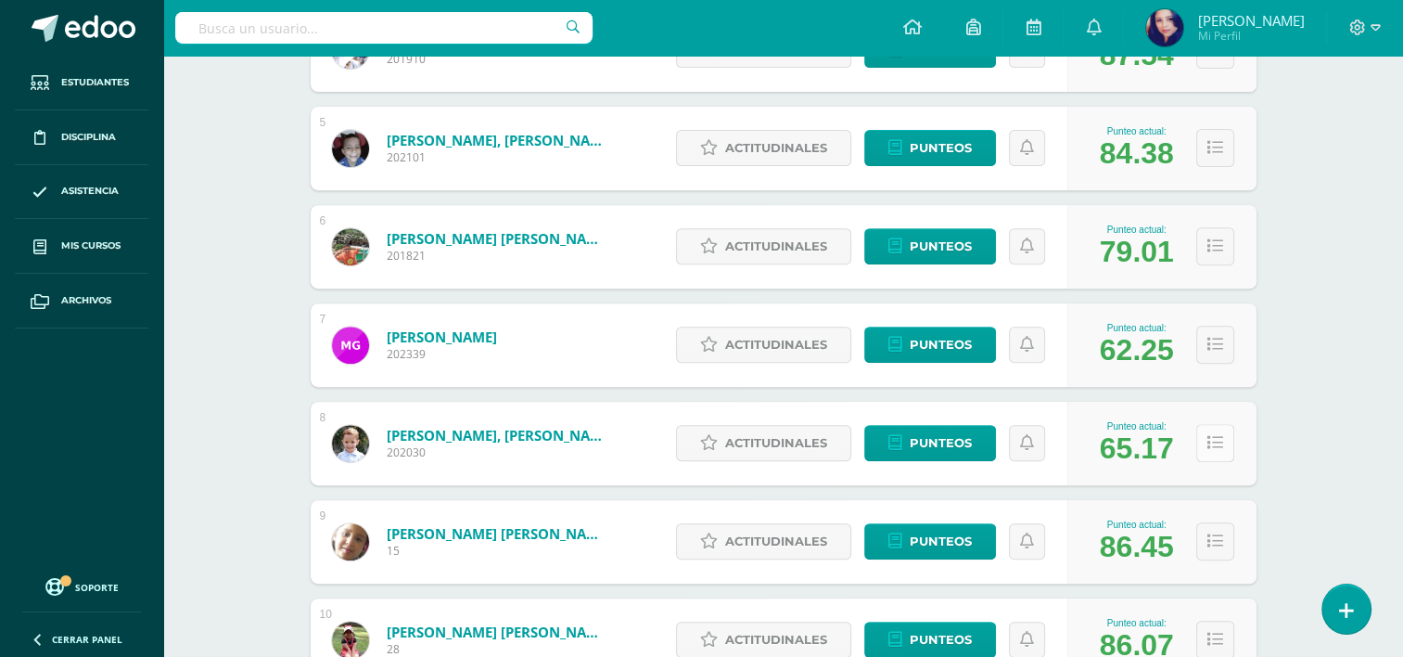
click at [1217, 444] on icon at bounding box center [1215, 443] width 16 height 16
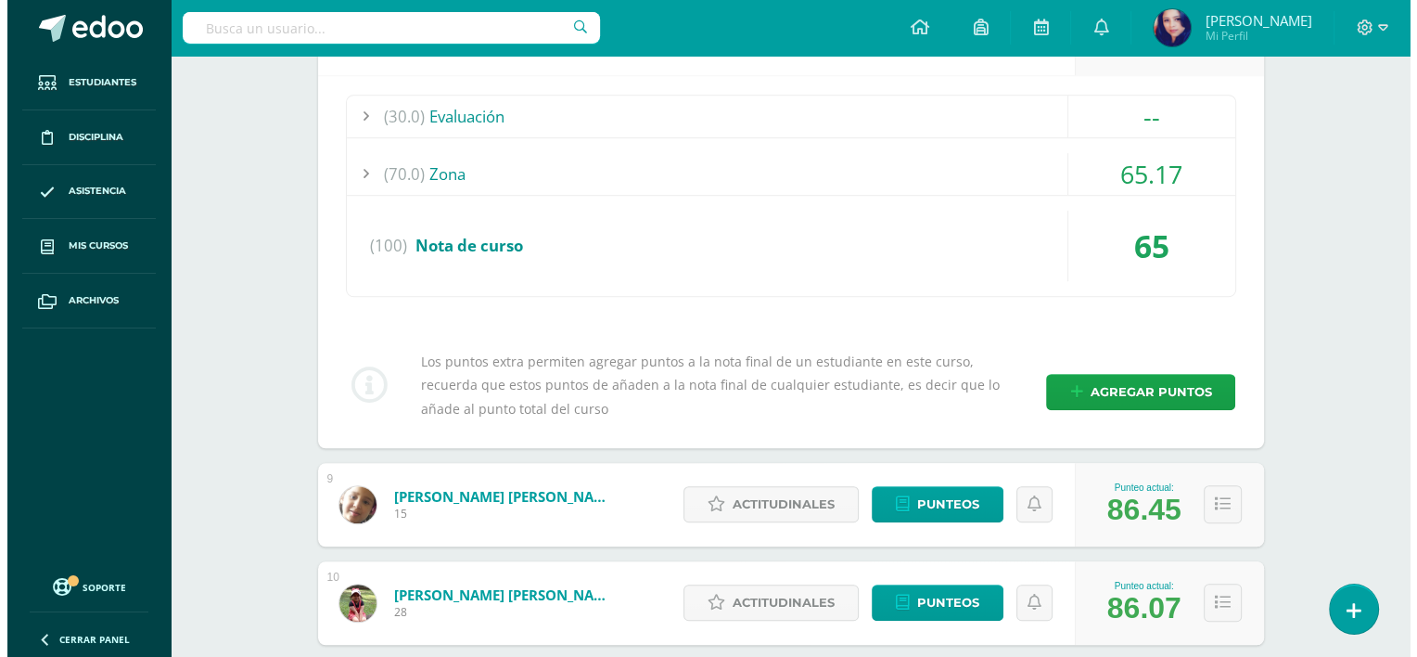
scroll to position [1103, 0]
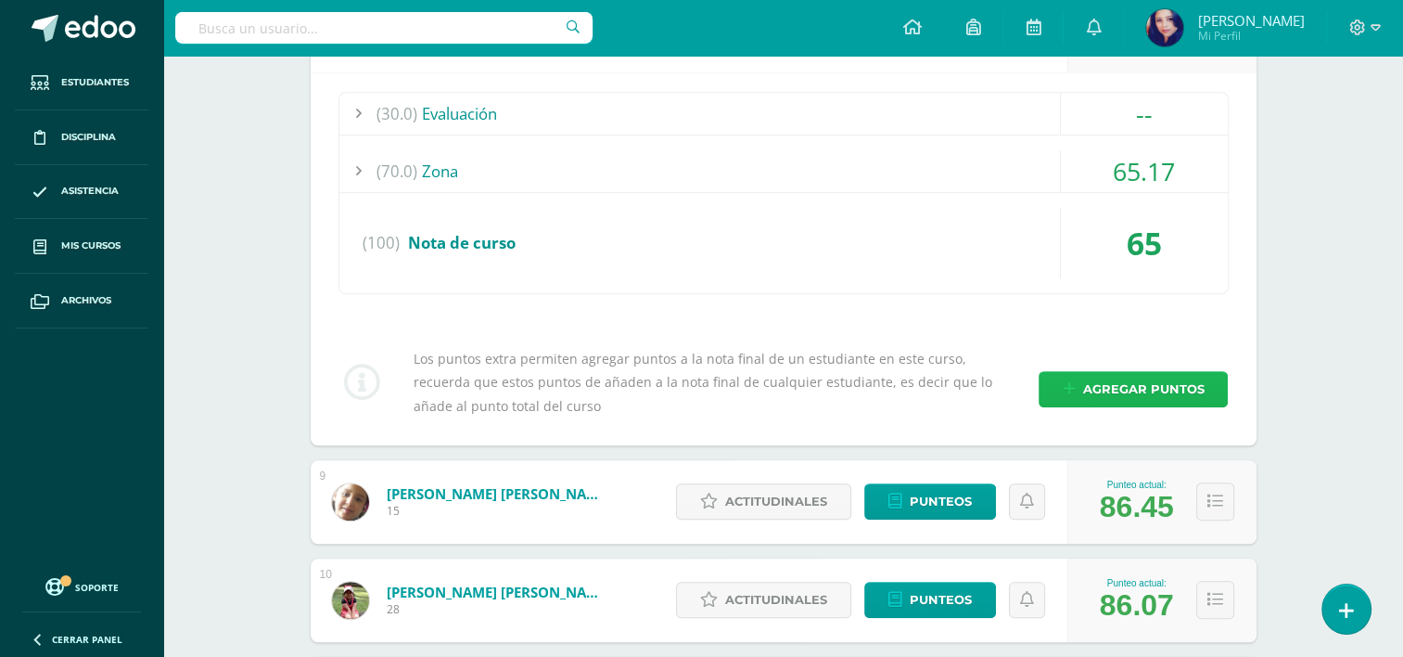
click at [1150, 386] on span "Agregar puntos" at bounding box center [1142, 389] width 121 height 34
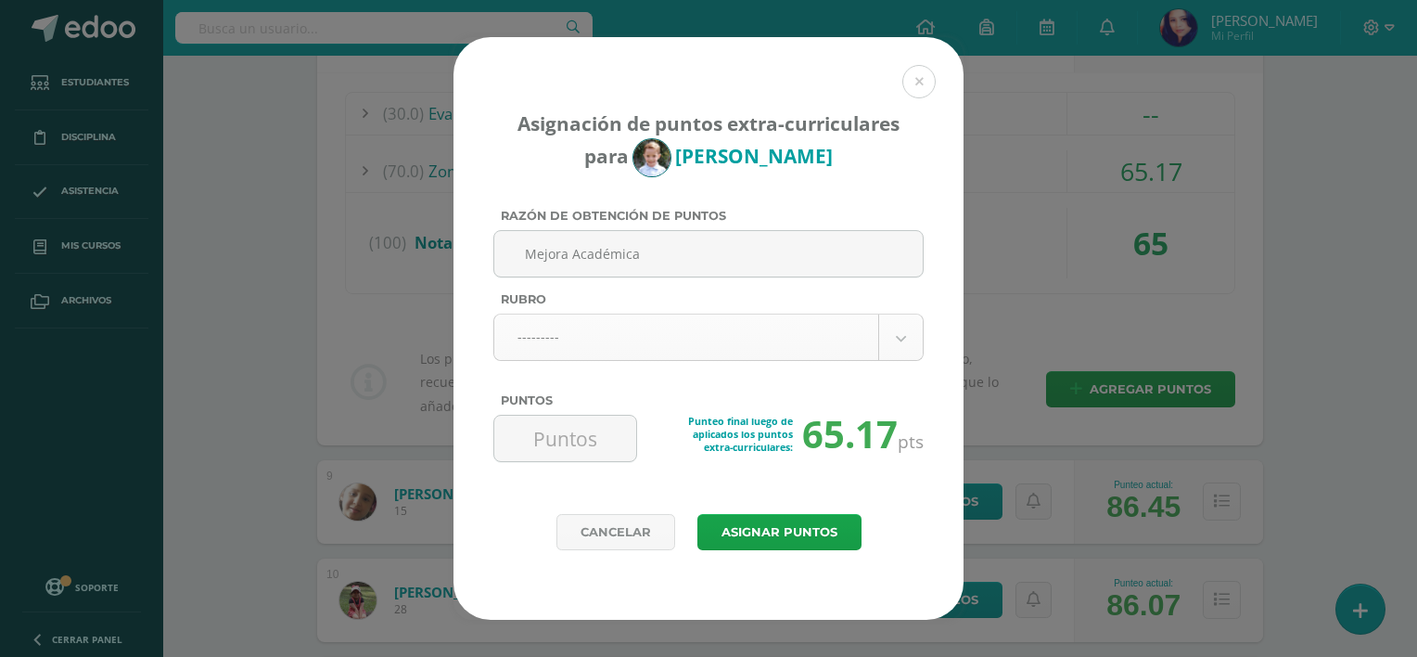
type input "Mejora Académica"
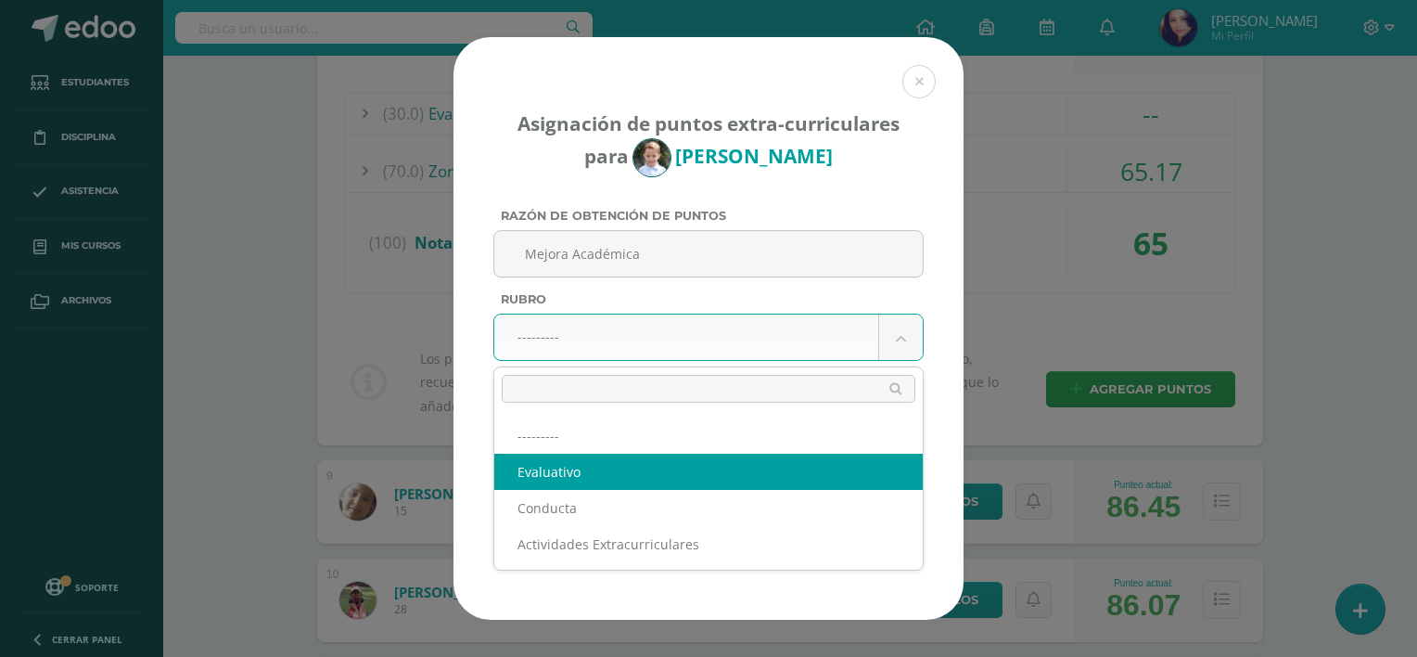
select select "1"
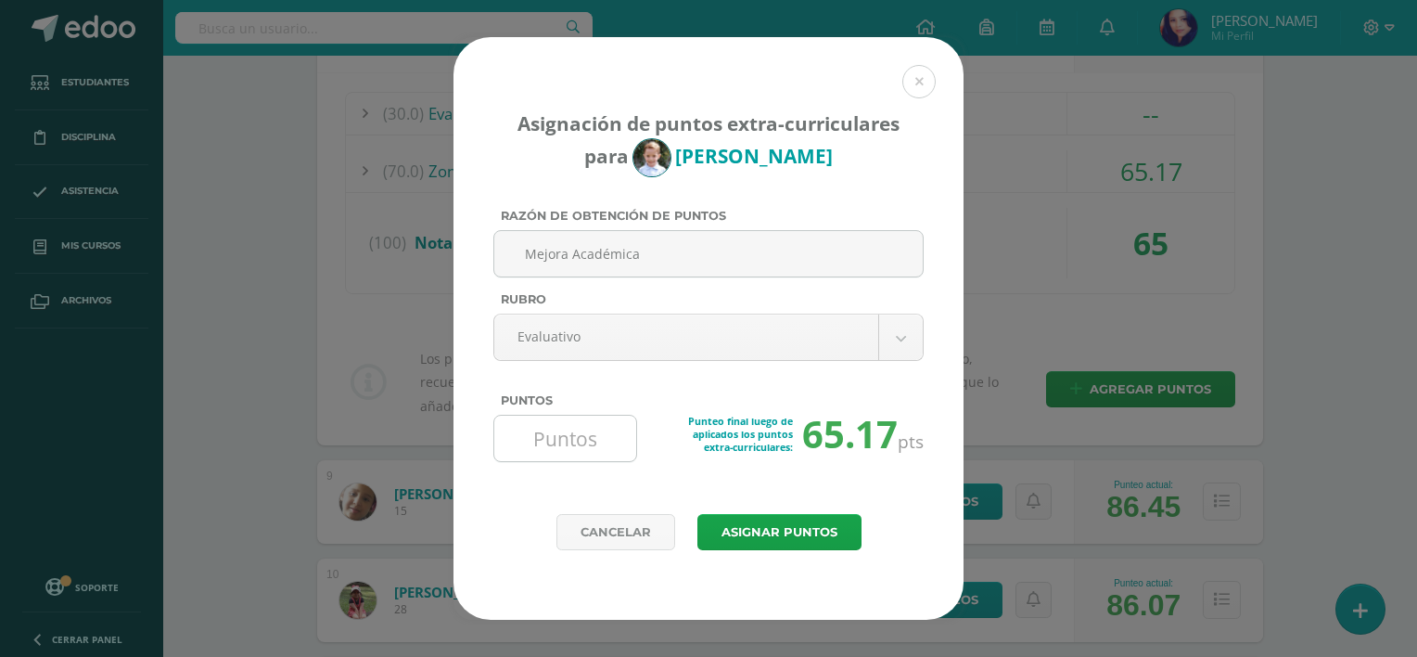
click at [610, 434] on input "Puntos" at bounding box center [565, 437] width 127 height 45
type input "5"
click at [787, 523] on button "Asignar puntos" at bounding box center [779, 532] width 164 height 36
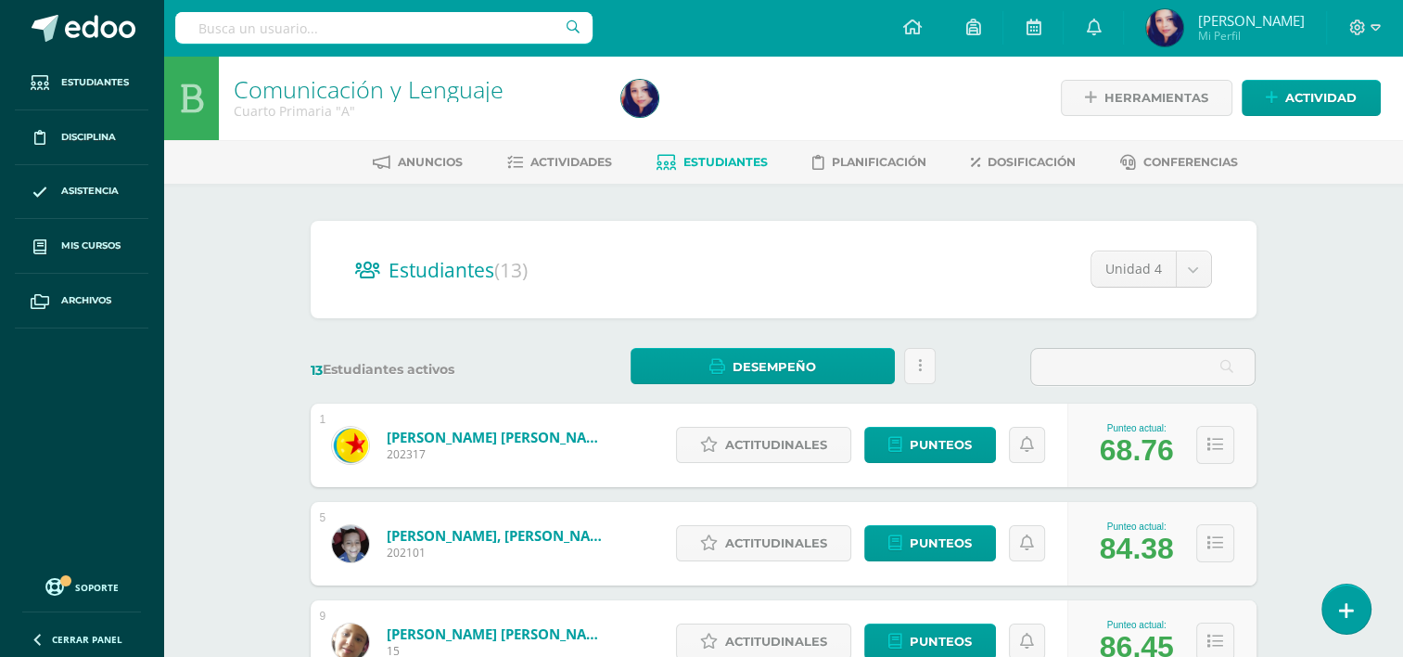
scroll to position [0, 56]
type input "v ."
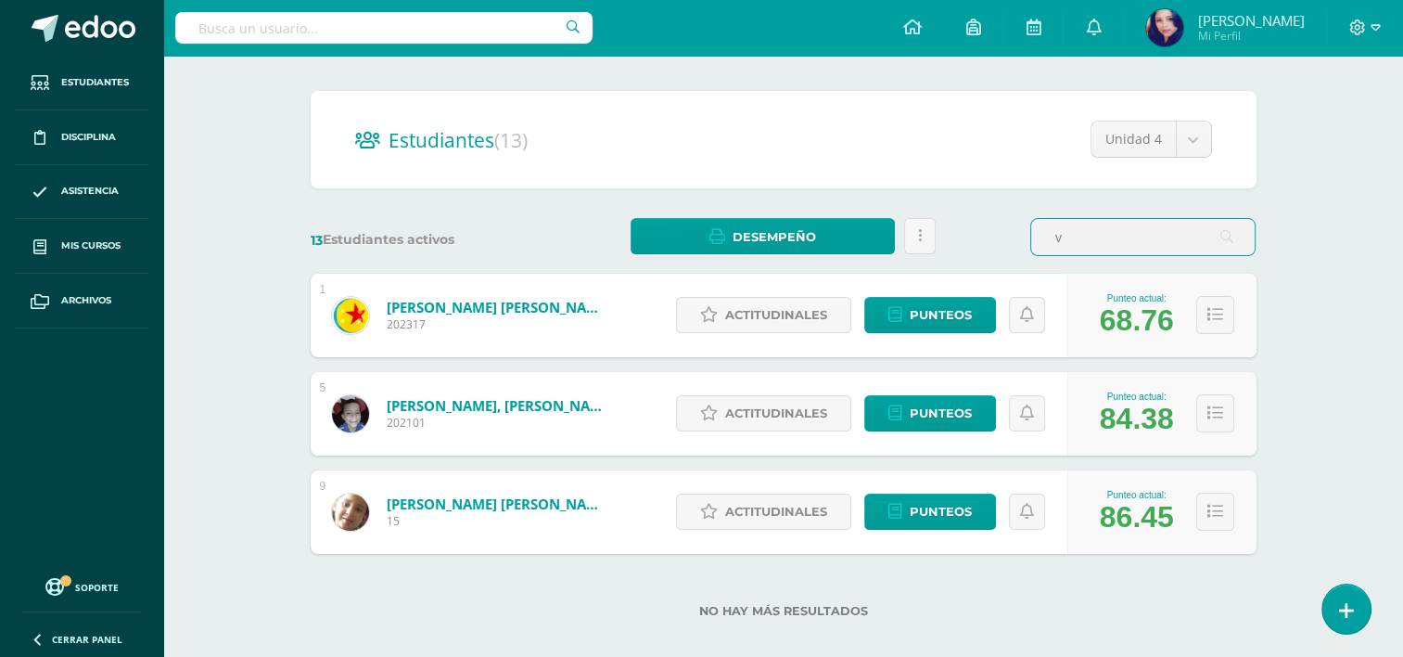
scroll to position [149, 0]
